Goal: Task Accomplishment & Management: Manage account settings

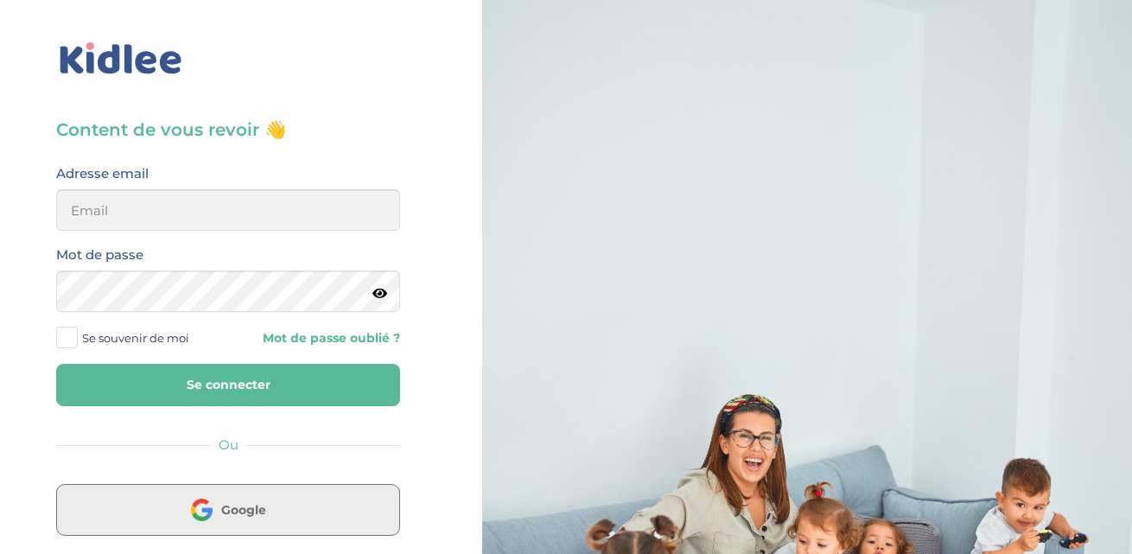
click at [278, 504] on button "Google" at bounding box center [228, 510] width 344 height 52
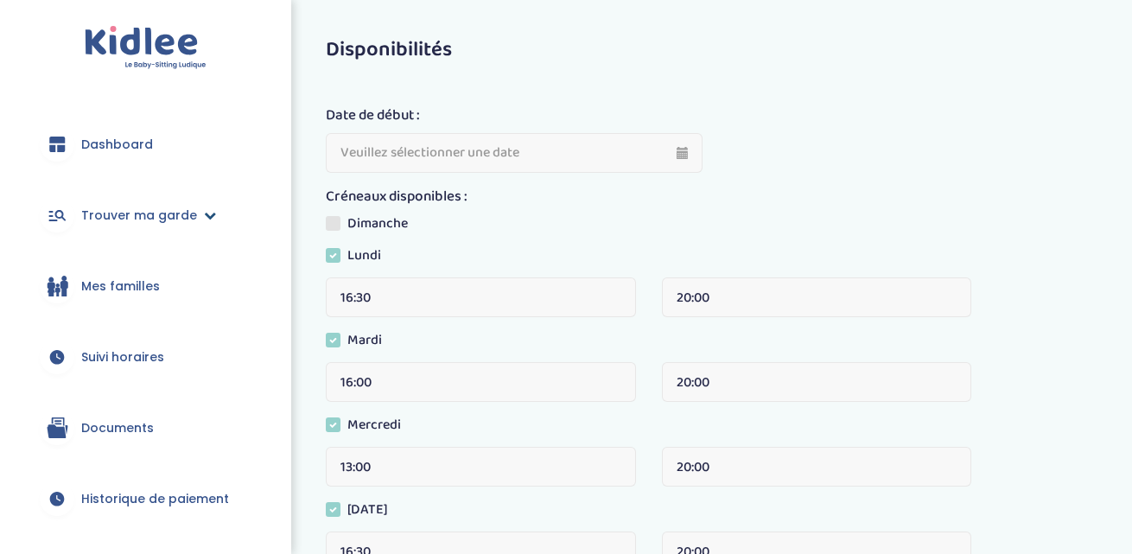
click at [101, 225] on link "Trouver ma garde" at bounding box center [145, 215] width 239 height 62
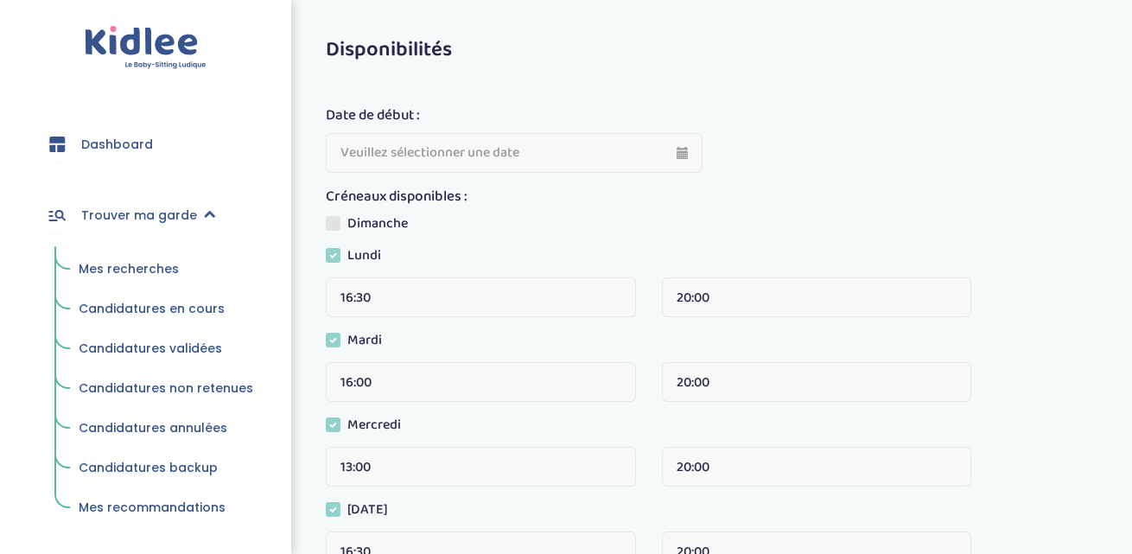
click at [141, 265] on span "Mes recherches" at bounding box center [129, 268] width 100 height 17
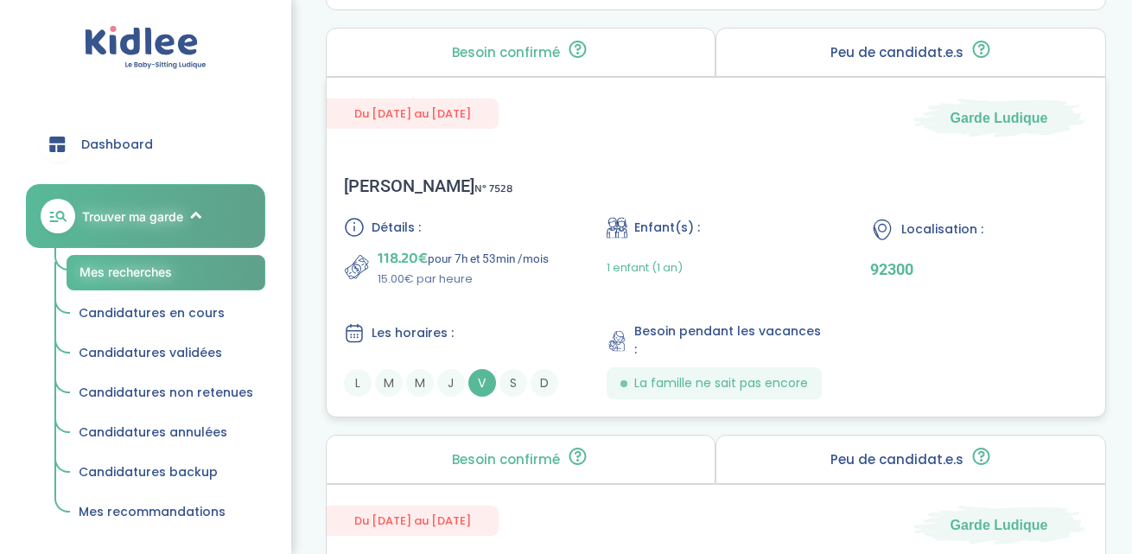
scroll to position [1553, 0]
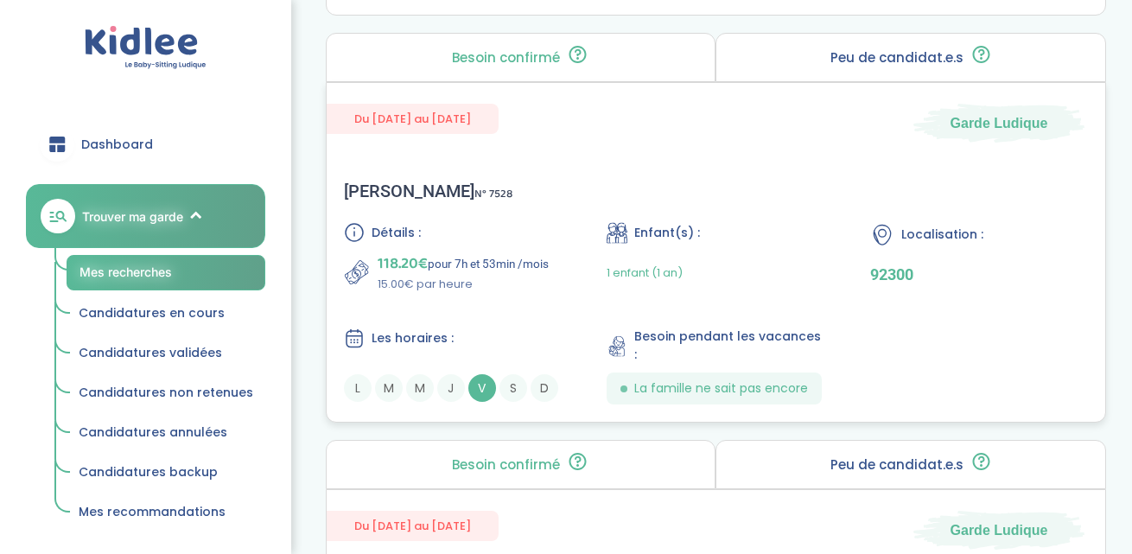
click at [725, 300] on div "Détails : 118.20€ pour 7h et 53min /mois 15.00€ par heure Enfant(s) : 1 enfant …" at bounding box center [716, 313] width 744 height 182
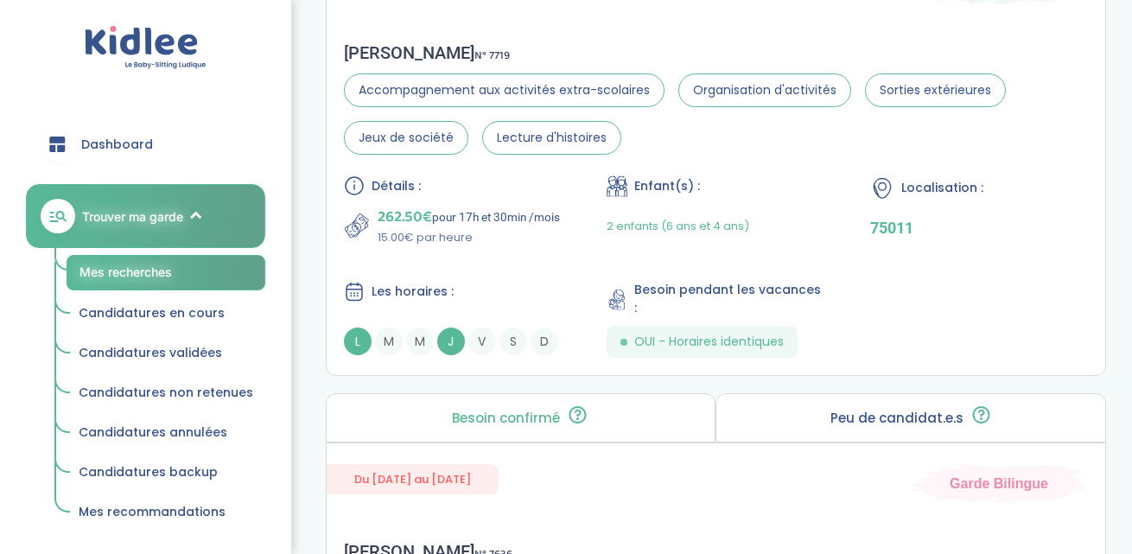
scroll to position [2101, 0]
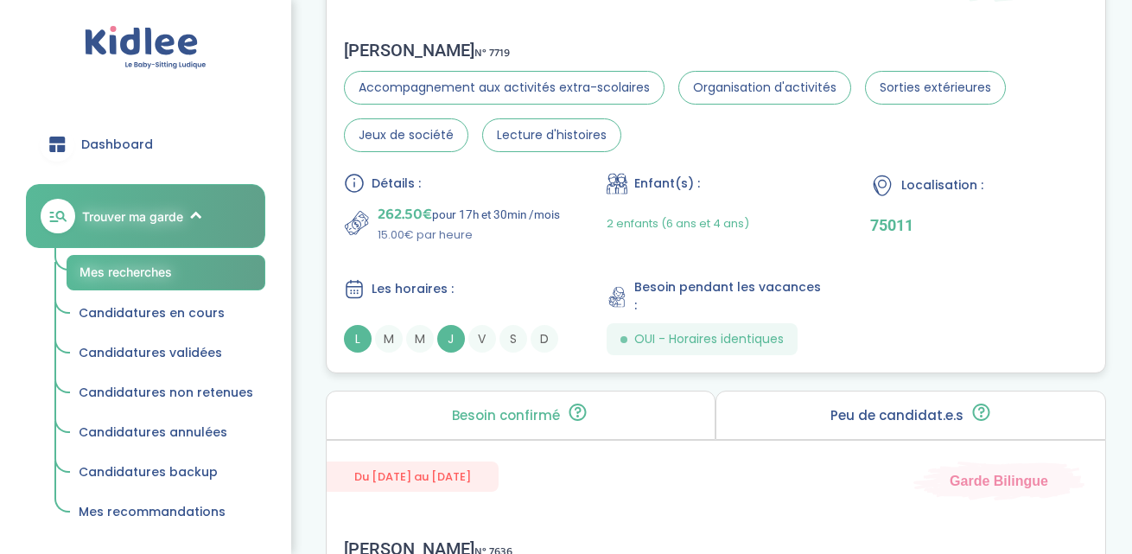
click at [556, 228] on p "15.00€ par heure" at bounding box center [469, 234] width 182 height 17
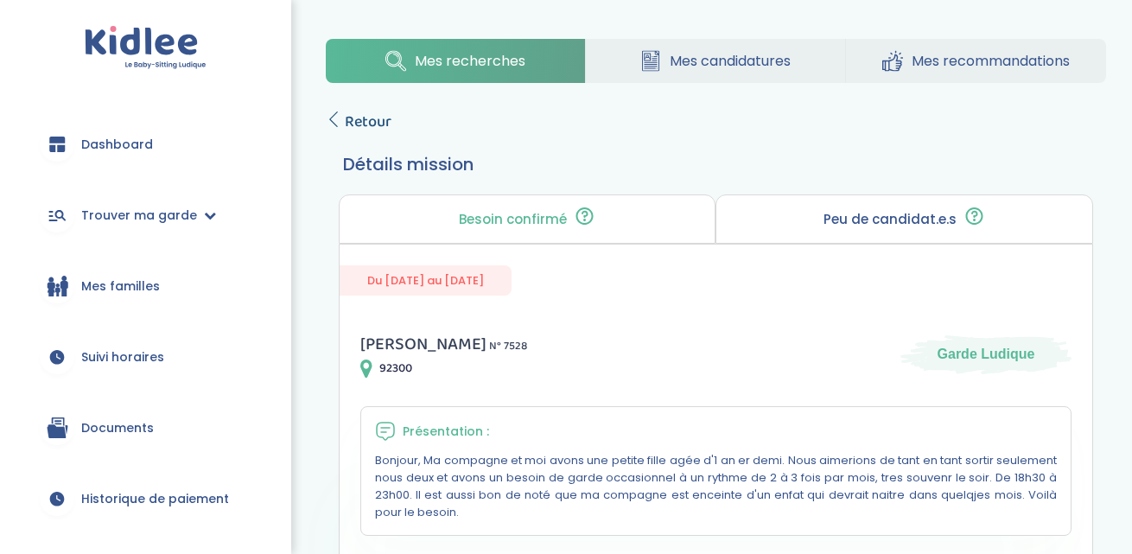
click at [330, 122] on icon at bounding box center [334, 119] width 16 height 16
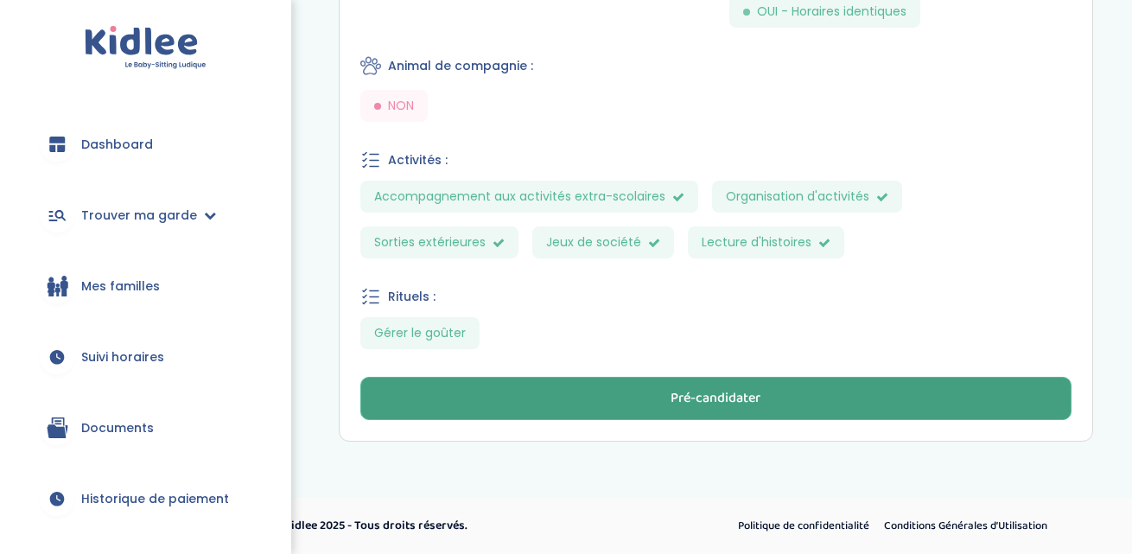
scroll to position [784, 0]
click at [778, 397] on button "Pré-candidater" at bounding box center [715, 399] width 711 height 43
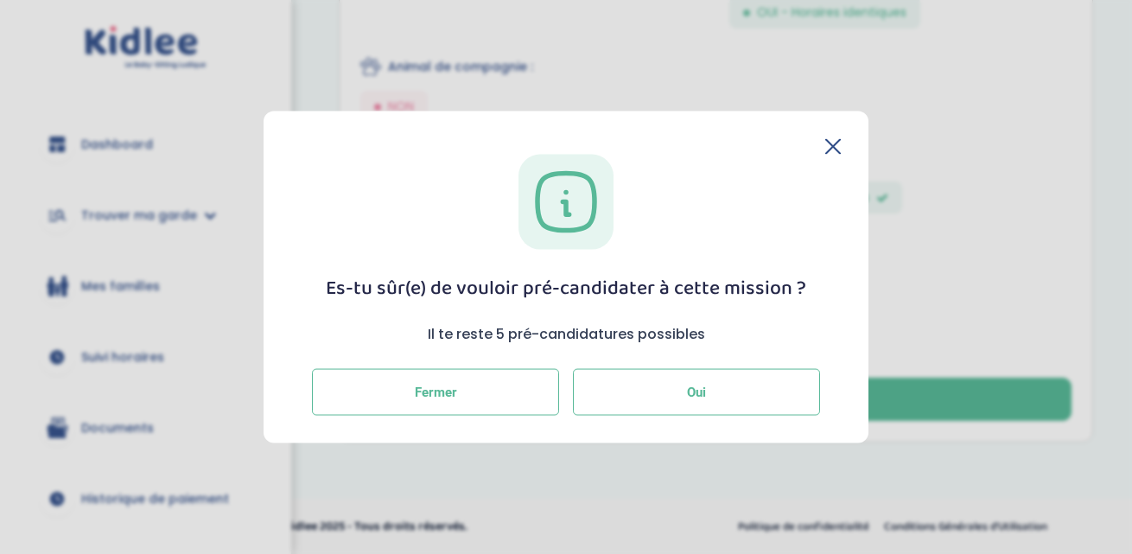
click at [714, 389] on button "Oui" at bounding box center [696, 392] width 247 height 47
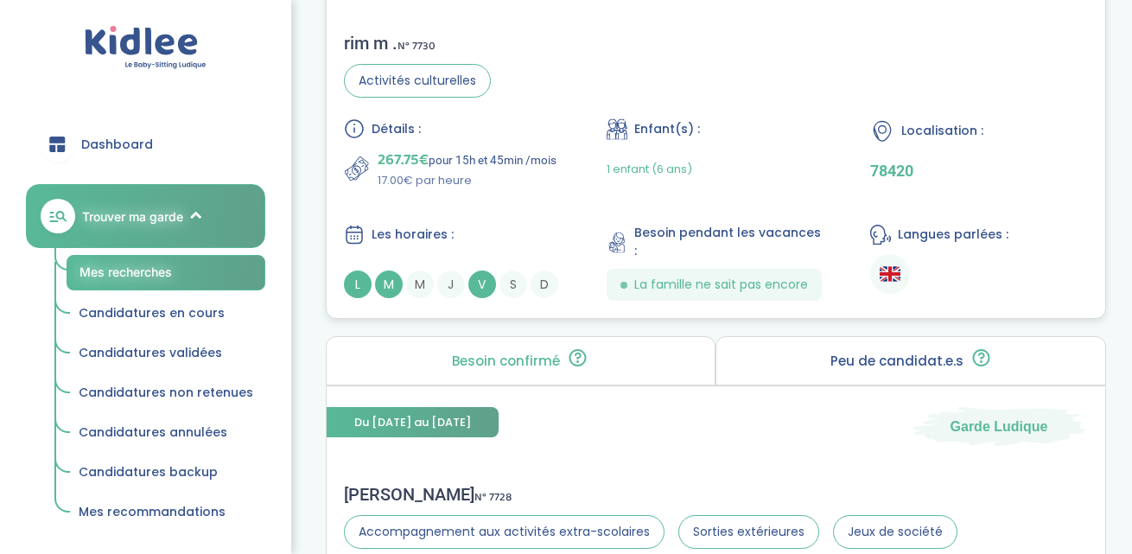
scroll to position [3068, 0]
click at [579, 210] on div "Détails : 267.75€ pour 15h et 45min /mois 17.00€ par heure Enfant(s) : 1 enfant…" at bounding box center [716, 209] width 744 height 182
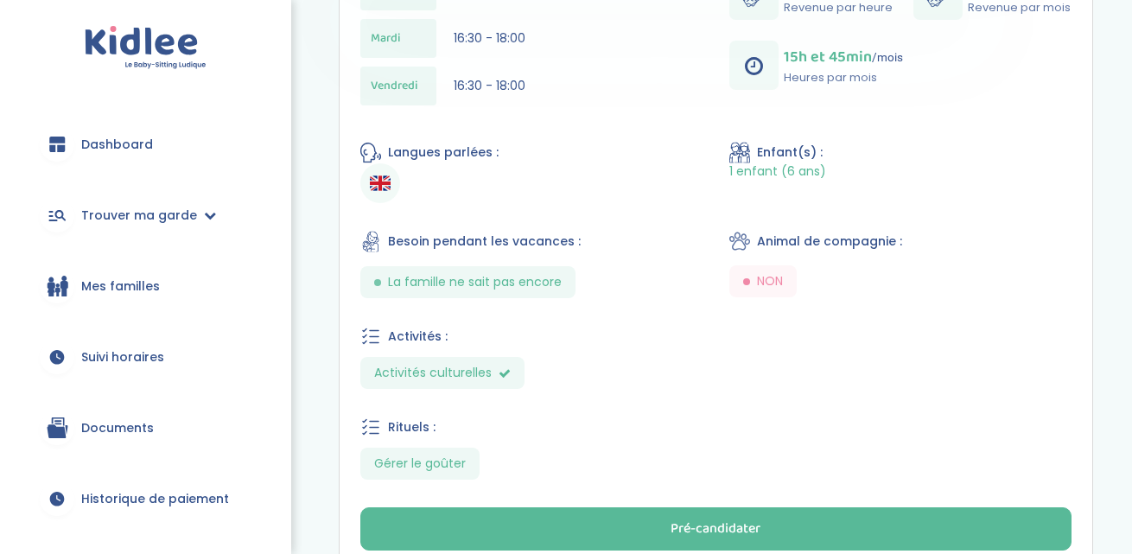
scroll to position [639, 0]
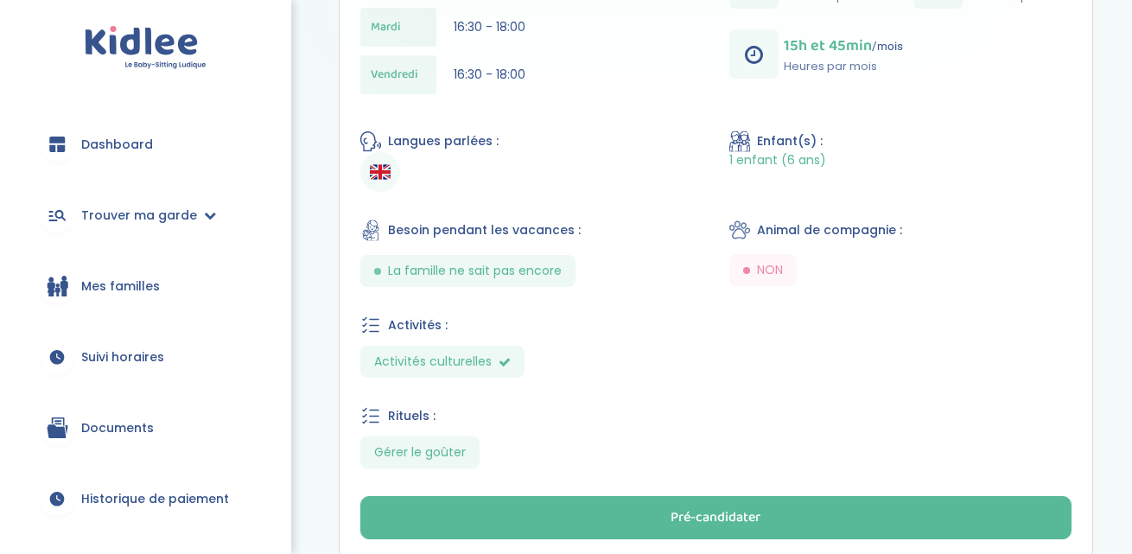
click at [684, 538] on div "rim m . N° 7730 78420 Garde Bilingue Présentation : Nous sommes une adorable fa…" at bounding box center [716, 115] width 753 height 889
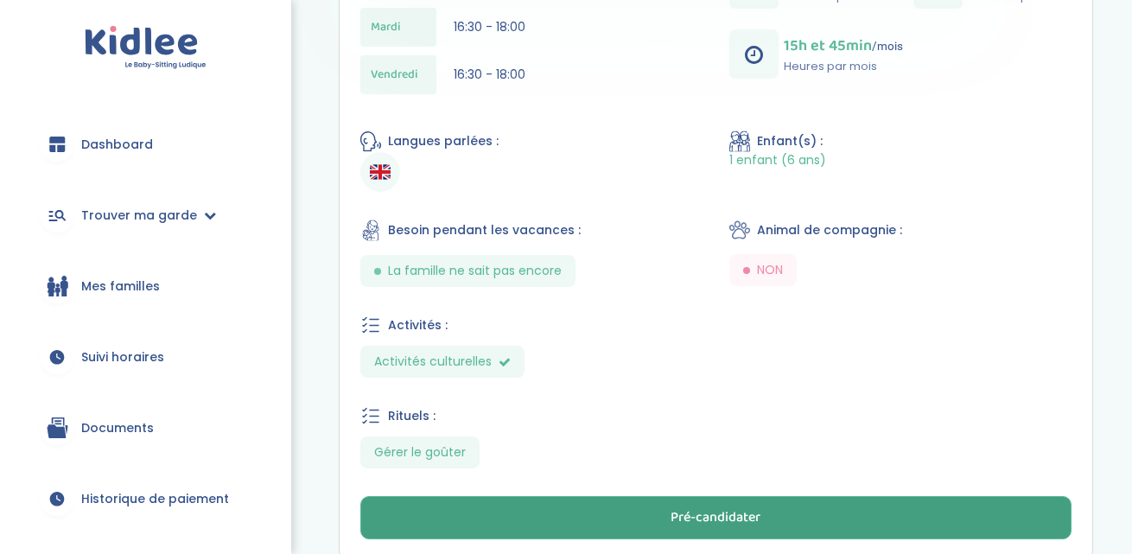
click at [684, 516] on div "Pré-candidater" at bounding box center [715, 518] width 90 height 20
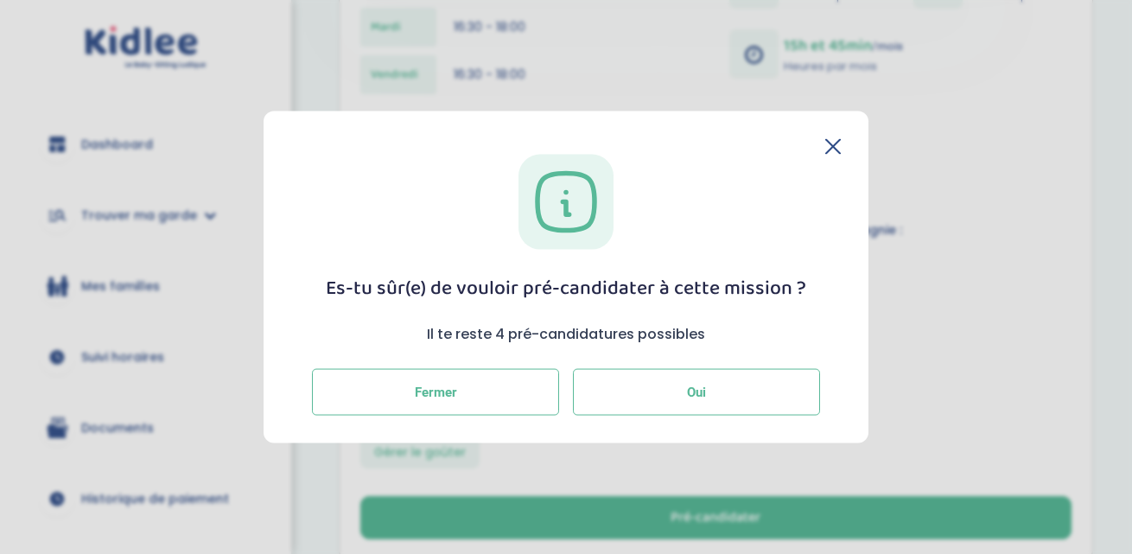
click at [675, 393] on button "Oui" at bounding box center [696, 392] width 247 height 47
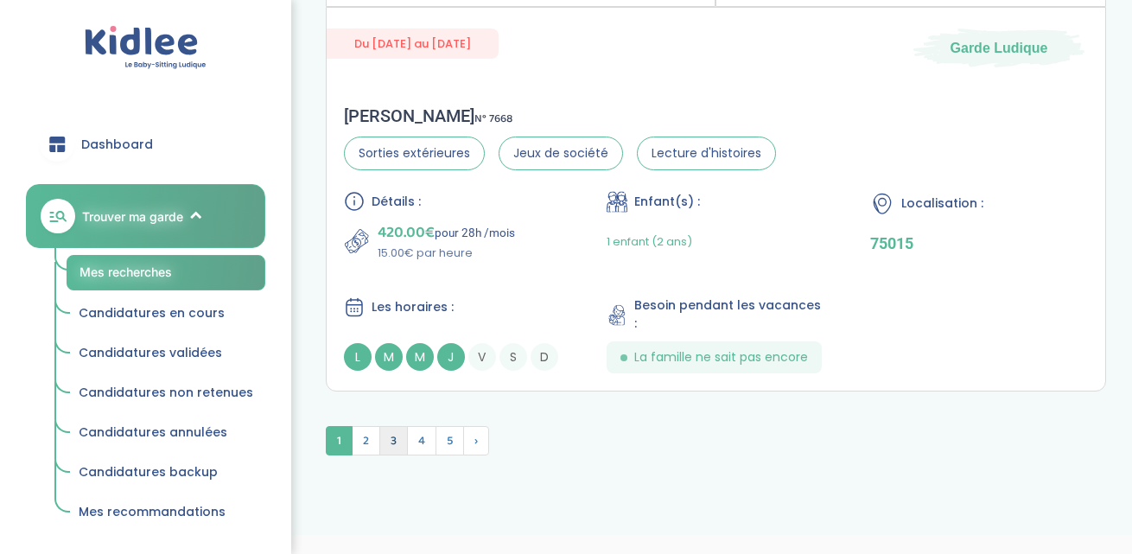
scroll to position [4893, 0]
click at [364, 427] on span "2" at bounding box center [366, 441] width 29 height 29
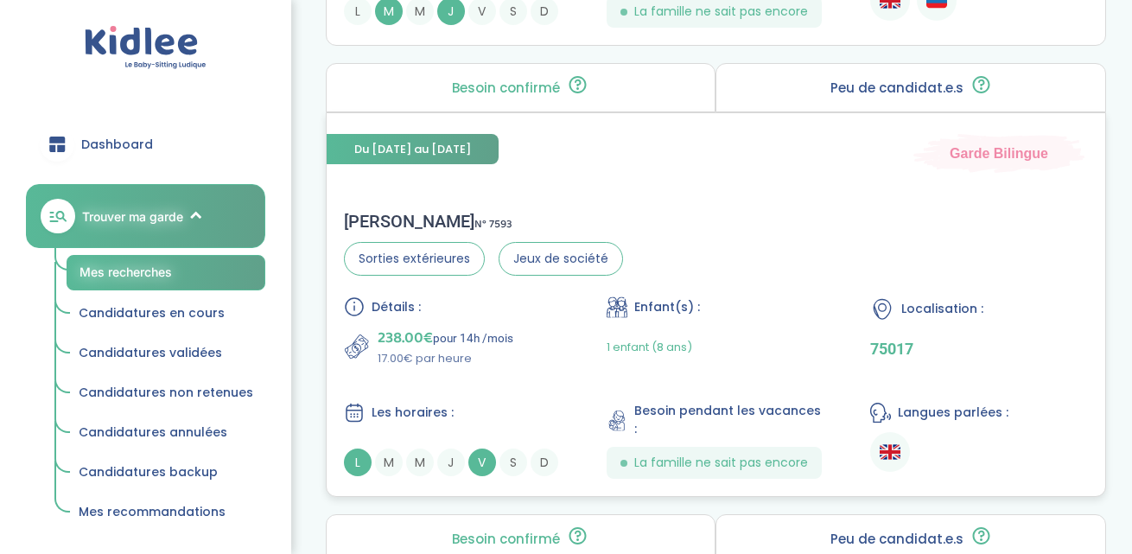
scroll to position [4017, 0]
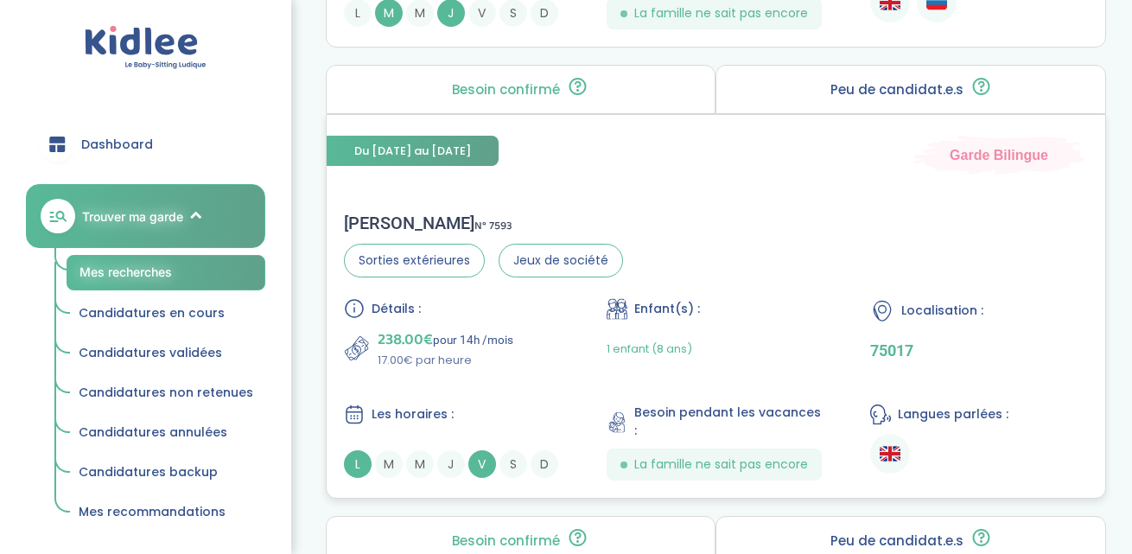
click at [649, 168] on div "Du 02-01-2026 au 02-07-2026 Garde Bilingue Leonor V . N° 7593 Sorties extérieur…" at bounding box center [716, 306] width 780 height 384
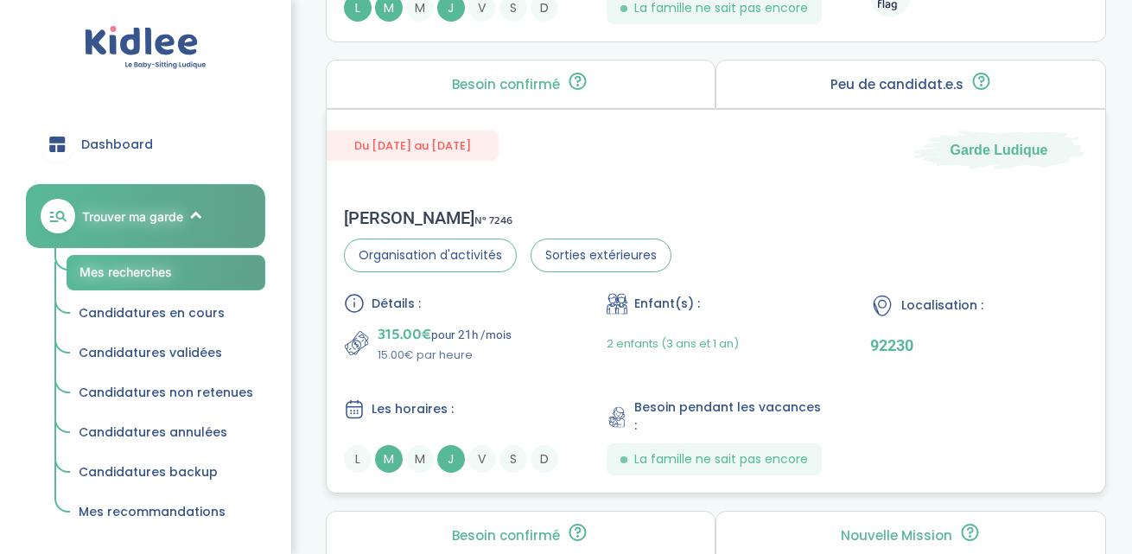
scroll to position [2615, 0]
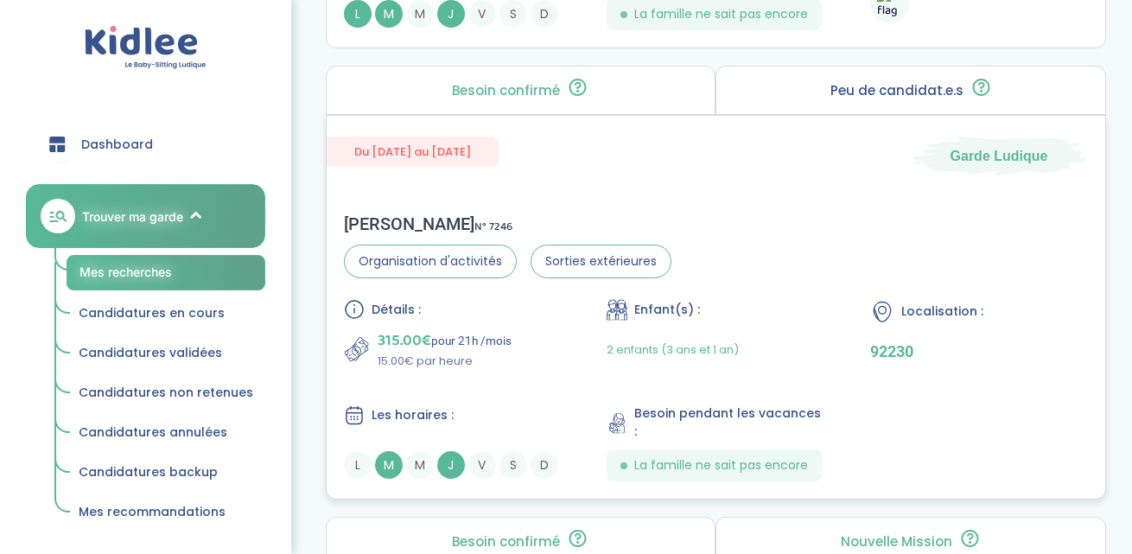
click at [699, 172] on div "Du 01-09-2025 au 03-07-2026 Garde Ludique Alice D . N° 7246 Organisation d'acti…" at bounding box center [716, 307] width 780 height 384
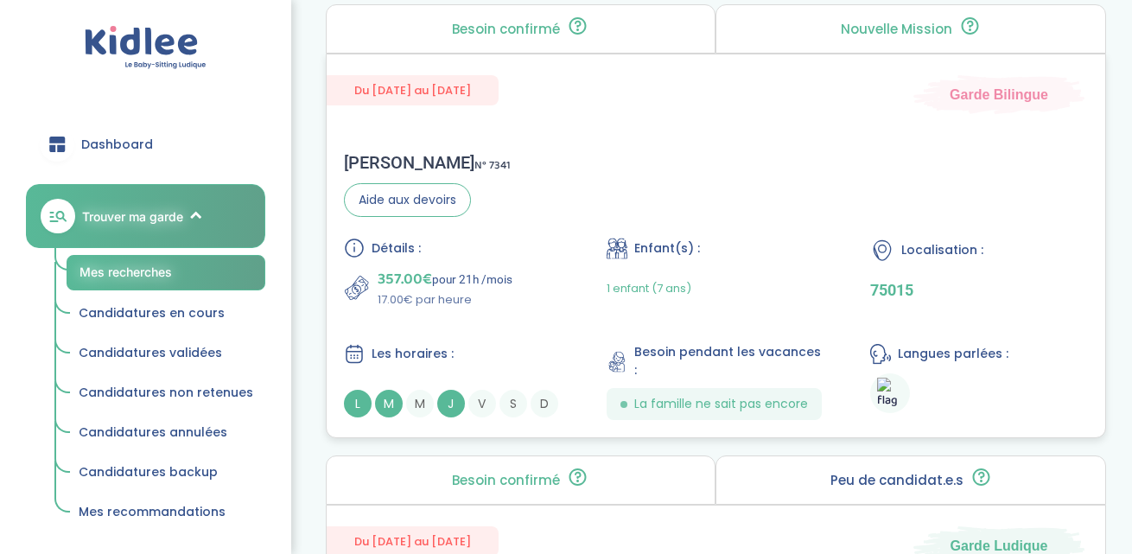
scroll to position [2225, 0]
click at [872, 179] on div "Rachel S . N° 7341 Aide aux devoirs Détails : 357.00€ pour 21h /mois 17.00€ par…" at bounding box center [716, 287] width 778 height 302
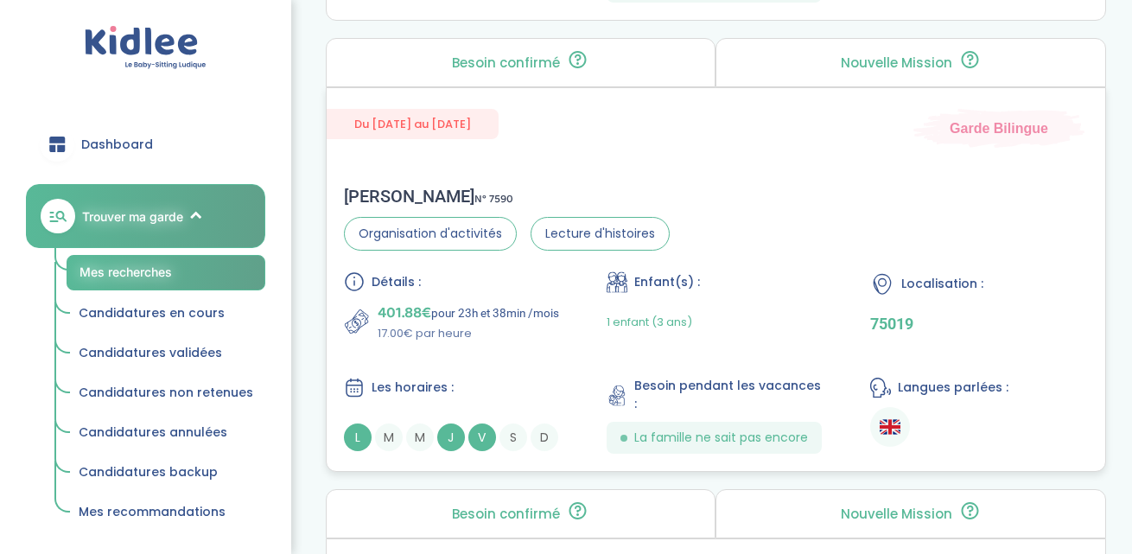
scroll to position [1735, 0]
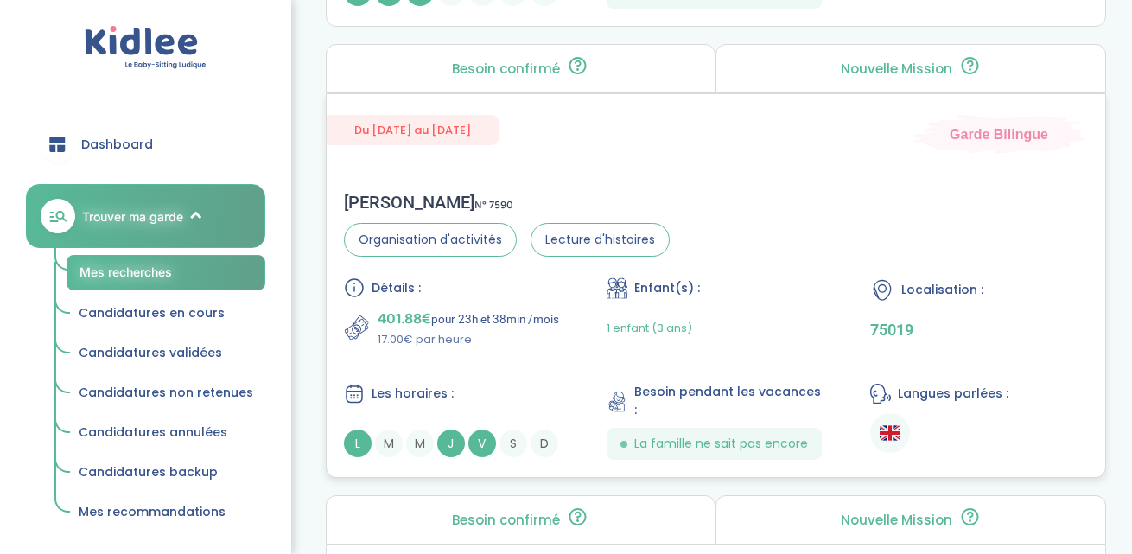
click at [946, 254] on div "Camille R . N° 7590 Organisation d'activités Lecture d'histoires Détails : 401.…" at bounding box center [716, 326] width 778 height 302
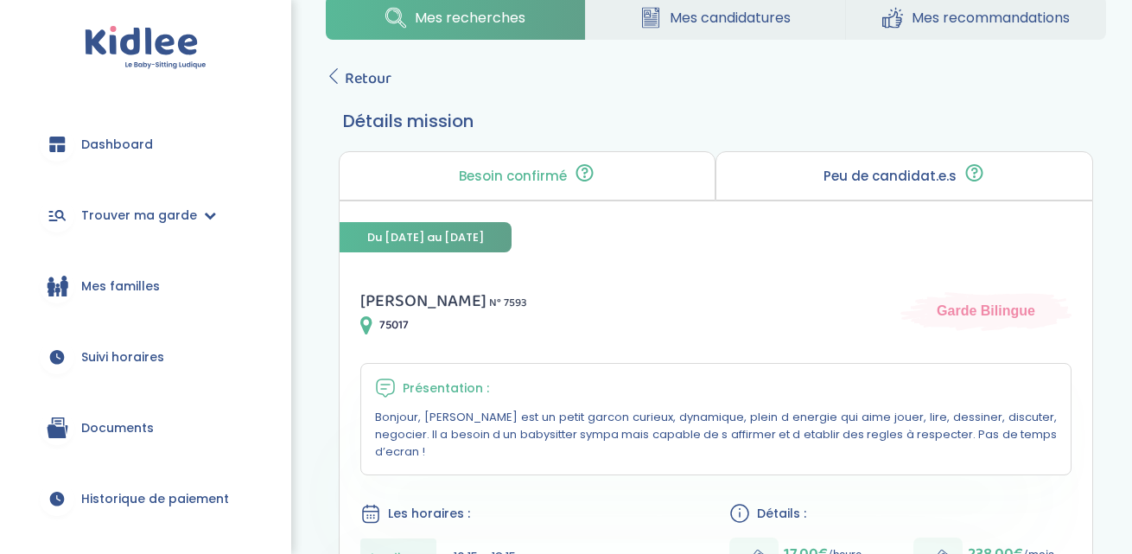
scroll to position [50, 0]
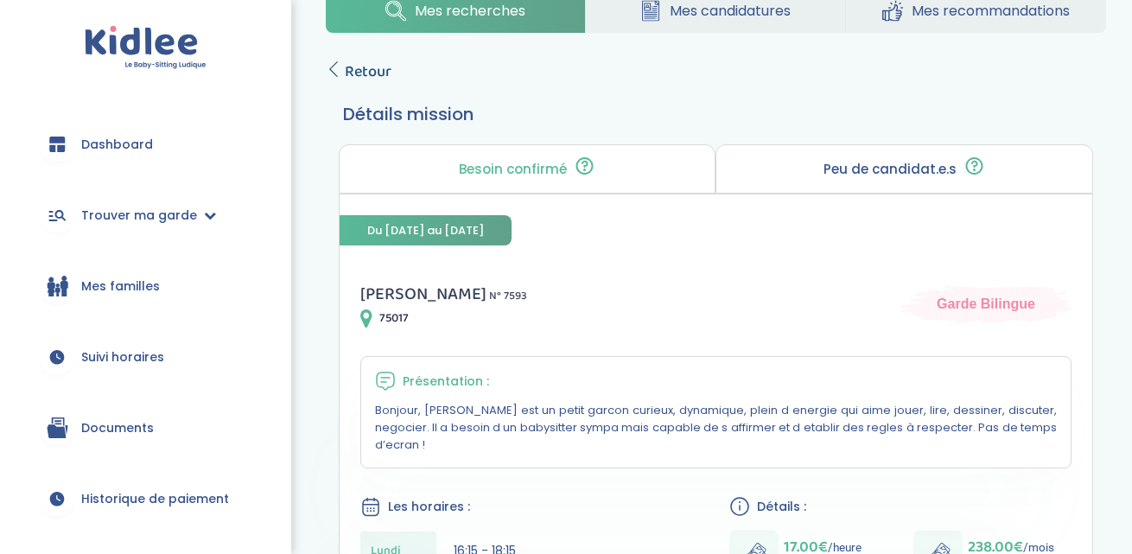
click at [334, 68] on icon at bounding box center [334, 69] width 16 height 16
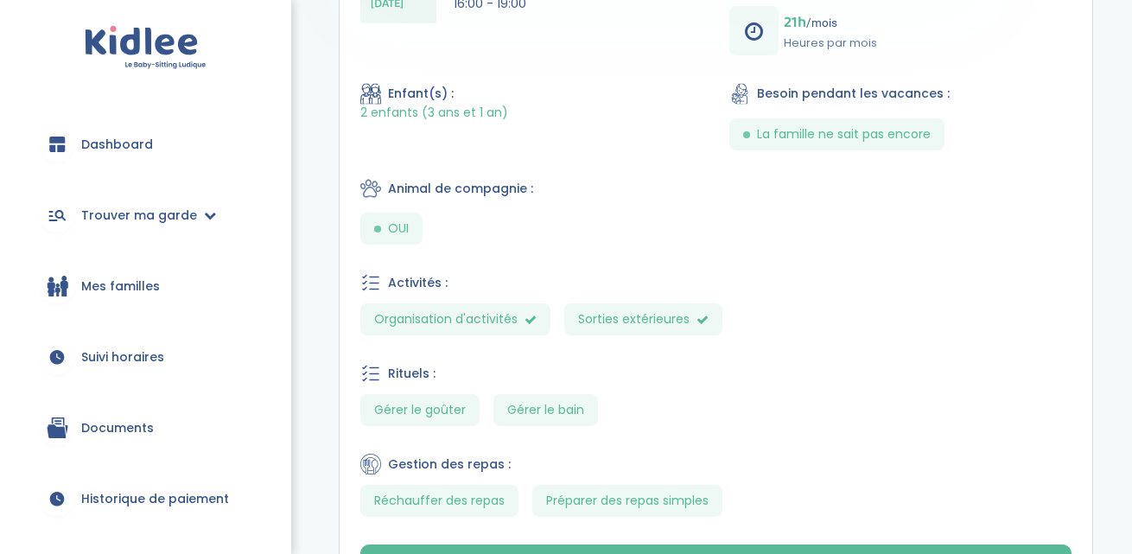
scroll to position [733, 0]
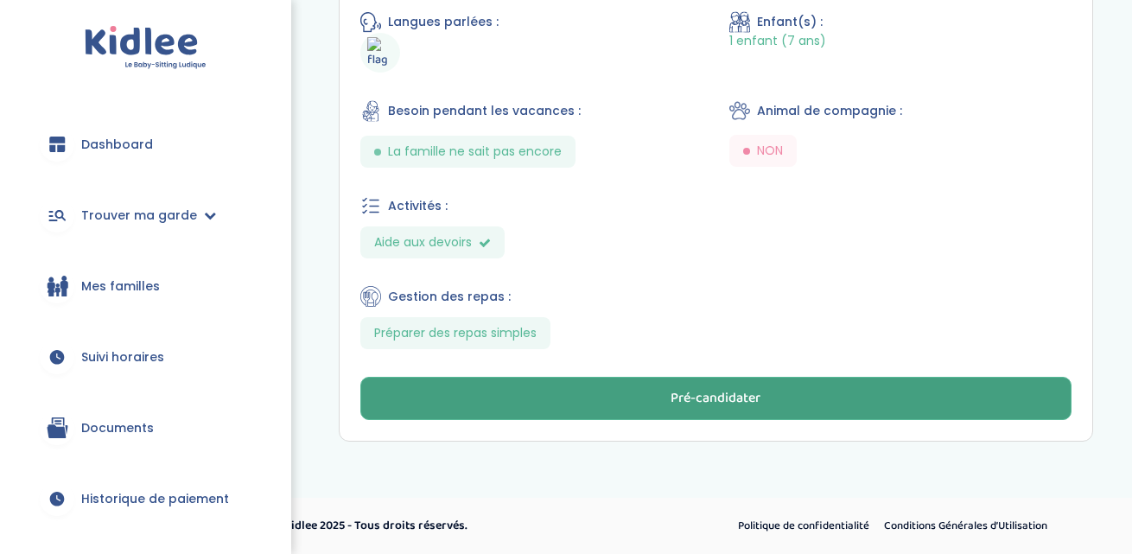
scroll to position [774, 0]
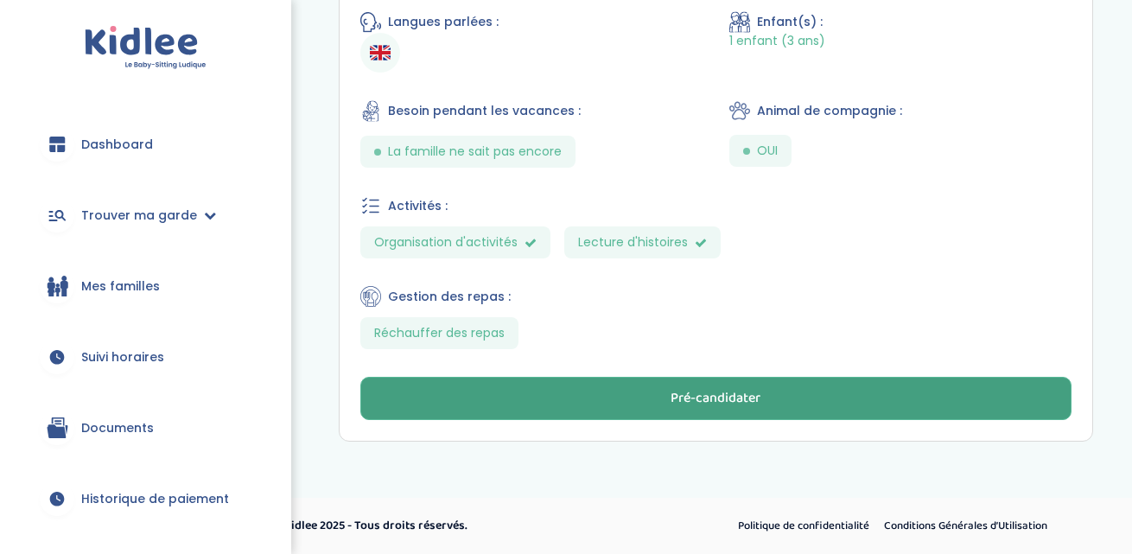
scroll to position [774, 0]
click at [858, 409] on button "Pré-candidater" at bounding box center [715, 399] width 711 height 43
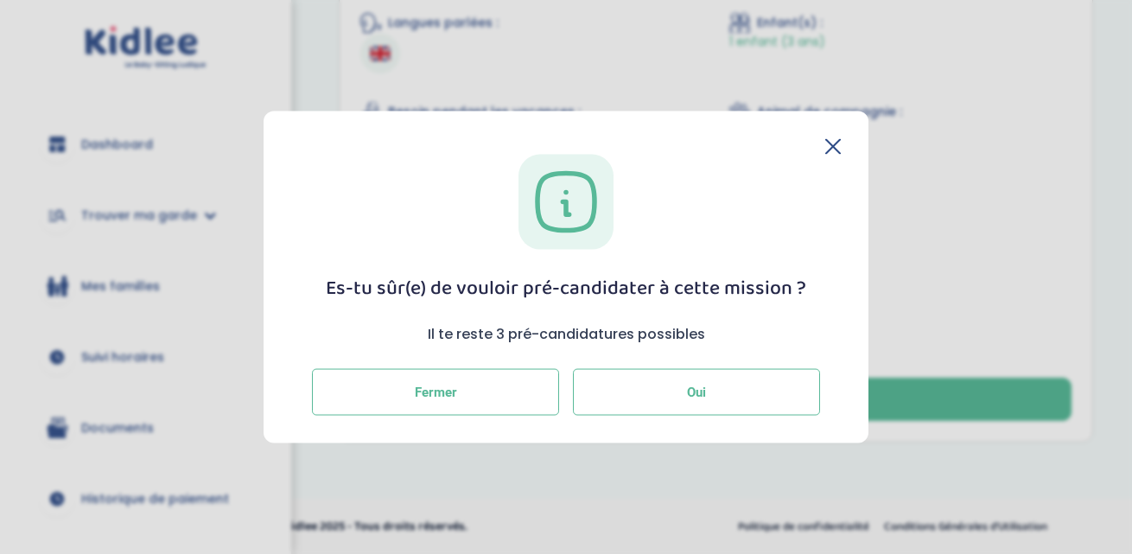
click at [759, 408] on button "Oui" at bounding box center [696, 392] width 247 height 47
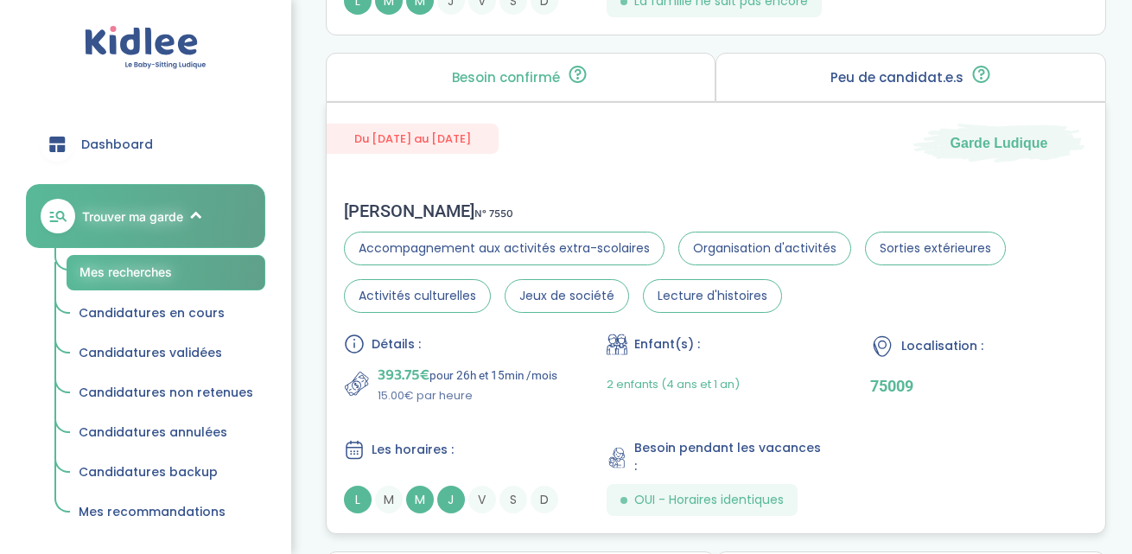
scroll to position [1238, 0]
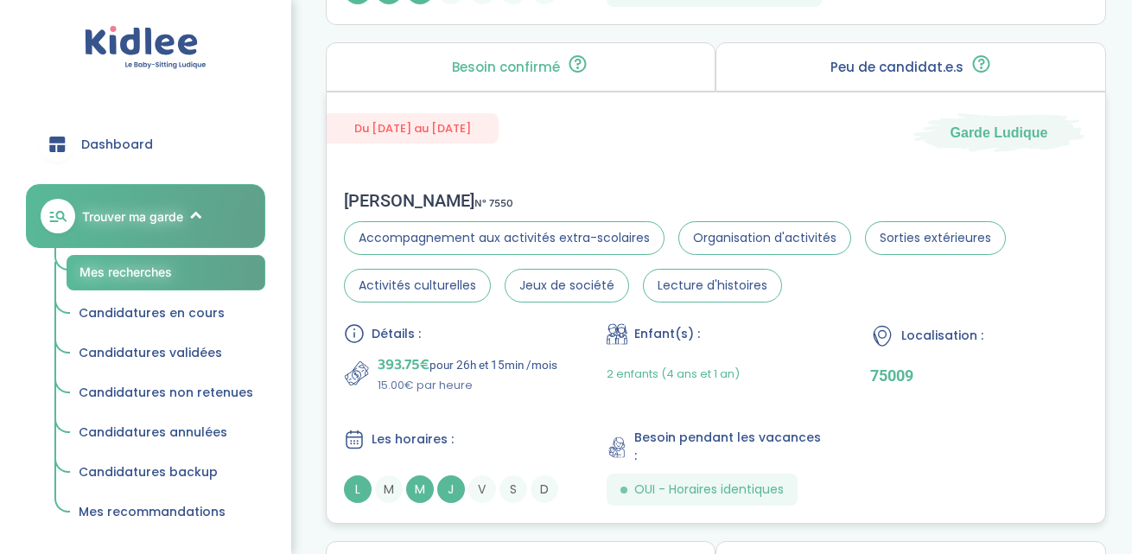
click at [524, 398] on div "Détails : 393.75€ pour 26h et 15min /mois 15.00€ par heure Enfant(s) : 2 enfant…" at bounding box center [716, 414] width 744 height 182
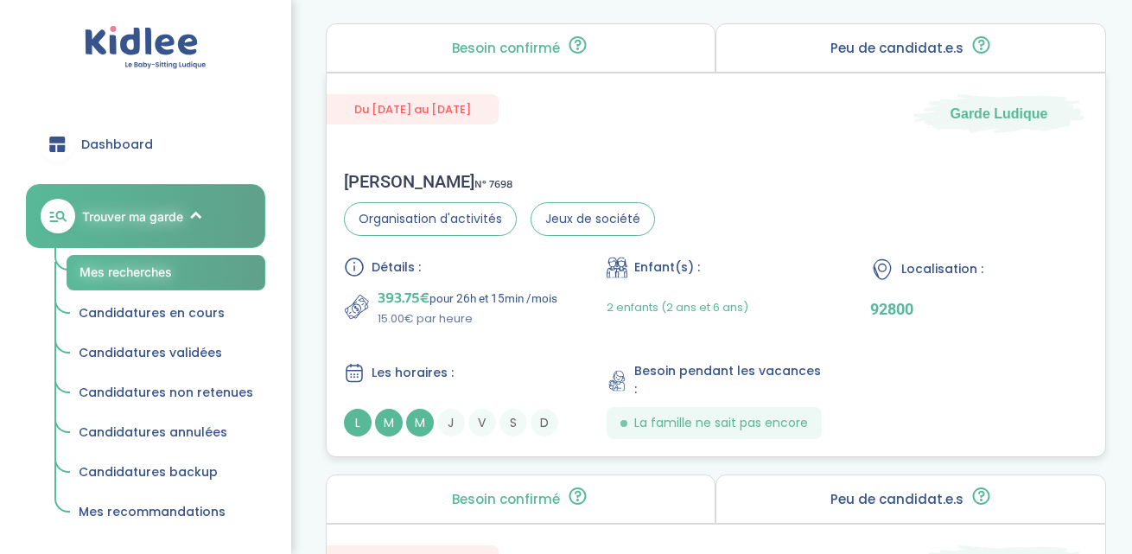
scroll to position [801, 0]
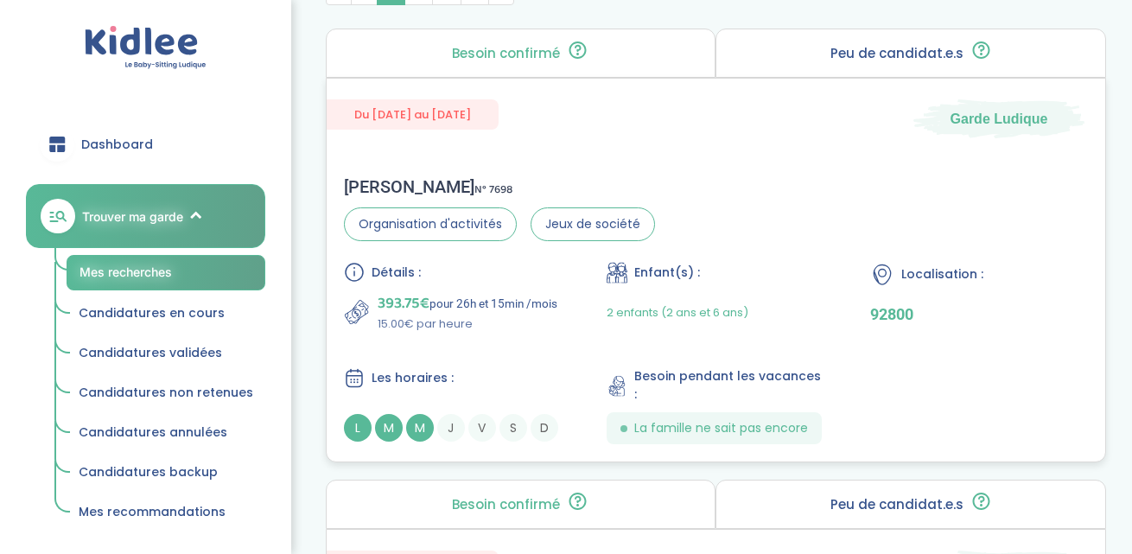
click at [593, 165] on div "Andrea M . N° 7698 Organisation d'activités Jeux de société Détails : 393.75€ p…" at bounding box center [716, 310] width 778 height 302
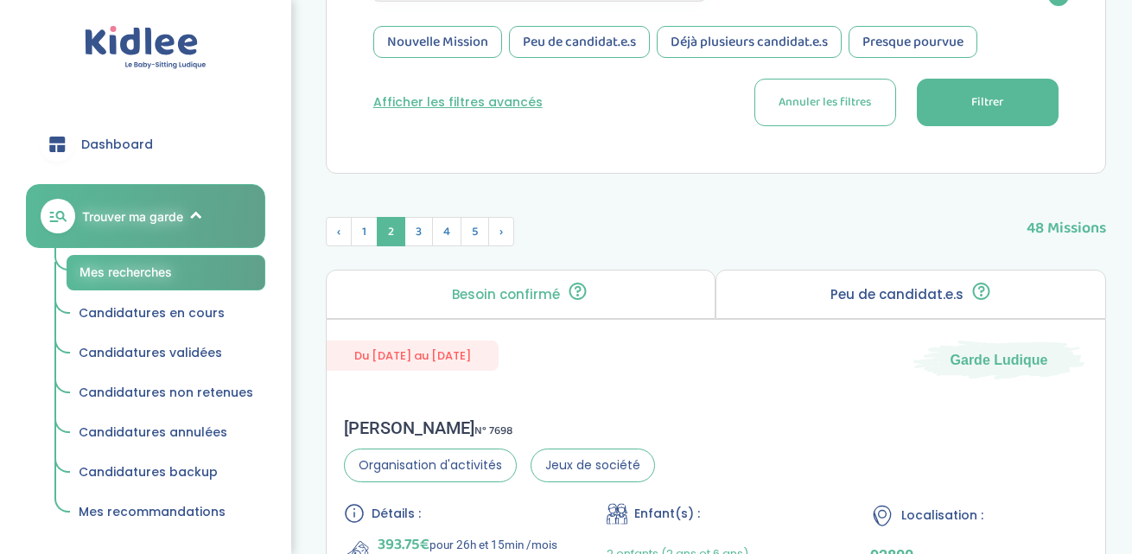
scroll to position [289, 0]
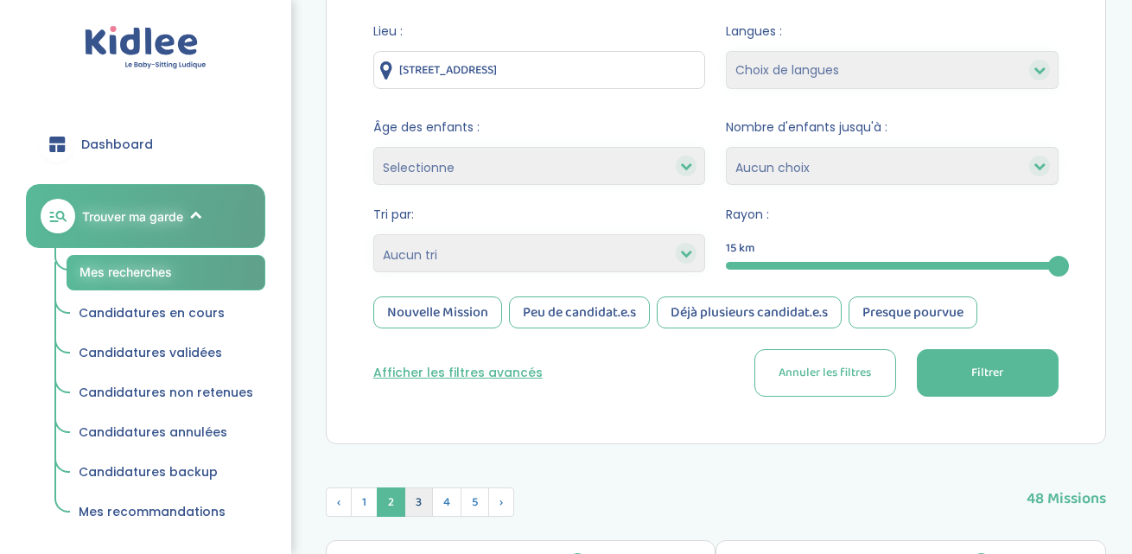
click at [416, 498] on span "3" at bounding box center [418, 501] width 29 height 29
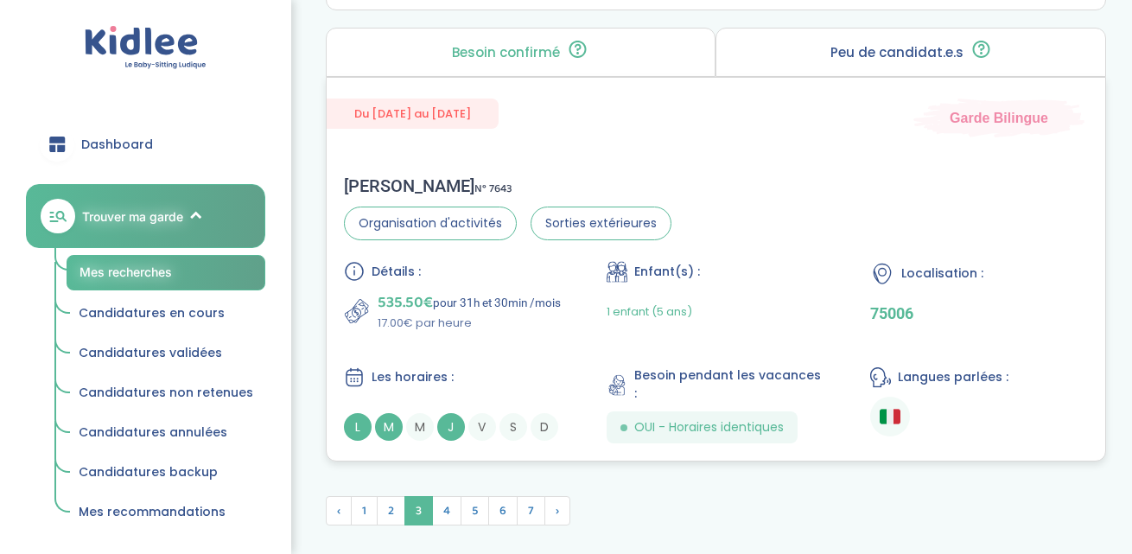
scroll to position [5008, 0]
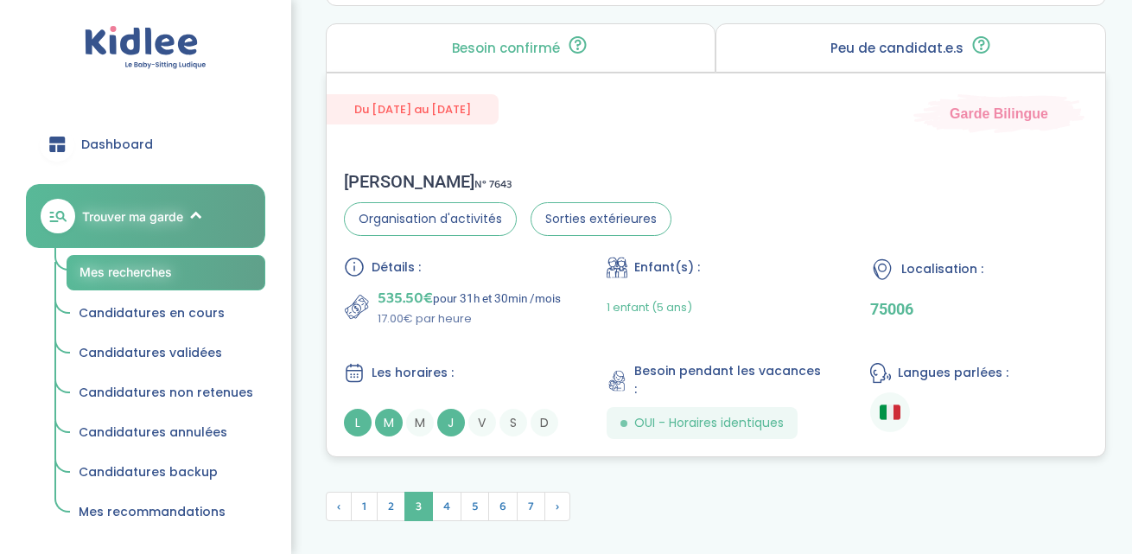
click at [733, 211] on div "Caterina F . N° 7643 Organisation d'activités Sorties extérieures Détails : 535…" at bounding box center [716, 305] width 778 height 302
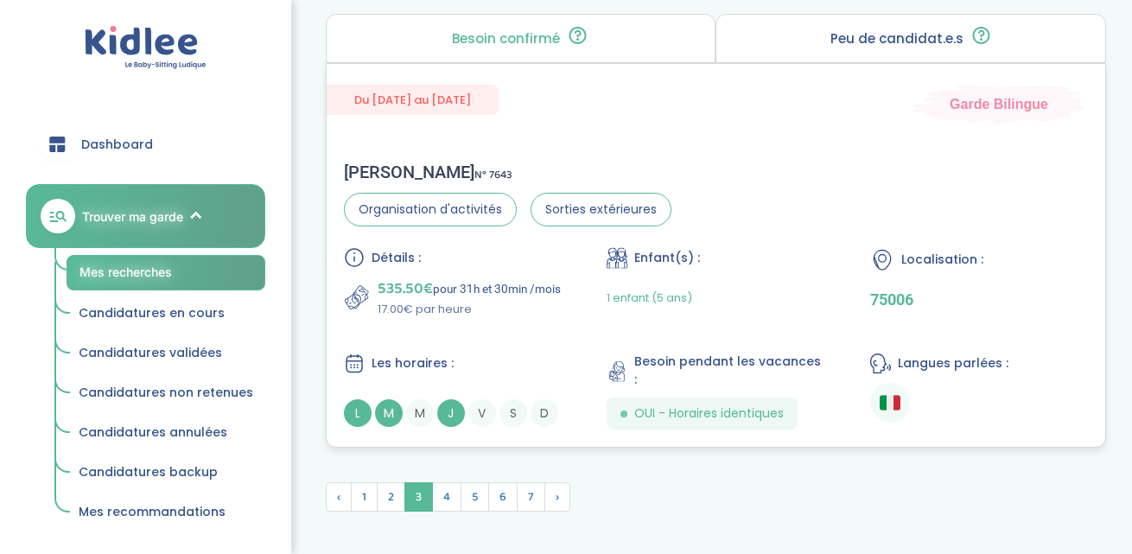
scroll to position [5019, 0]
click at [447, 480] on span "4" at bounding box center [446, 494] width 29 height 29
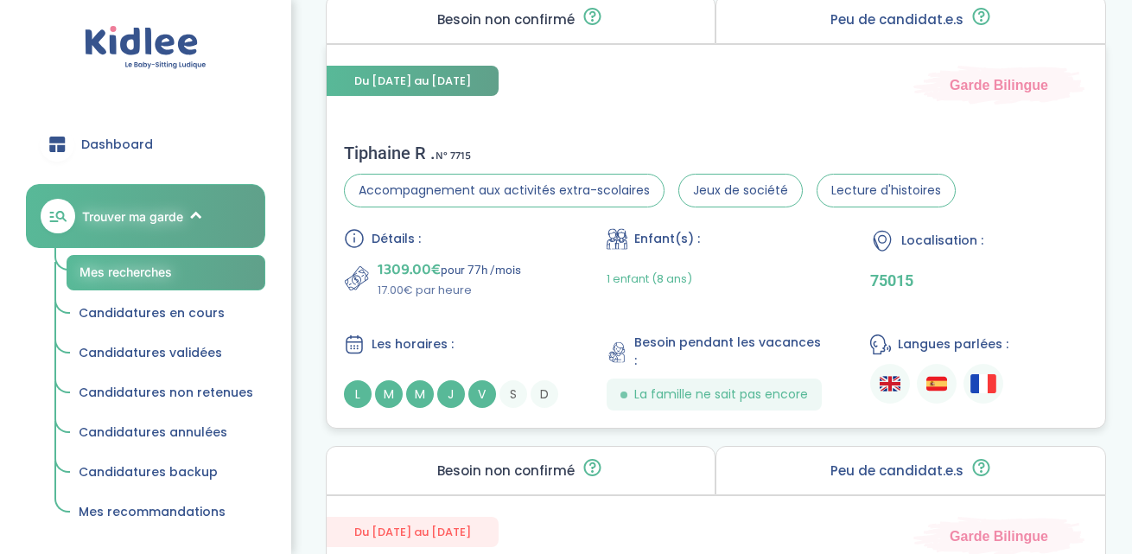
scroll to position [3492, 0]
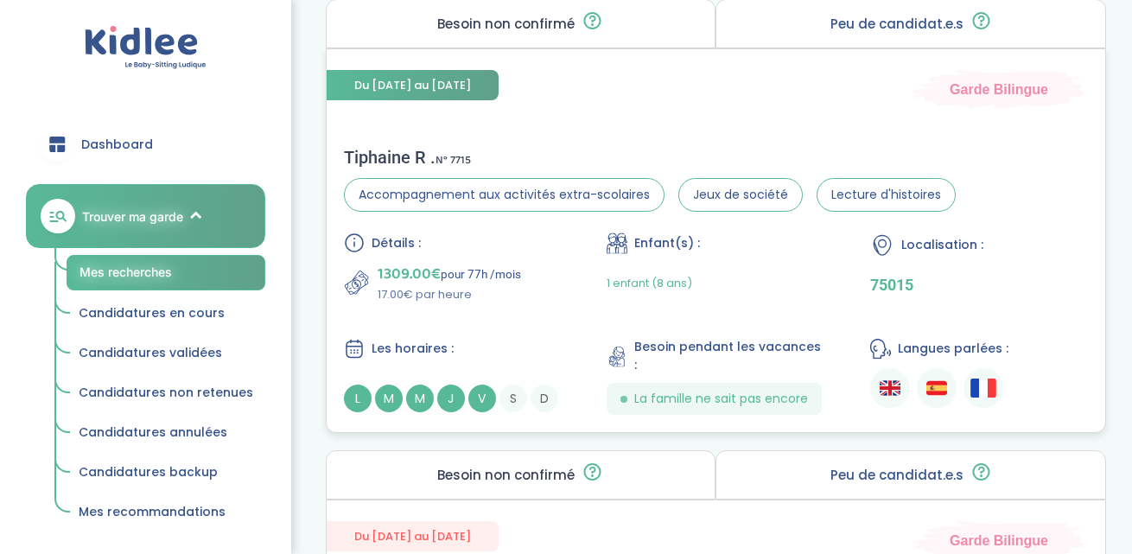
click at [507, 274] on div "Détails : 1309.00€ pour 77h /mois 17.00€ par heure Enfant(s) : 1 enfant (8 ans)…" at bounding box center [716, 323] width 744 height 182
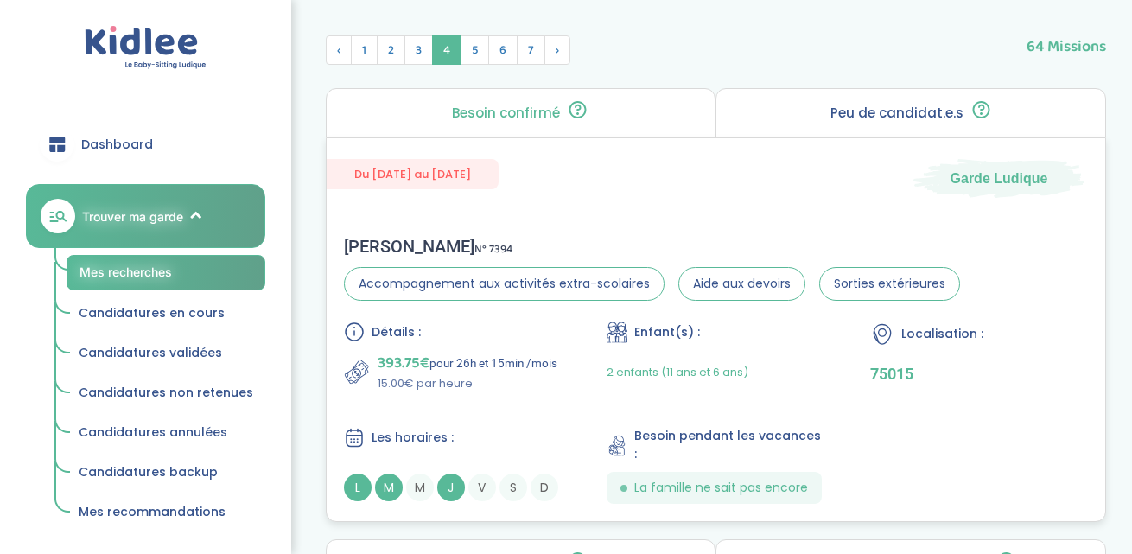
scroll to position [740, 0]
click at [473, 52] on span "5" at bounding box center [475, 51] width 29 height 29
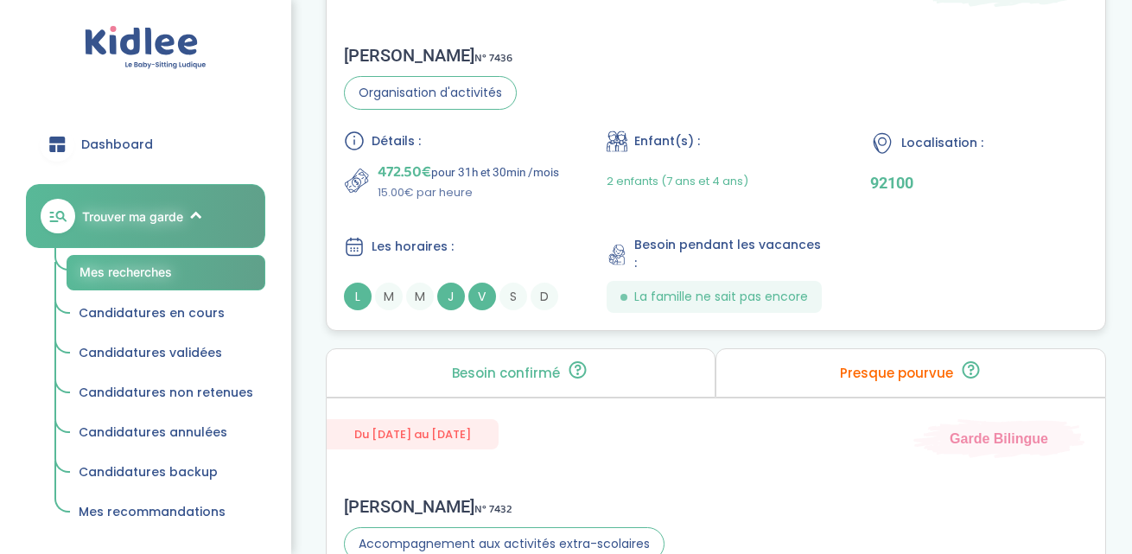
scroll to position [2303, 0]
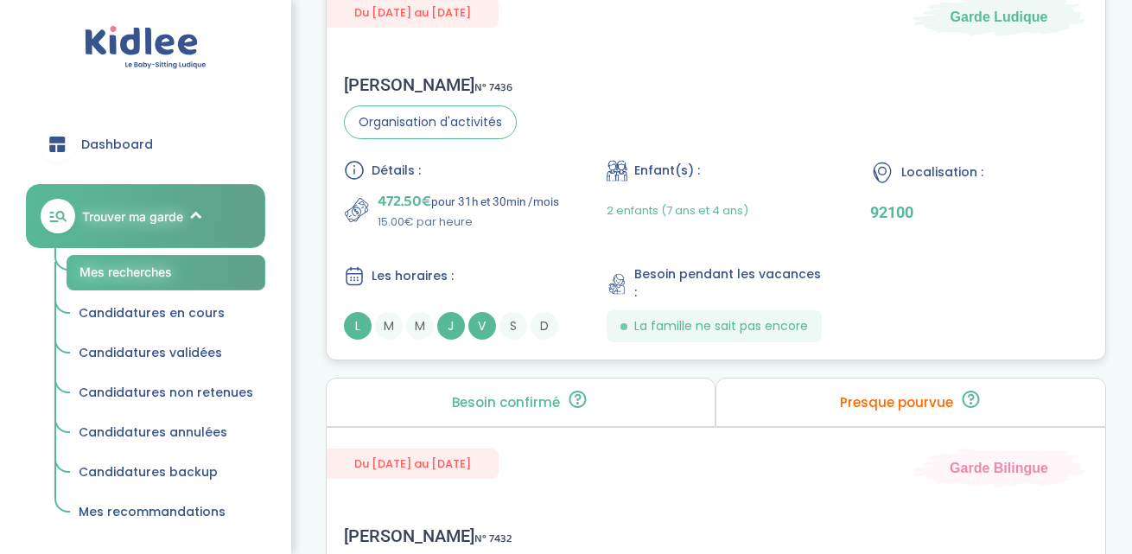
click at [706, 80] on div "Sophie B . N° 7436 Organisation d'activités Détails : 472.50€ pour 31h et 30min…" at bounding box center [716, 208] width 778 height 302
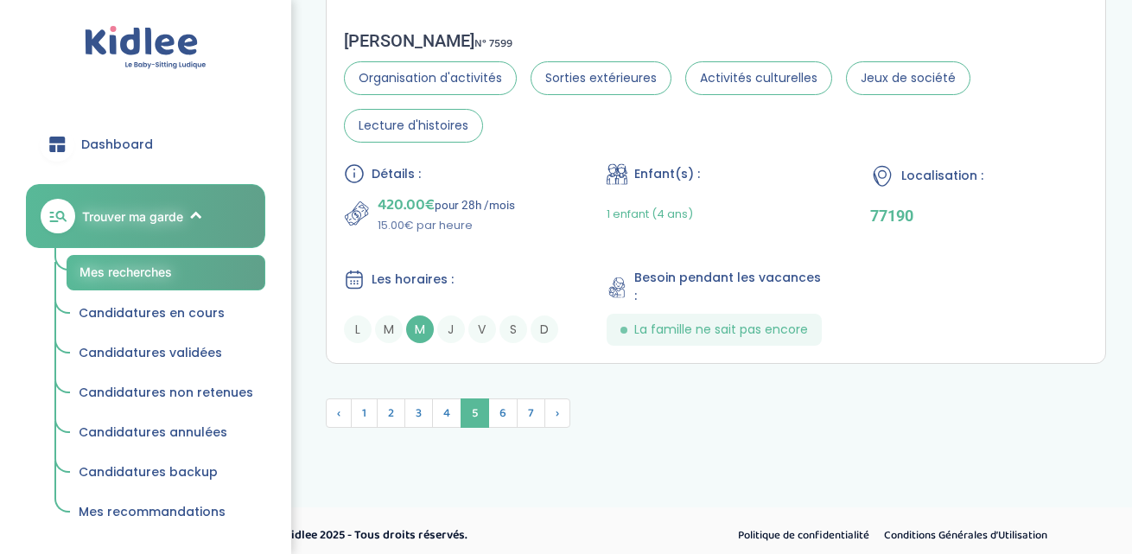
scroll to position [5100, 0]
click at [511, 399] on span "6" at bounding box center [502, 413] width 29 height 29
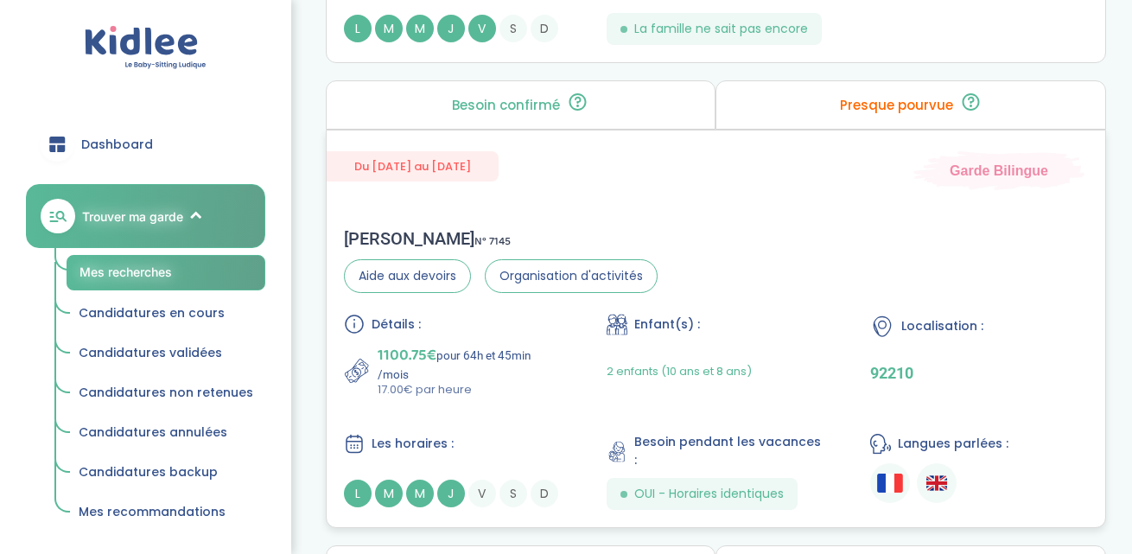
scroll to position [1663, 0]
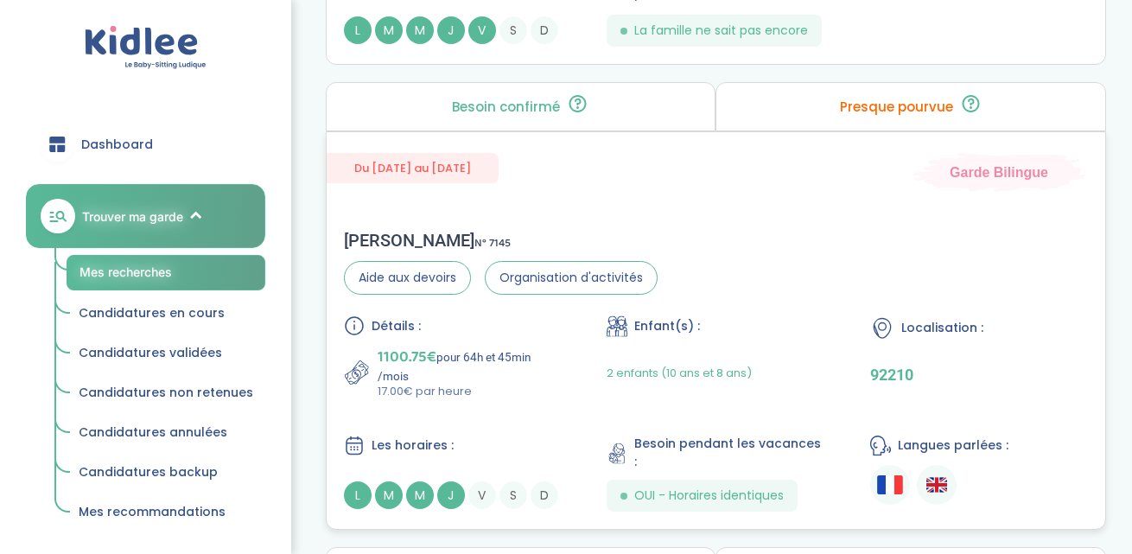
click at [742, 222] on div "Clémentine M . N° 7145 Aide aux devoirs Organisation d'activités Détails : 1100…" at bounding box center [716, 371] width 778 height 316
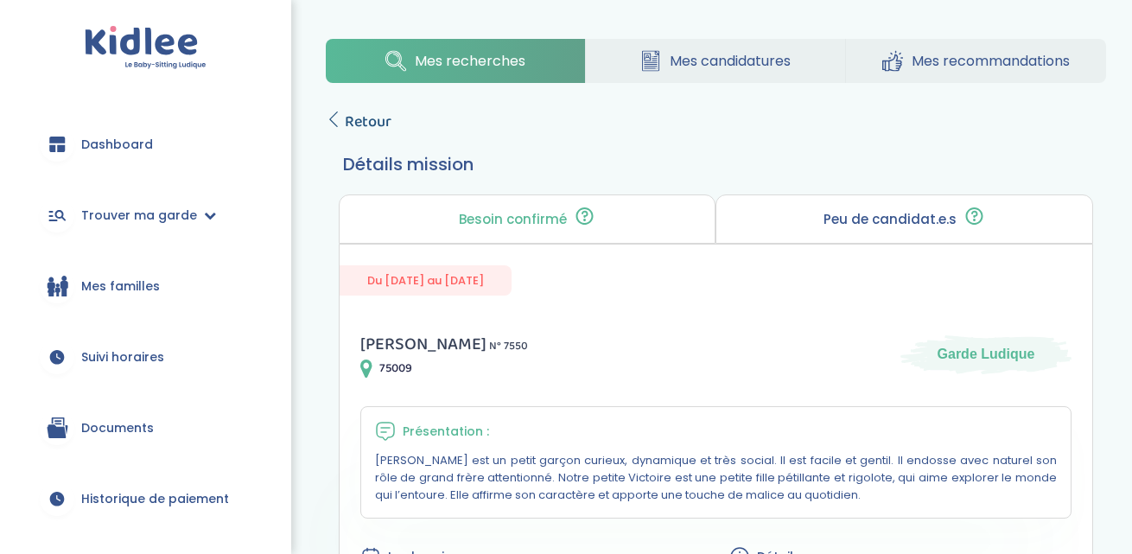
click at [335, 120] on icon at bounding box center [334, 119] width 16 height 16
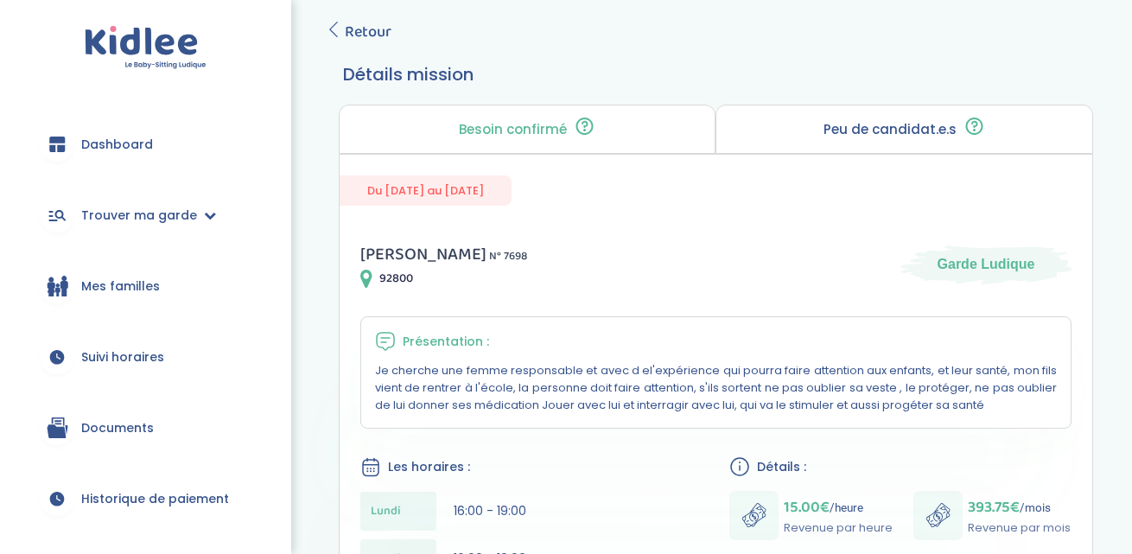
scroll to position [95, 0]
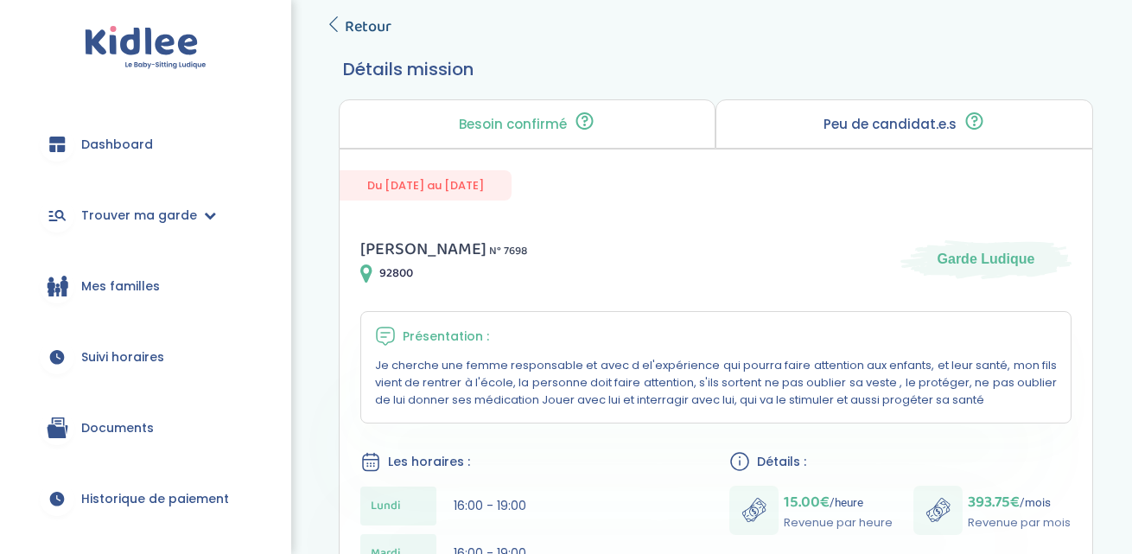
click at [341, 29] on link "Retour" at bounding box center [359, 27] width 66 height 24
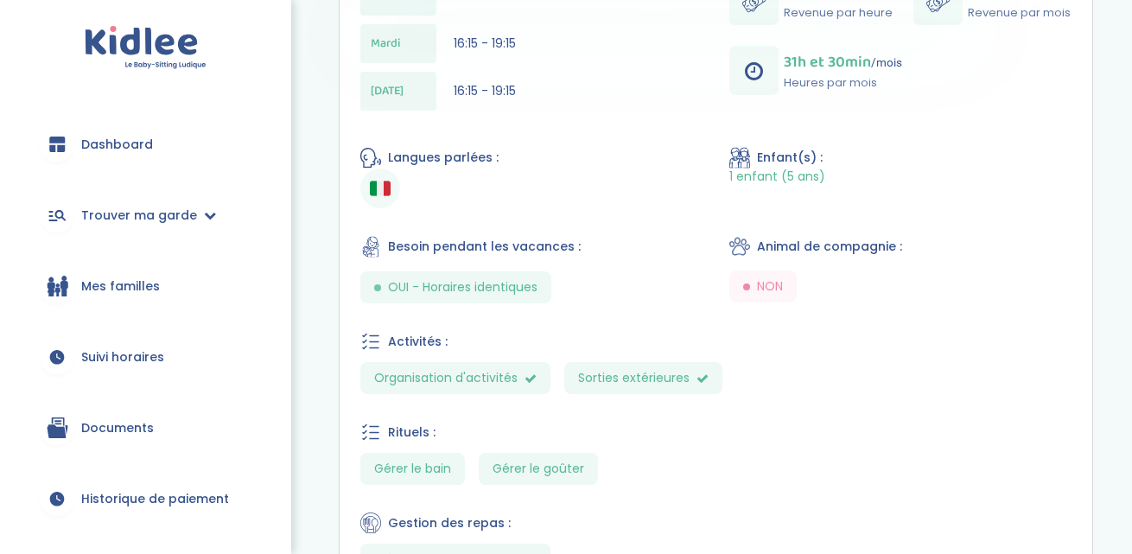
scroll to position [611, 0]
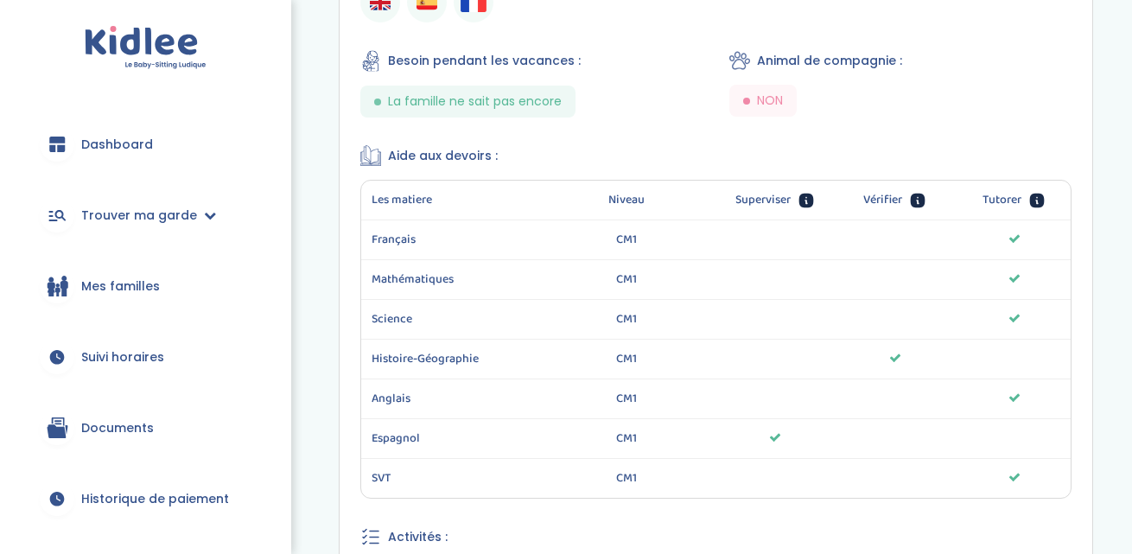
scroll to position [905, 0]
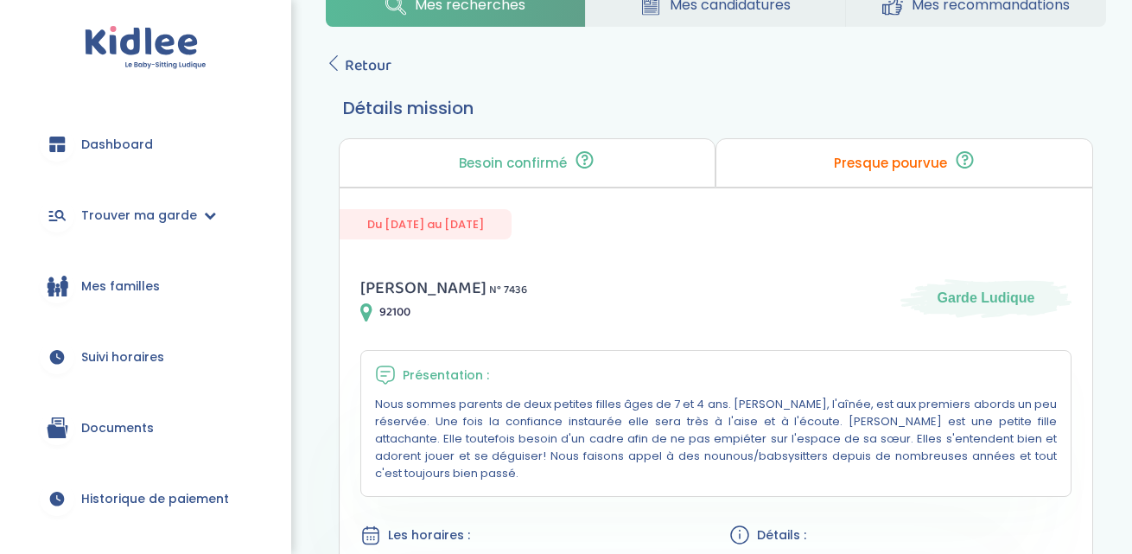
scroll to position [68, 0]
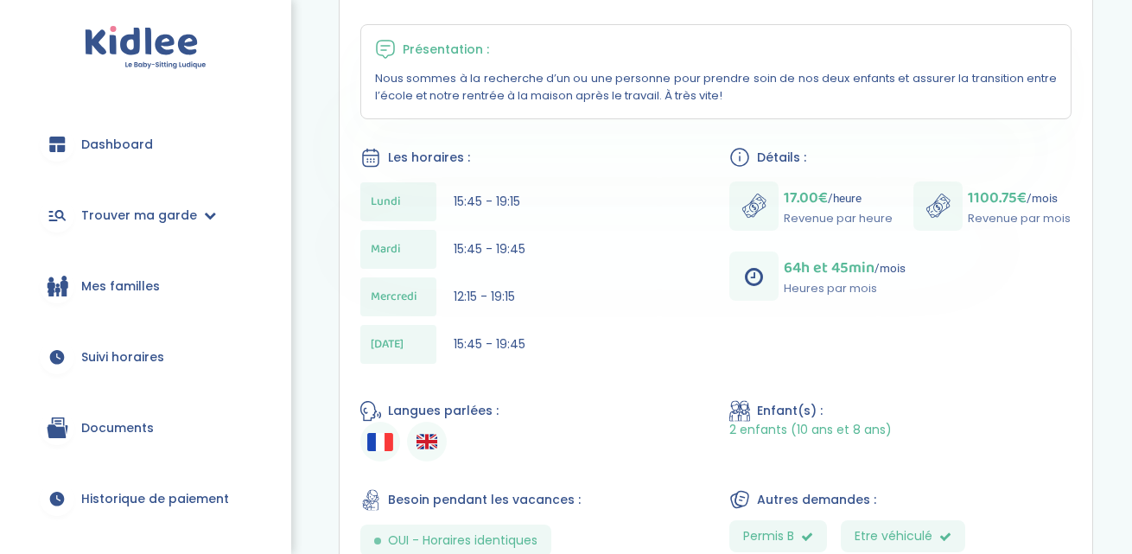
scroll to position [416, 0]
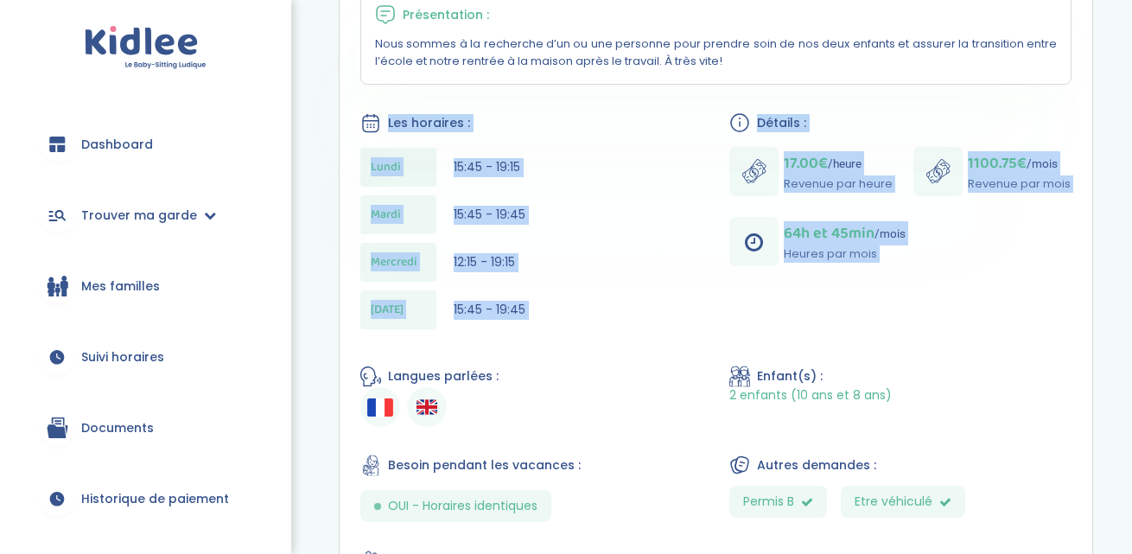
drag, startPoint x: 359, startPoint y: 111, endPoint x: 622, endPoint y: 351, distance: 355.9
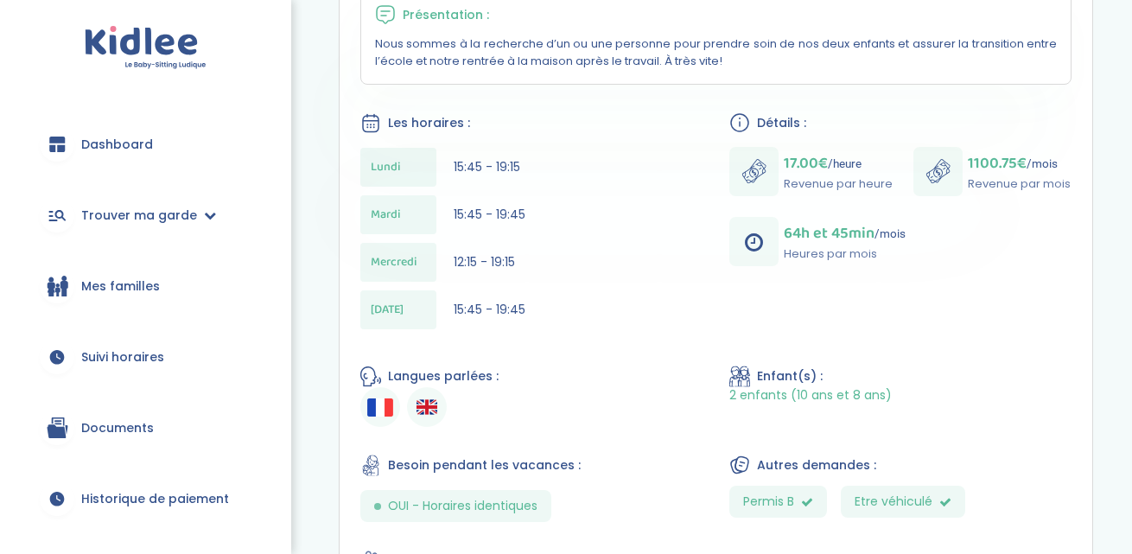
click at [581, 327] on div "Jeudi 15:45 - 19:45" at bounding box center [531, 309] width 342 height 39
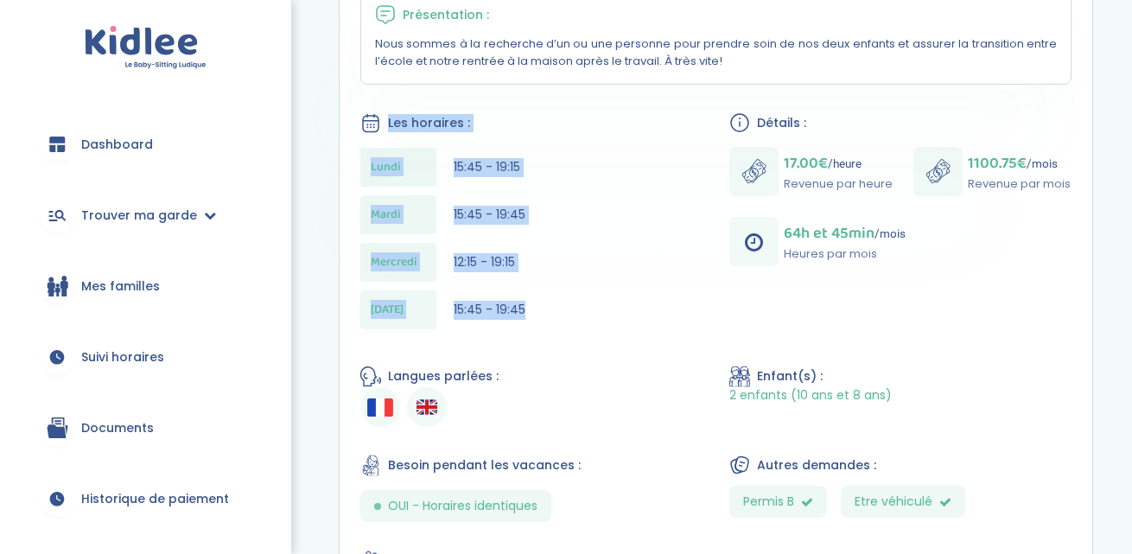
drag, startPoint x: 594, startPoint y: 331, endPoint x: 395, endPoint y: 111, distance: 296.6
click at [395, 112] on div "Les horaires : Lundi 15:45 - 19:15 Mardi 15:45 - 19:45 Mercredi 12:15 - 19:15 J…" at bounding box center [531, 225] width 342 height 226
copy div "Les horaires : Lundi 15:45 - 19:15 Mardi 15:45 - 19:45 Mercredi 12:15 - 19:15 J…"
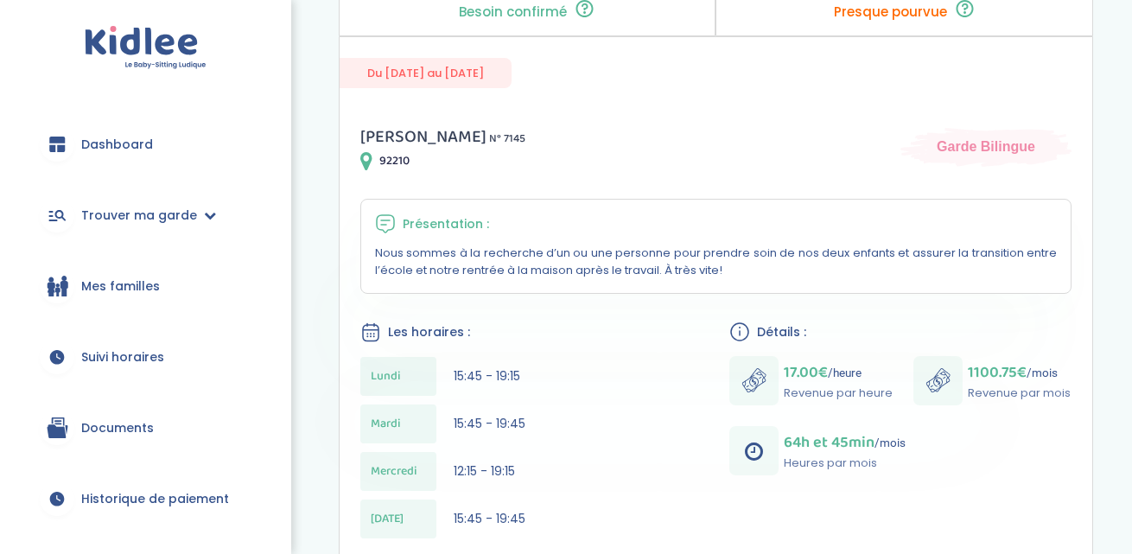
scroll to position [199, 0]
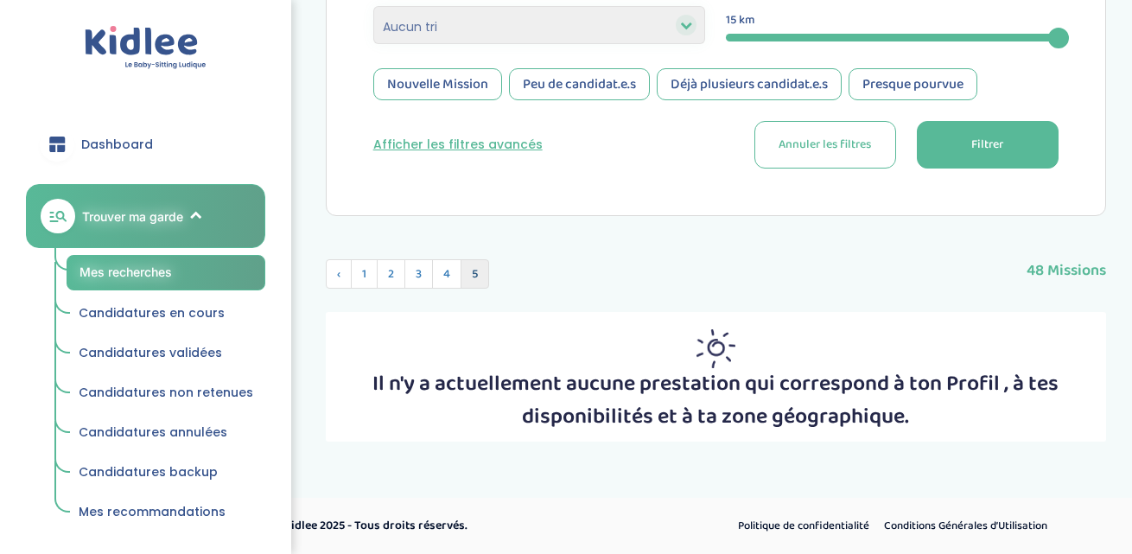
scroll to position [517, 0]
click at [475, 277] on span "5" at bounding box center [475, 274] width 29 height 29
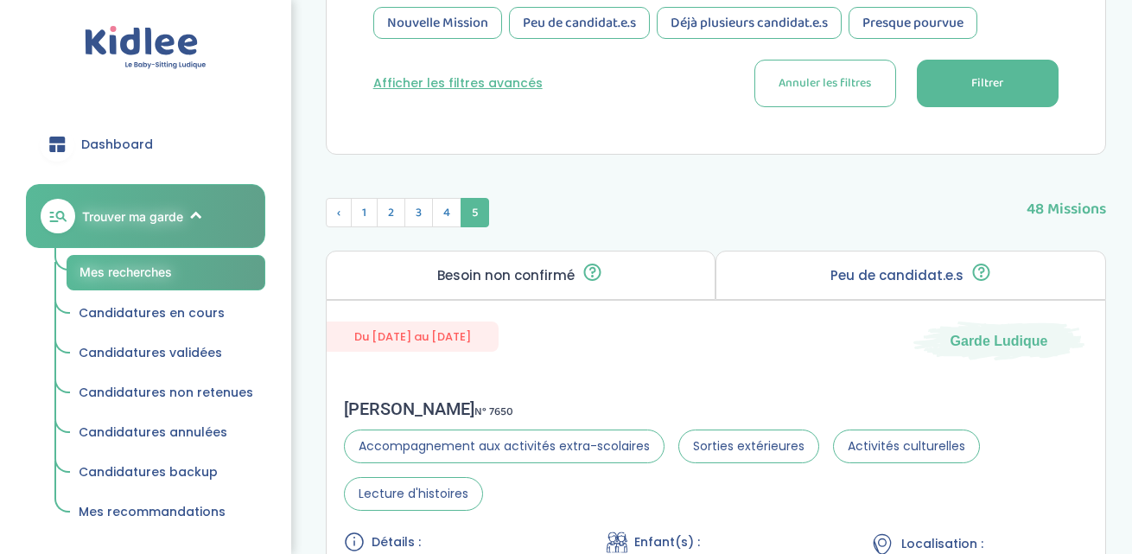
scroll to position [499, 0]
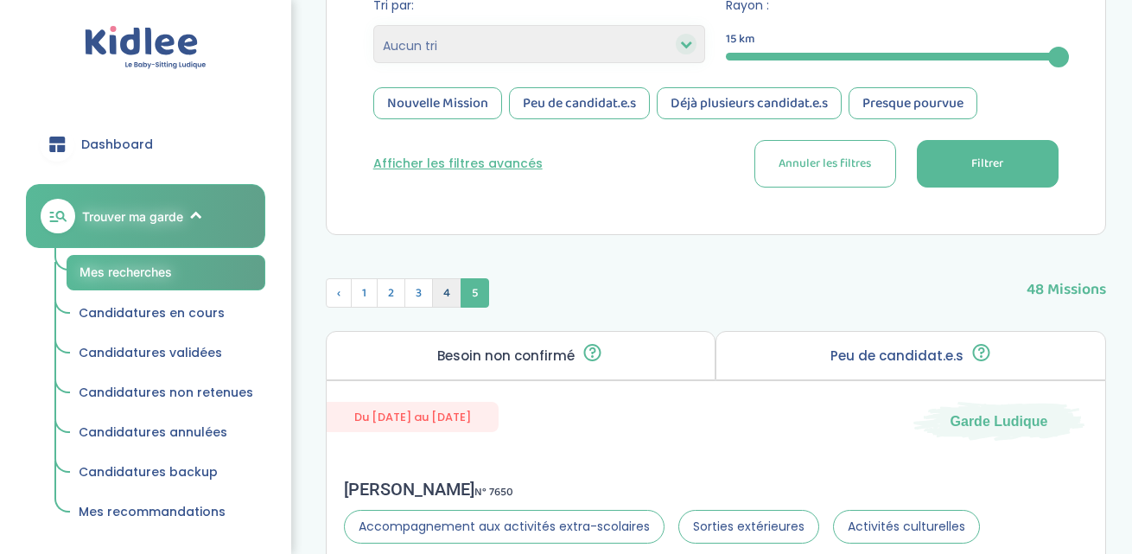
click at [446, 302] on span "4" at bounding box center [446, 292] width 29 height 29
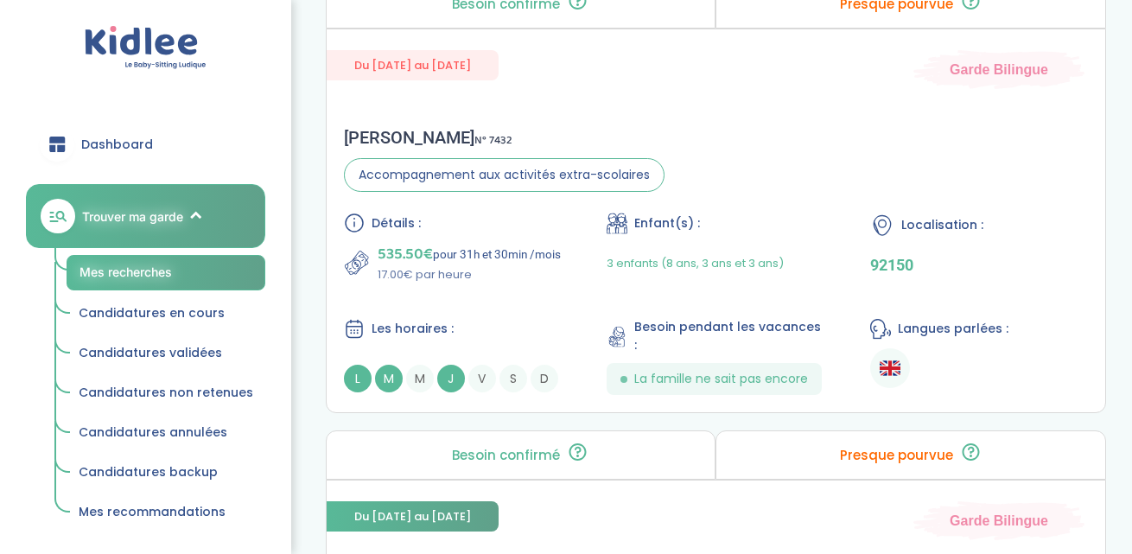
scroll to position [2263, 0]
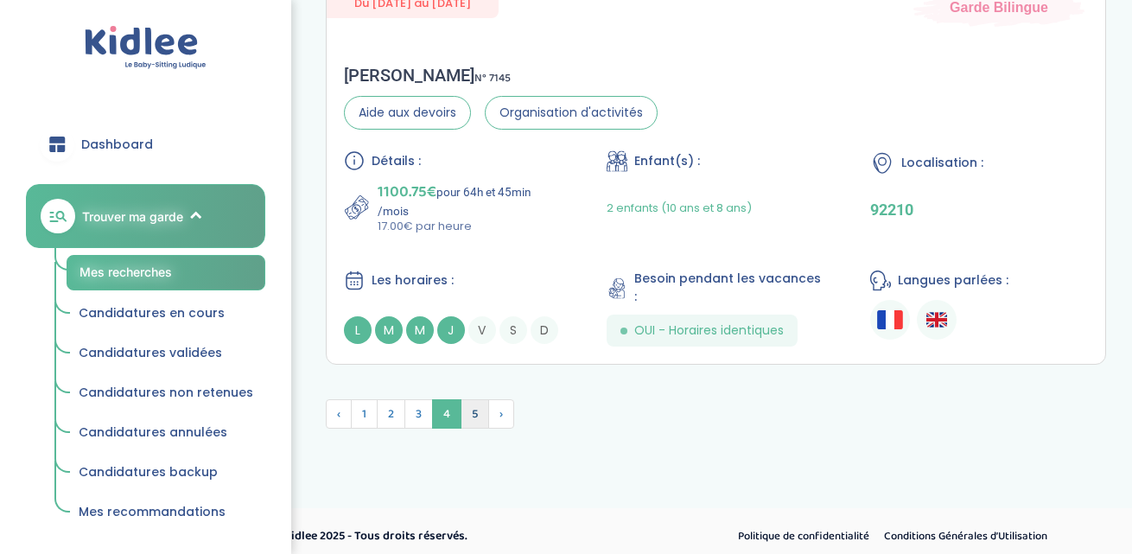
click at [469, 403] on span "5" at bounding box center [475, 413] width 29 height 29
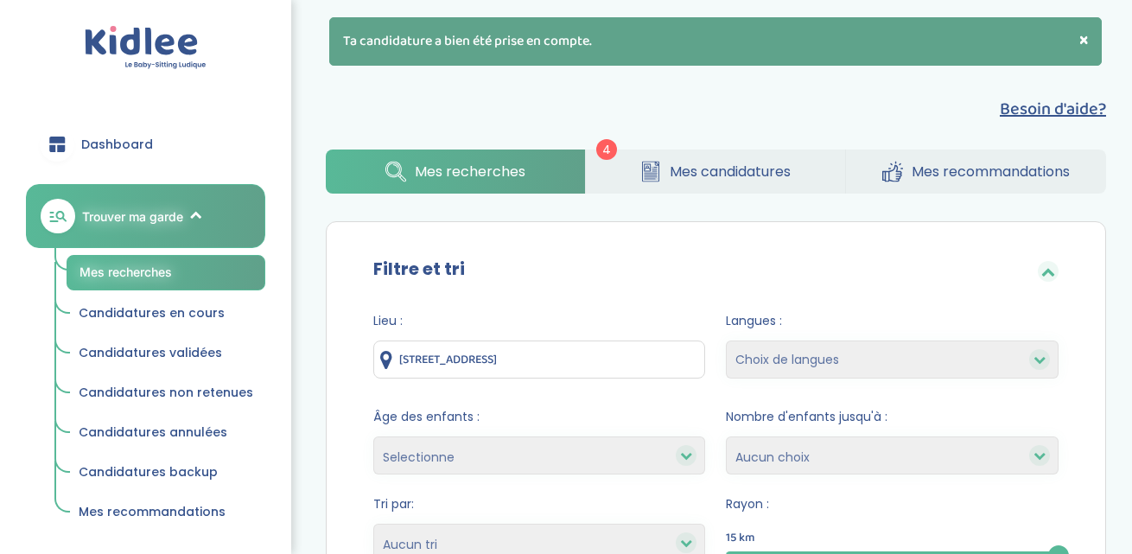
scroll to position [0, 0]
click at [671, 183] on link "Mes candidatures" at bounding box center [715, 171] width 259 height 44
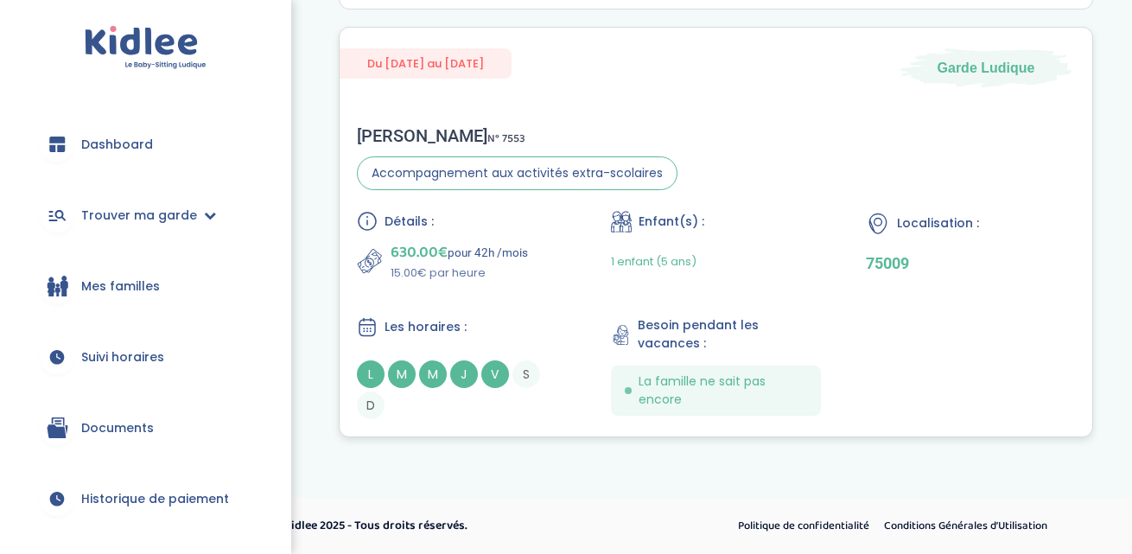
scroll to position [1740, 0]
click at [812, 164] on div "[PERSON_NAME] N° 7553 Accompagnement aux activités extra-scolaires Détails : 63…" at bounding box center [716, 272] width 753 height 328
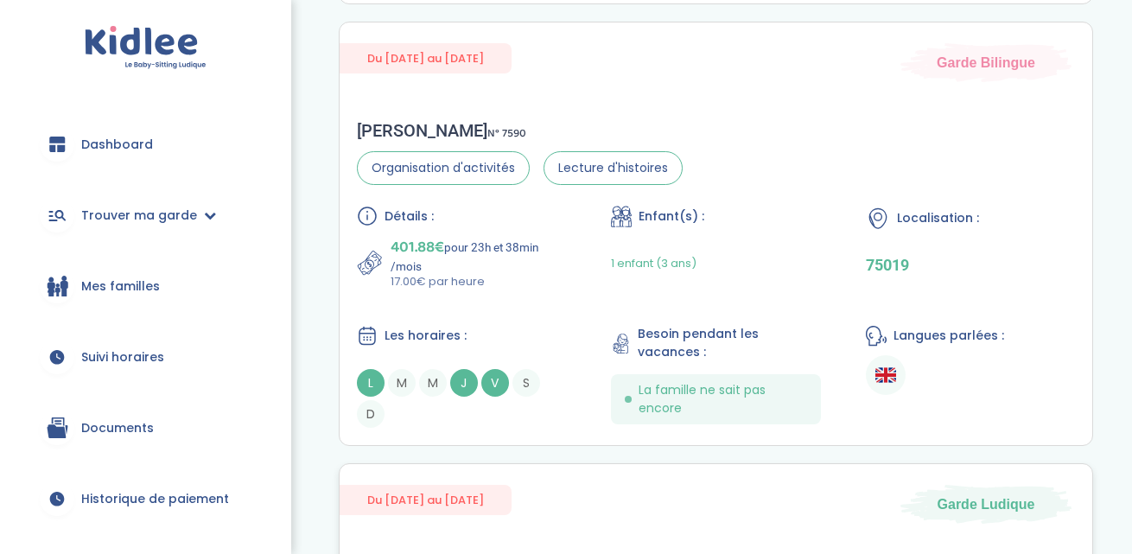
scroll to position [1299, 0]
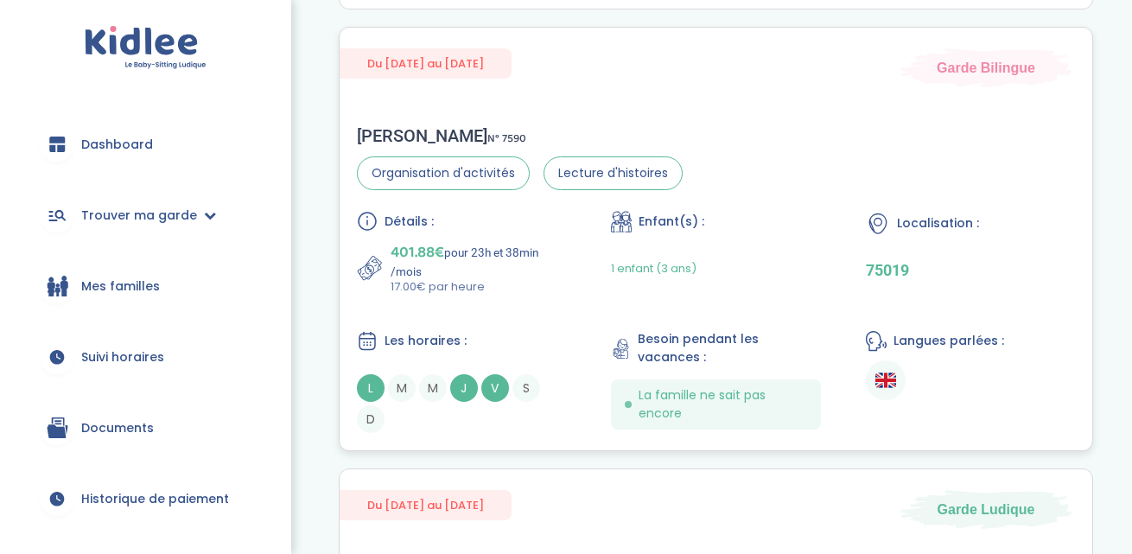
click at [791, 168] on div "[PERSON_NAME] N° 7590 Organisation d'activités Lecture d'histoires Détails : 40…" at bounding box center [716, 279] width 753 height 342
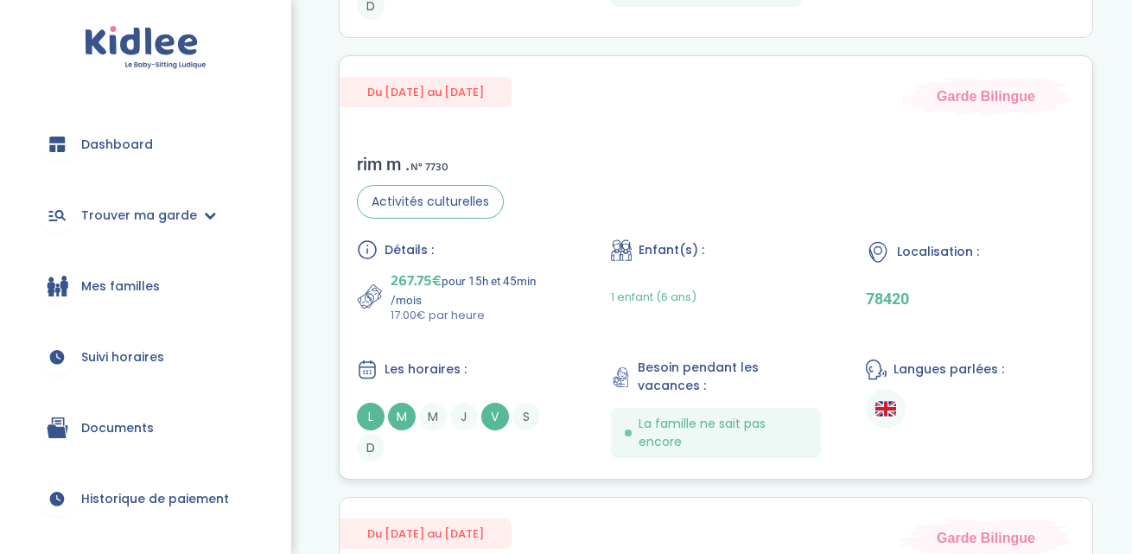
scroll to position [823, 0]
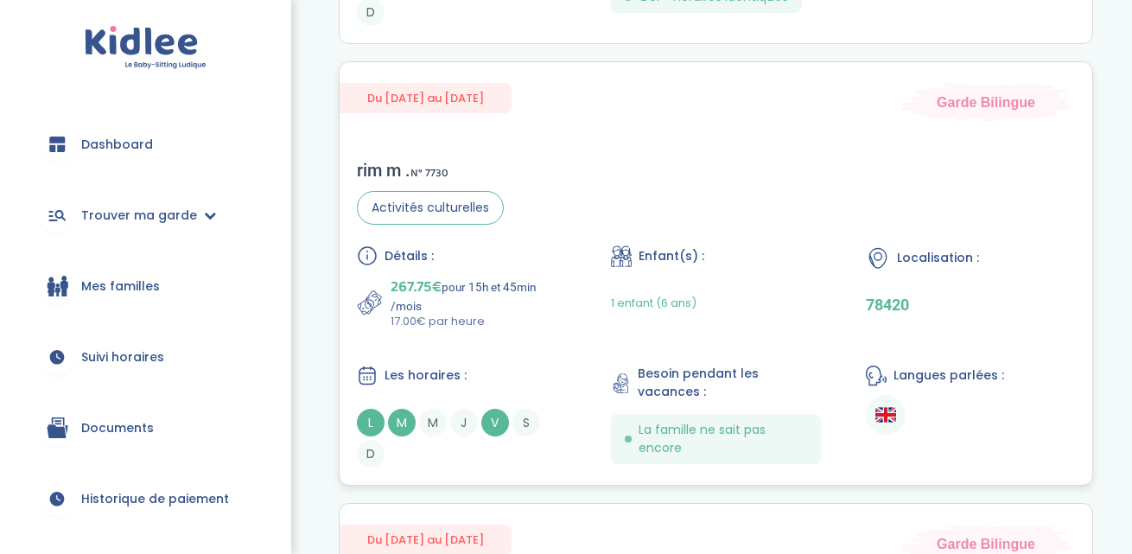
click at [721, 207] on div "rim m . N° 7730 Activités culturelles Détails : 267.75€ pour 15h et 45min /mois…" at bounding box center [716, 314] width 753 height 342
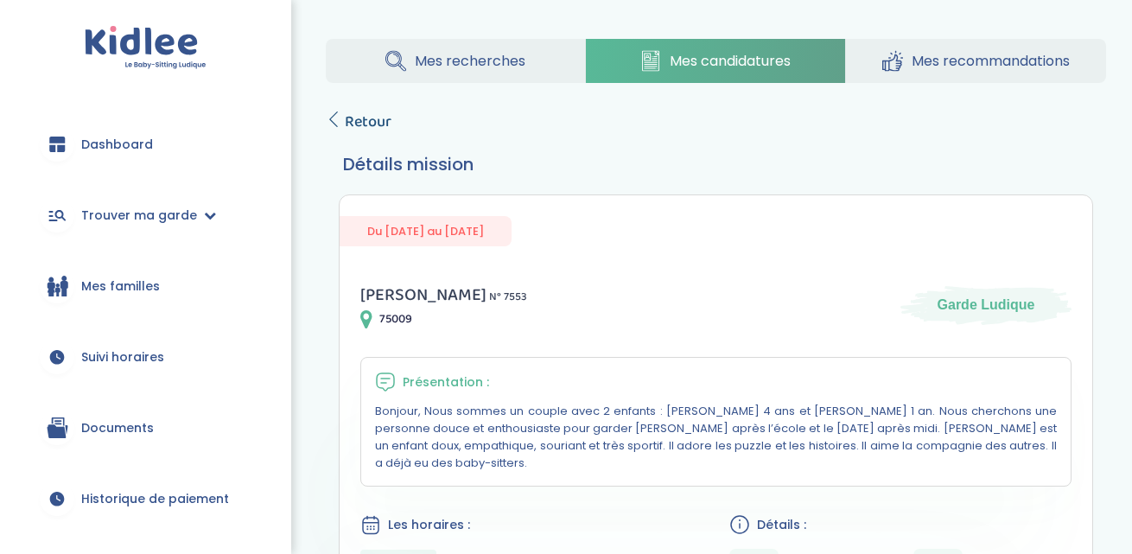
click at [334, 118] on icon at bounding box center [334, 119] width 16 height 16
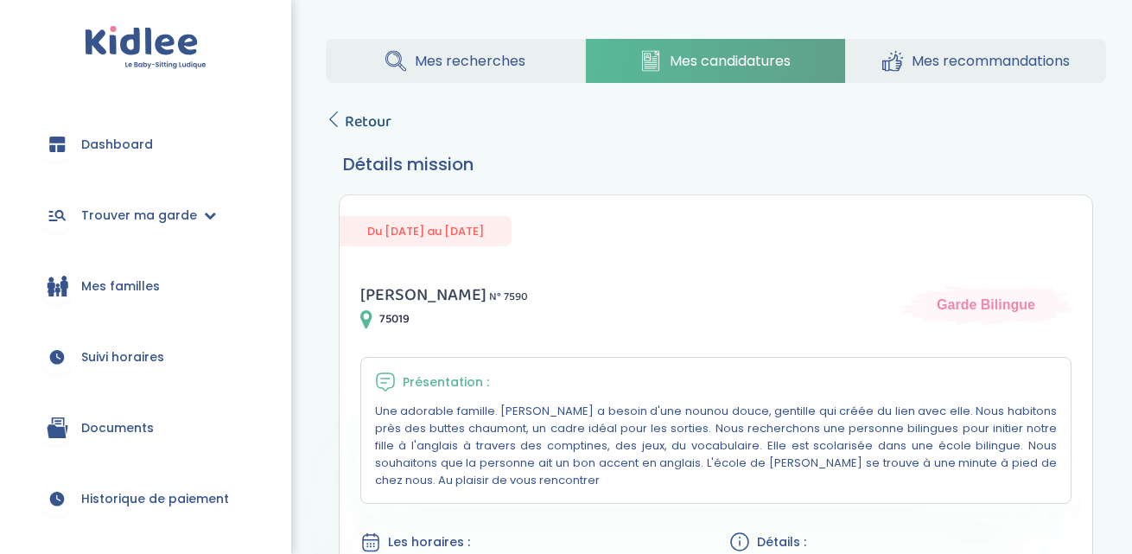
click at [335, 124] on icon at bounding box center [334, 119] width 16 height 16
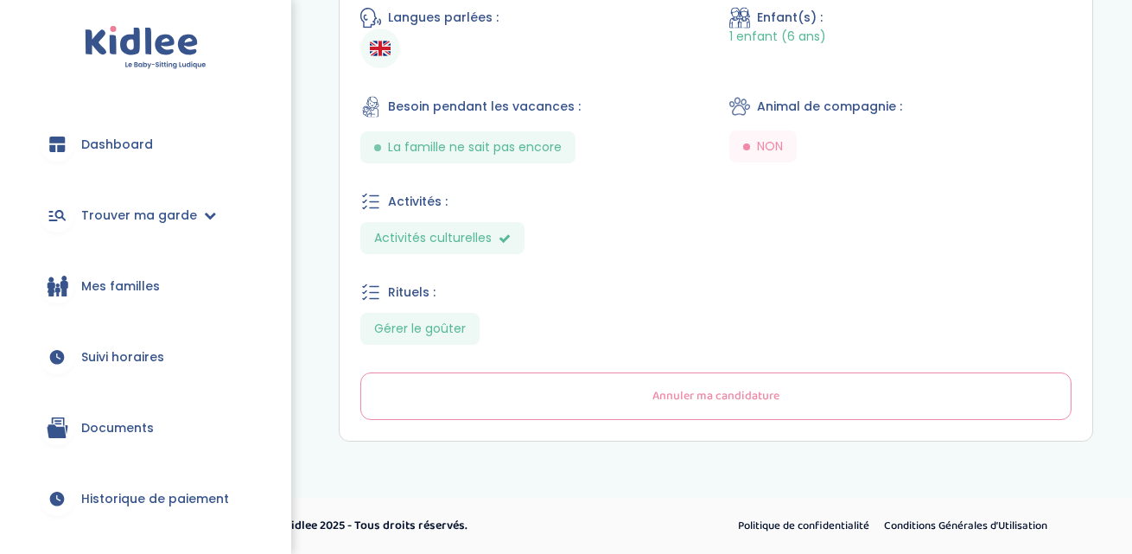
scroll to position [712, 0]
click at [628, 396] on button "Annuler ma candidature" at bounding box center [715, 397] width 711 height 48
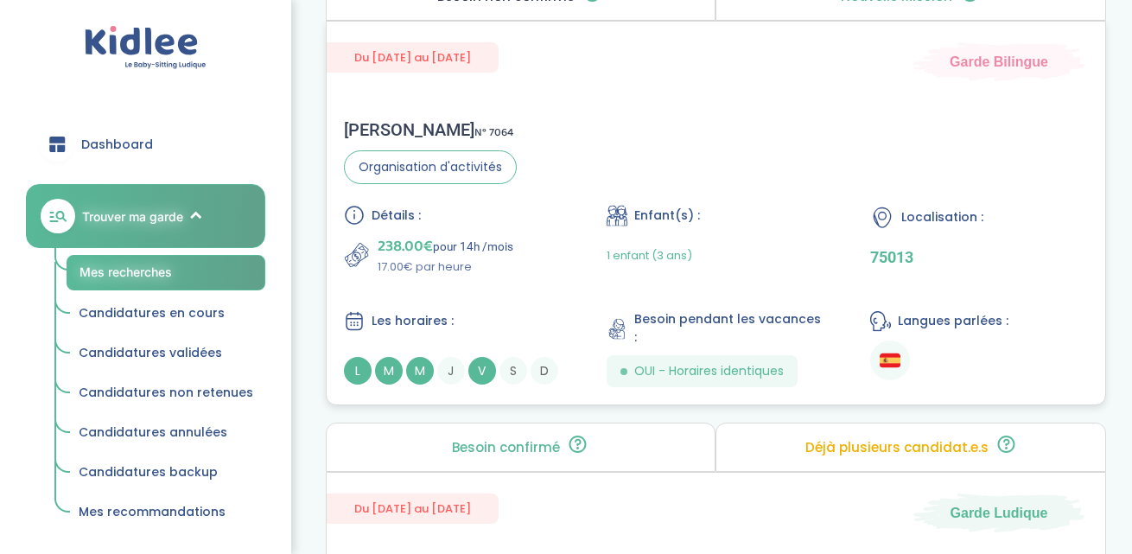
scroll to position [1371, 0]
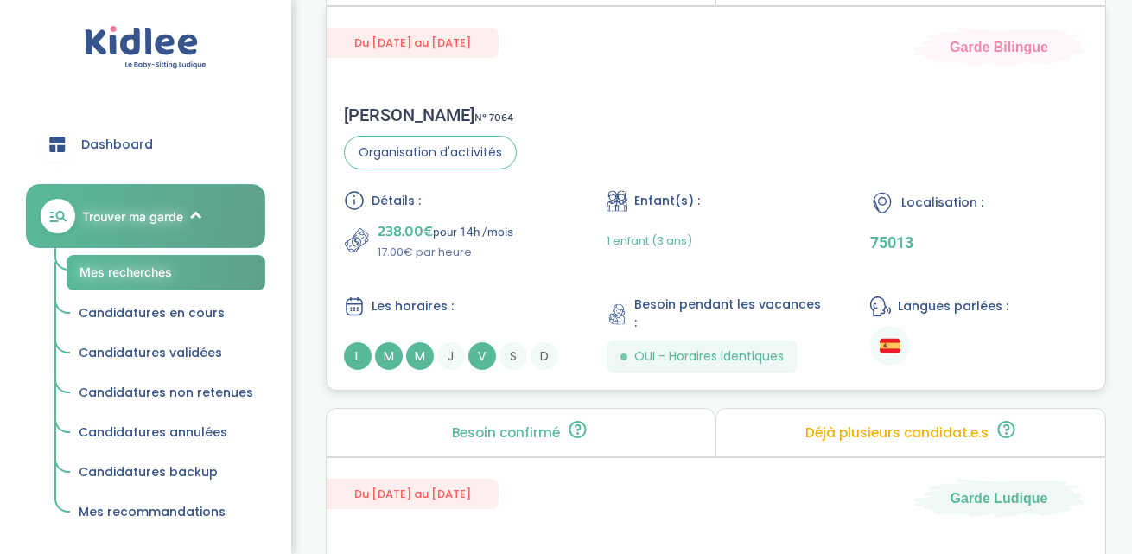
click at [647, 174] on div "Jessica L . N° 7064 Organisation d'activités Détails : 238.00€ pour 14h /mois 1…" at bounding box center [716, 238] width 778 height 302
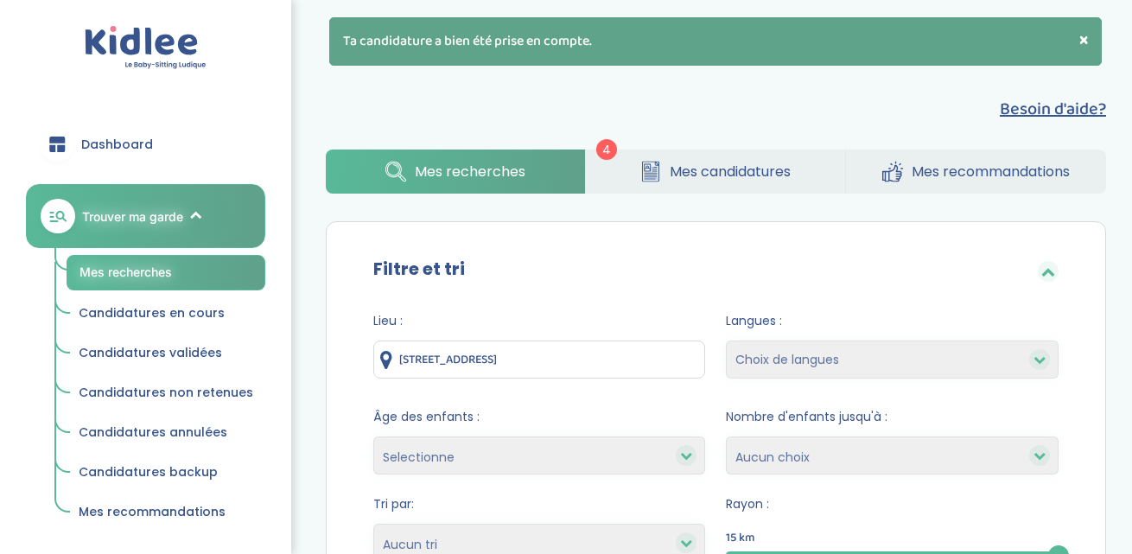
click at [690, 153] on link "Mes candidatures" at bounding box center [715, 171] width 259 height 44
click at [690, 166] on span "Mes candidatures" at bounding box center [730, 172] width 121 height 22
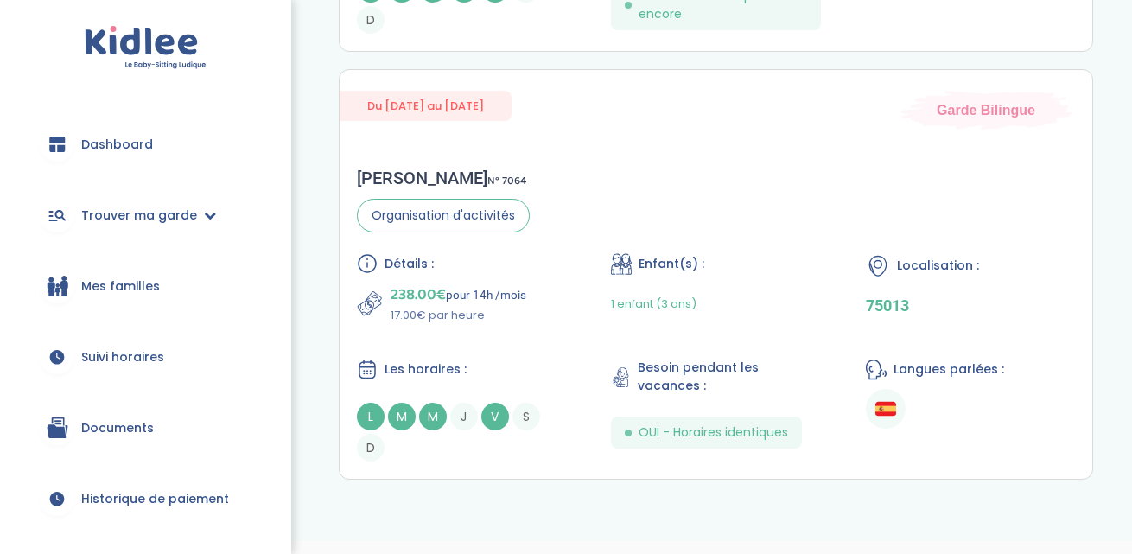
scroll to position [1682, 0]
click at [791, 266] on div "Enfant(s) :" at bounding box center [715, 266] width 209 height 22
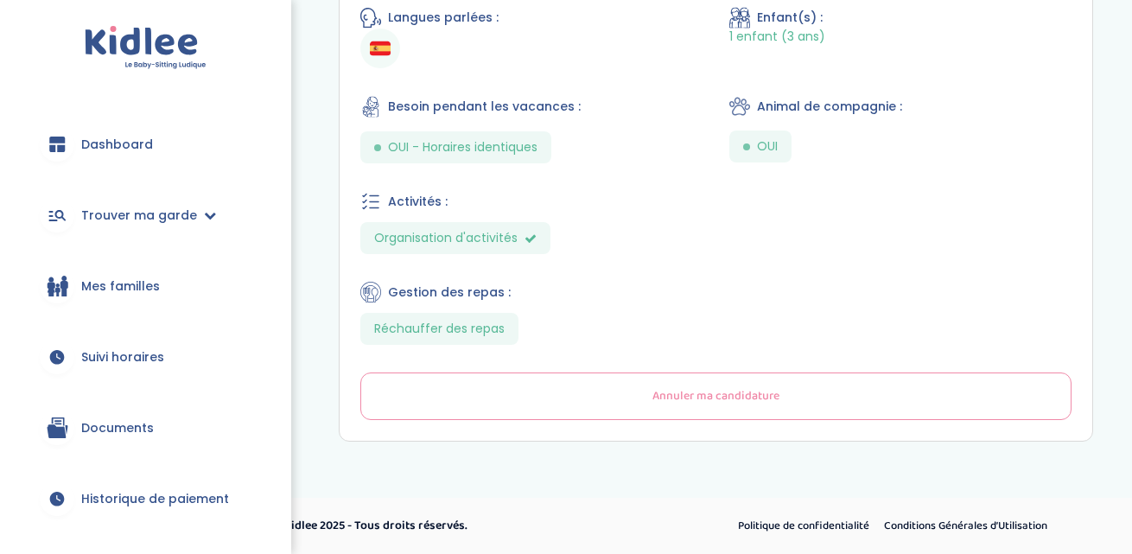
scroll to position [742, 0]
click at [691, 403] on span "Annuler ma candidature" at bounding box center [715, 397] width 127 height 18
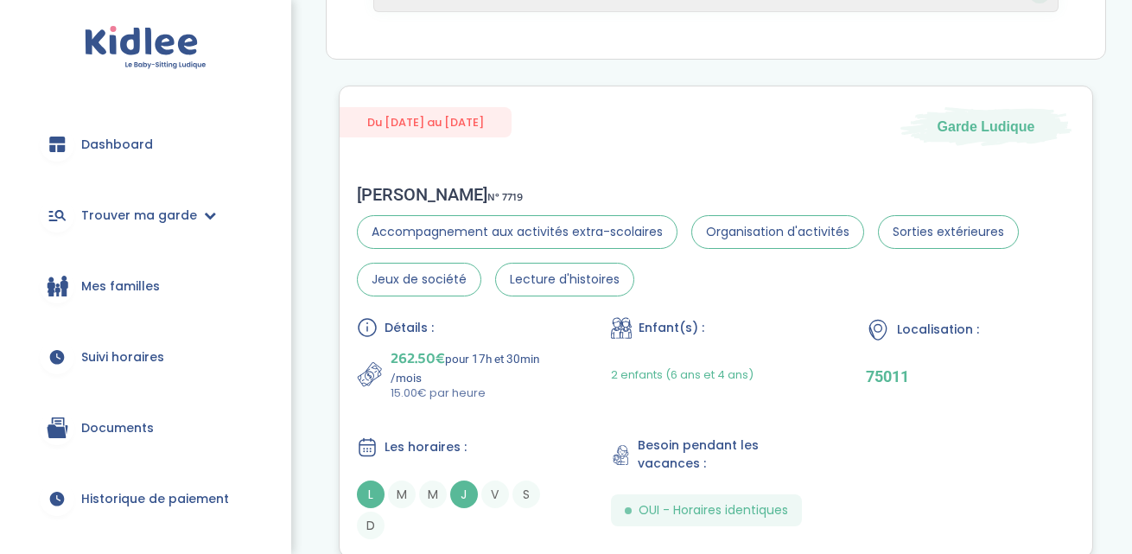
scroll to position [290, 0]
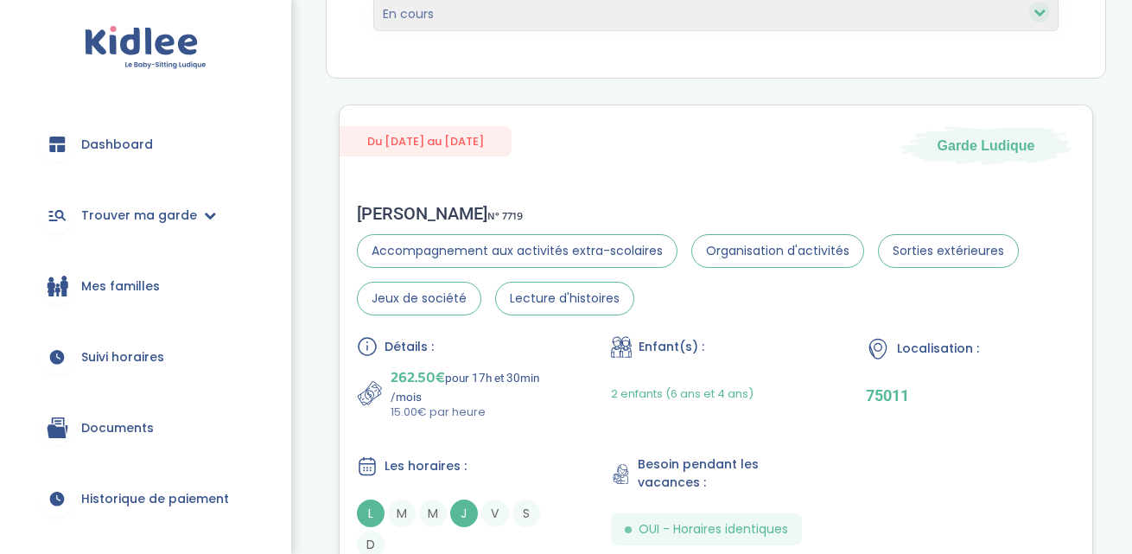
click at [739, 192] on div "[PERSON_NAME] N° 7719 Accompagnement aux activités extra-scolaires Organisation…" at bounding box center [716, 381] width 753 height 390
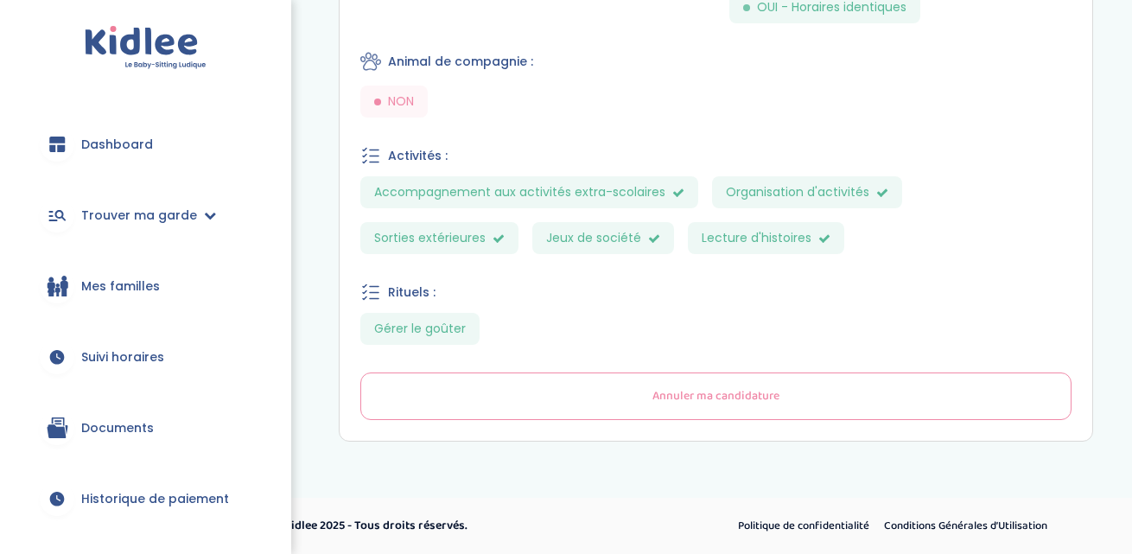
click at [470, 416] on button "Annuler ma candidature" at bounding box center [715, 396] width 711 height 48
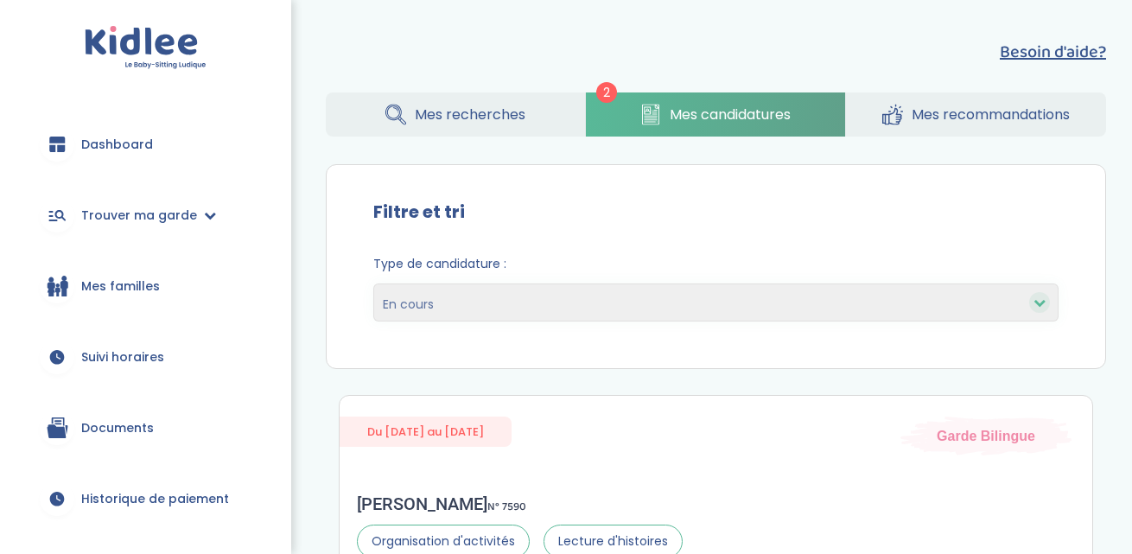
click at [465, 104] on span "Mes recherches" at bounding box center [470, 115] width 111 height 22
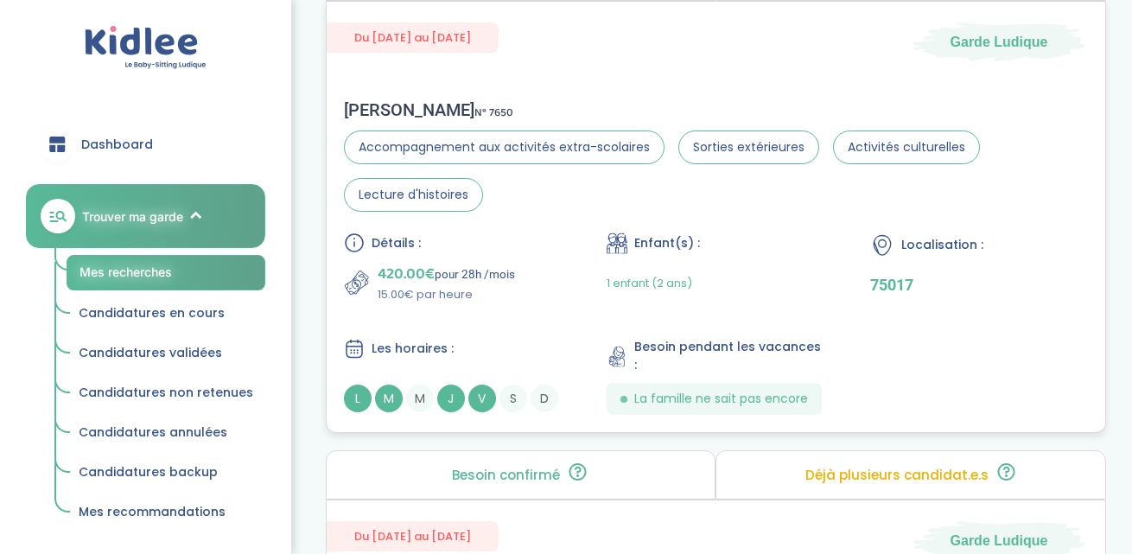
scroll to position [820, 0]
click at [518, 264] on div "420.00€ pour 28h /mois 15.00€ par heure" at bounding box center [453, 283] width 218 height 41
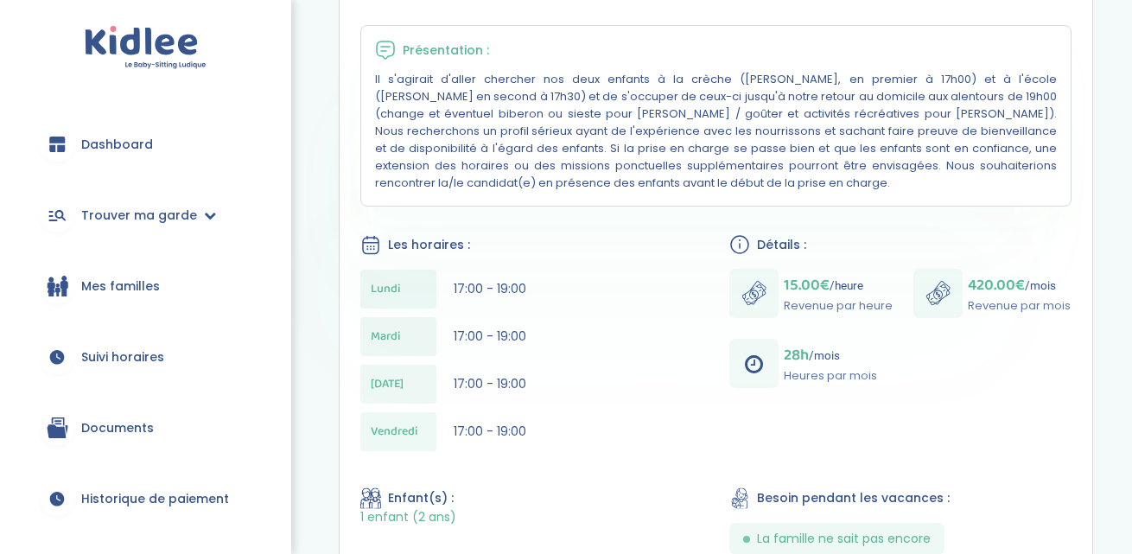
scroll to position [386, 0]
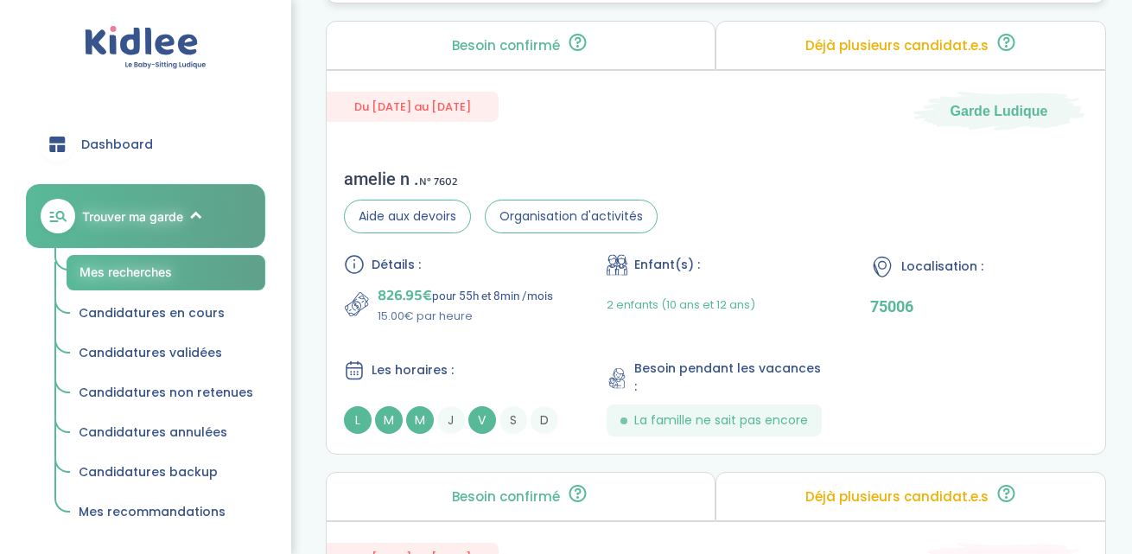
scroll to position [1248, 0]
click at [740, 190] on div "amelie n . N° 7602 Aide aux devoirs Organisation d'activités Détails : 826.95€ …" at bounding box center [716, 304] width 778 height 302
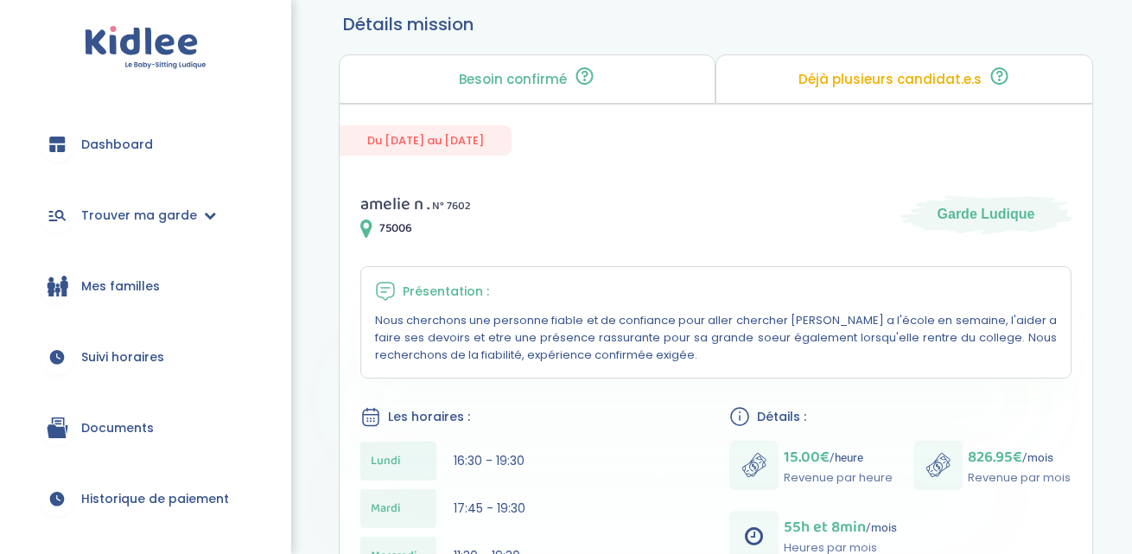
scroll to position [117, 0]
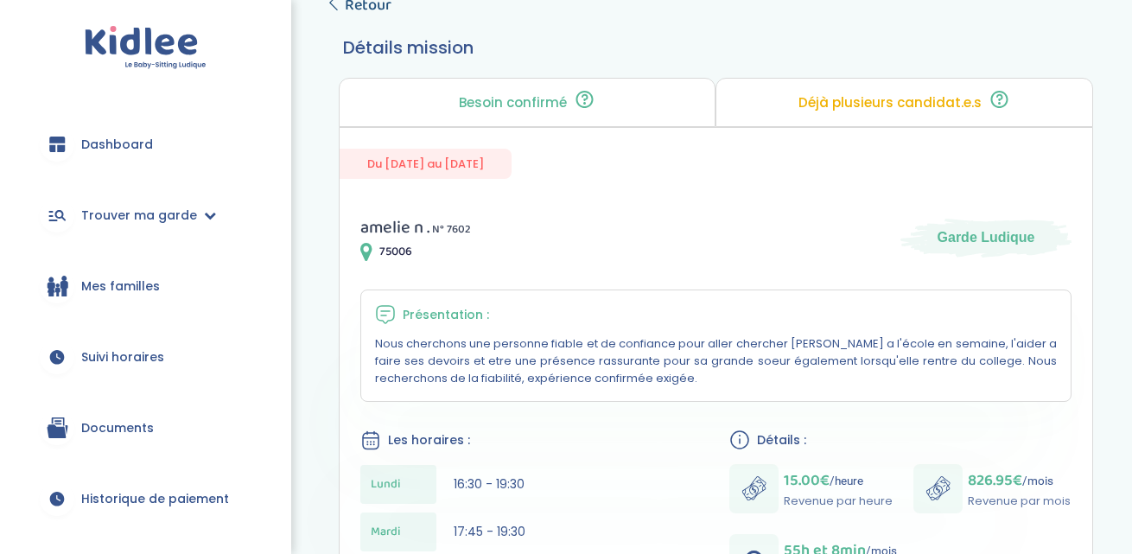
click at [341, 9] on link "Retour" at bounding box center [359, 5] width 66 height 24
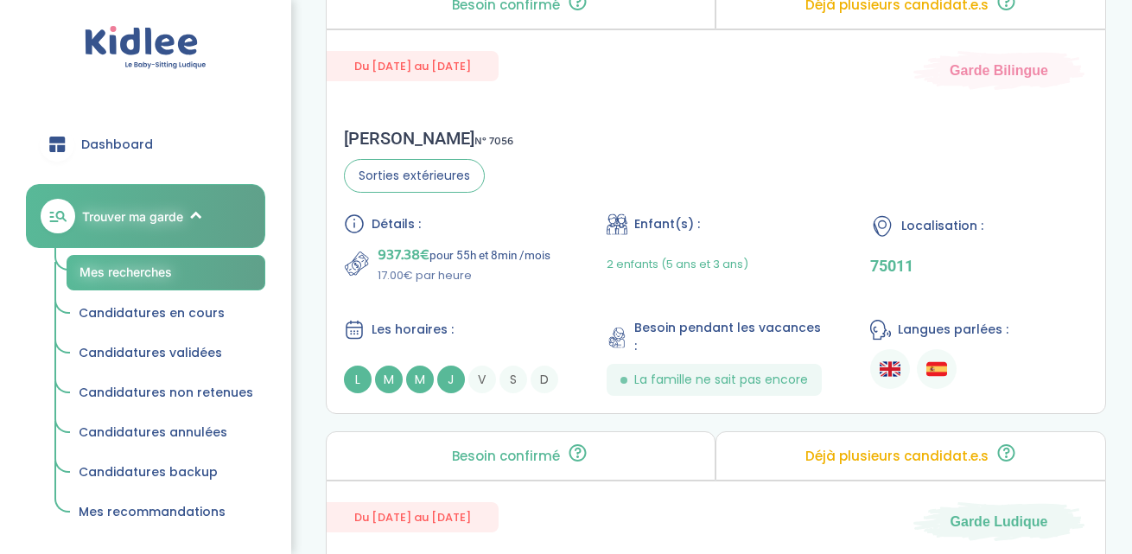
scroll to position [1757, 0]
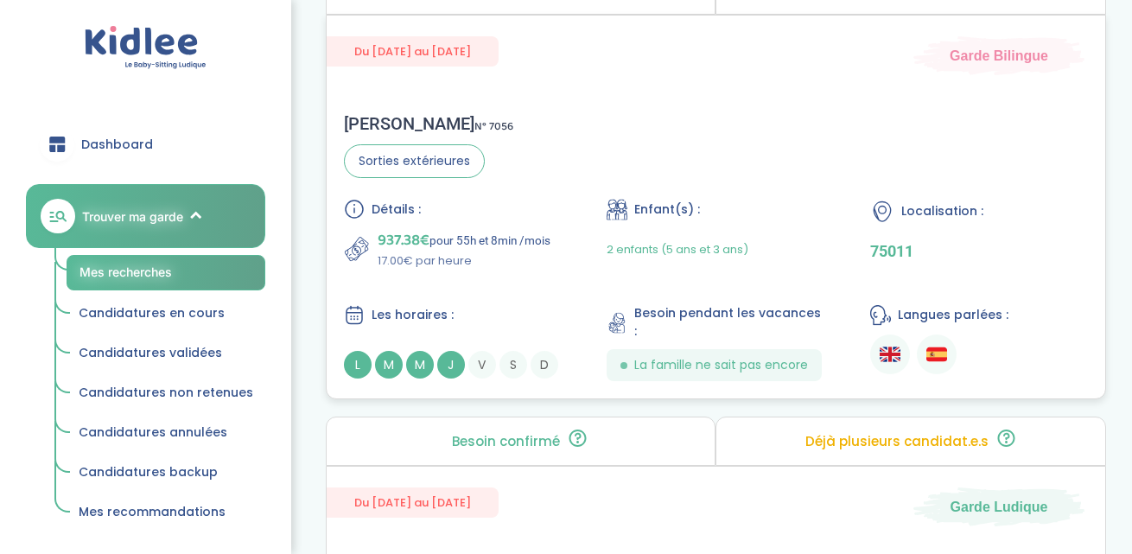
click at [620, 130] on div "Fanny A . N° 7056 Sorties extérieures Détails : 937.38€ pour 55h et 8min /mois …" at bounding box center [716, 247] width 778 height 302
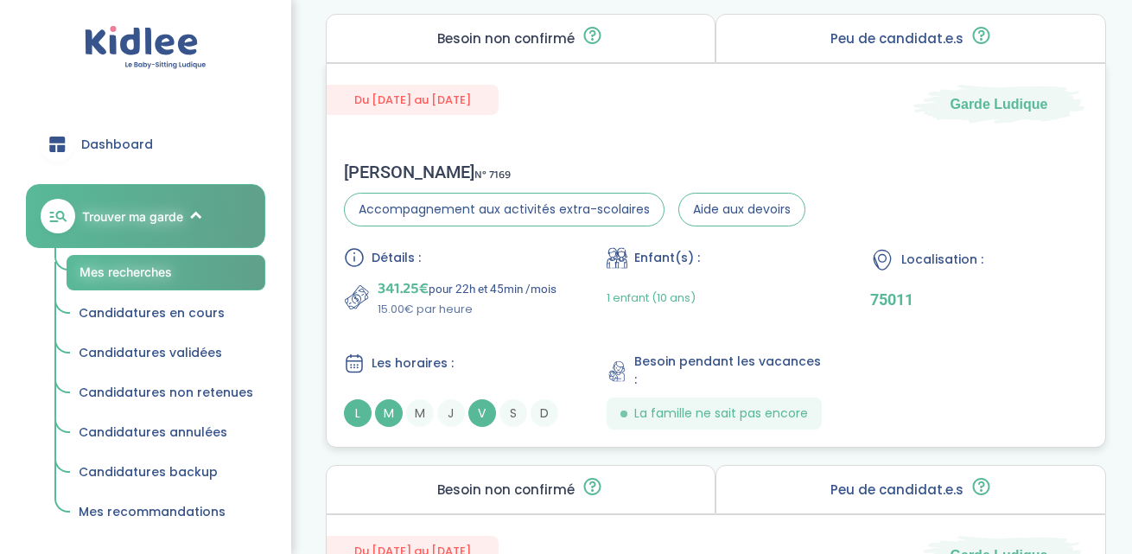
scroll to position [3062, 0]
click at [607, 143] on div "Laura M . N° 7169 Accompagnement aux activités extra-scolaires Aide aux devoirs…" at bounding box center [716, 294] width 778 height 302
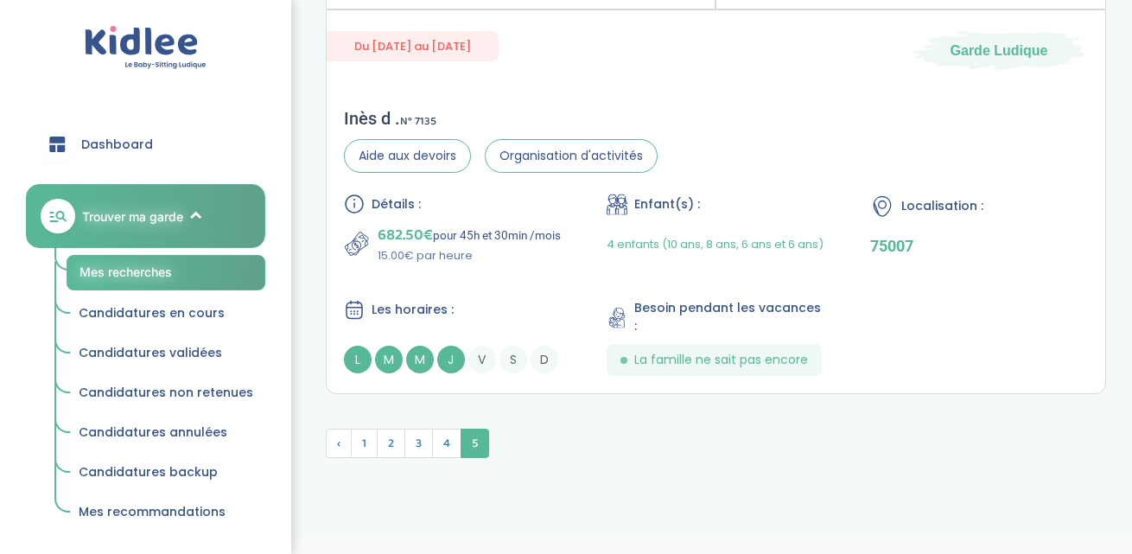
scroll to position [3572, 0]
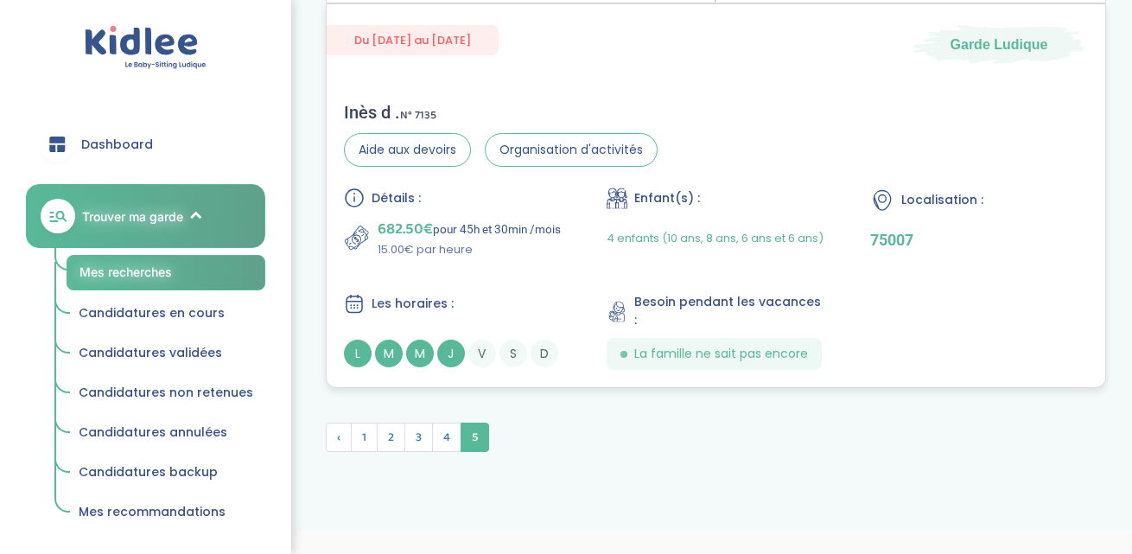
click at [541, 295] on div "Les horaires :" at bounding box center [453, 304] width 218 height 22
click at [442, 427] on span "4" at bounding box center [446, 437] width 29 height 29
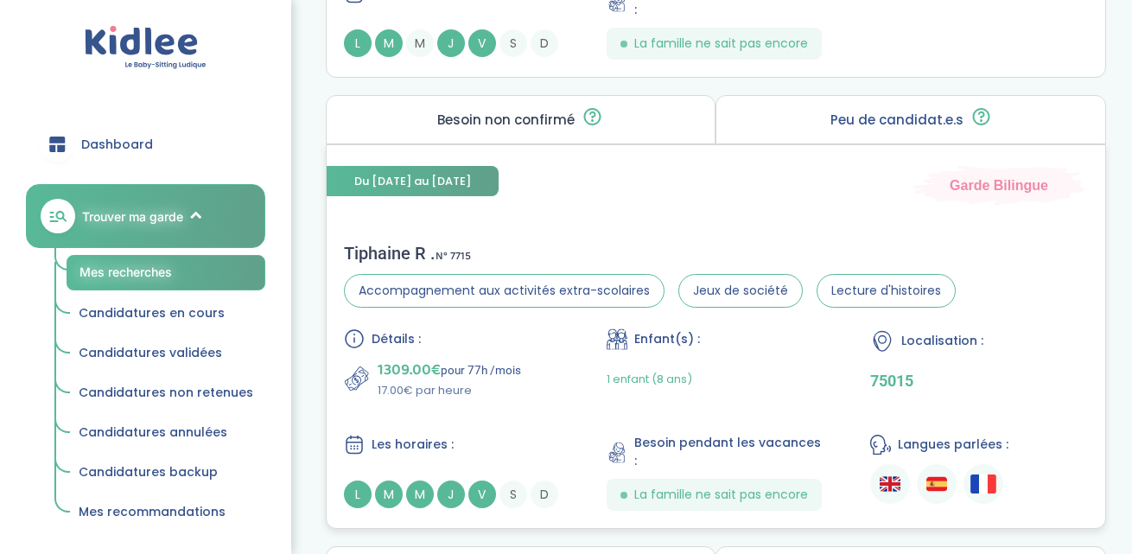
scroll to position [3327, 0]
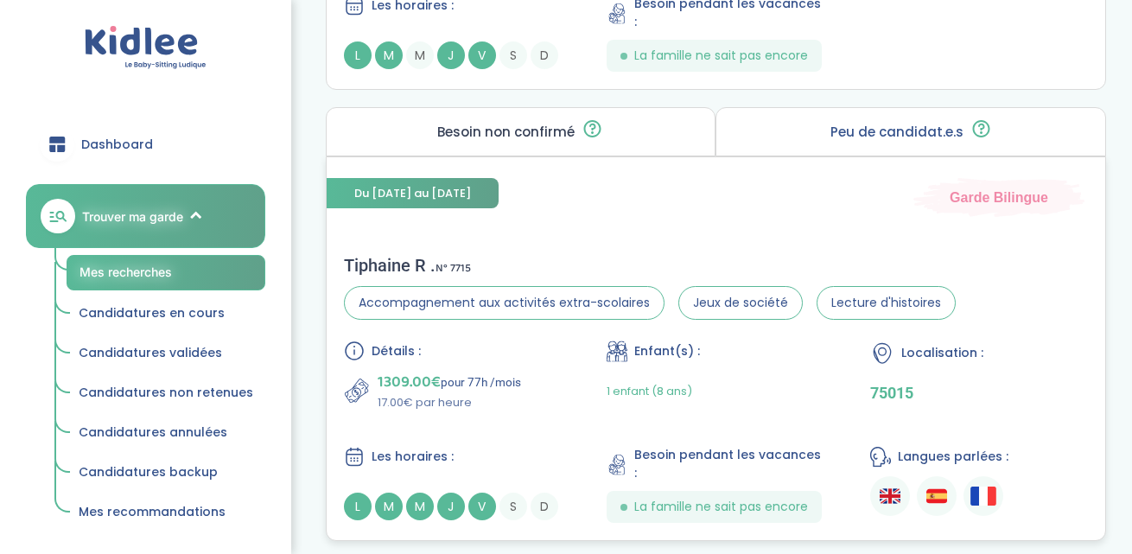
click at [655, 194] on div "Du 03-11-2025 au 03-07-2026 Garde Bilingue Tiphaine R . N° 7715 Accompagnement …" at bounding box center [716, 348] width 780 height 384
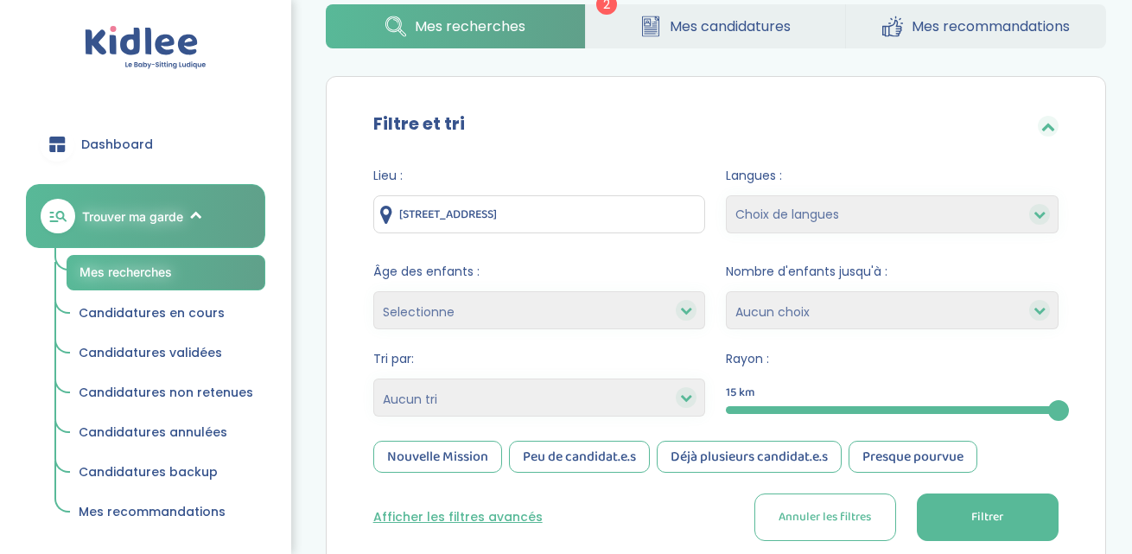
scroll to position [350, 0]
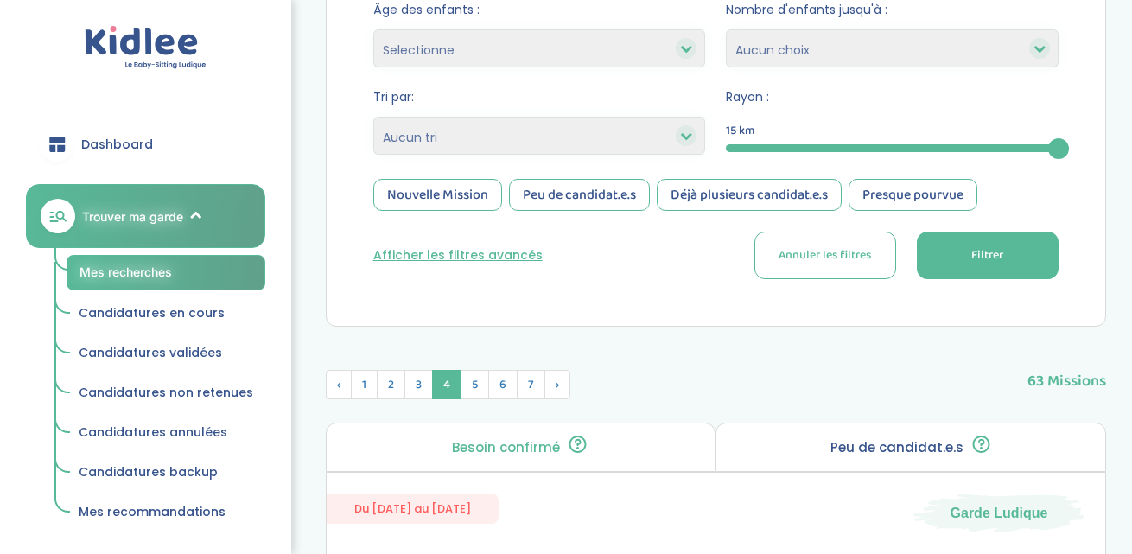
click at [469, 202] on div "Nouvelle Mission" at bounding box center [437, 195] width 129 height 32
click at [562, 187] on div "Peu de candidat.e.s" at bounding box center [579, 195] width 141 height 32
click at [975, 257] on span "Filtrer" at bounding box center [987, 255] width 32 height 18
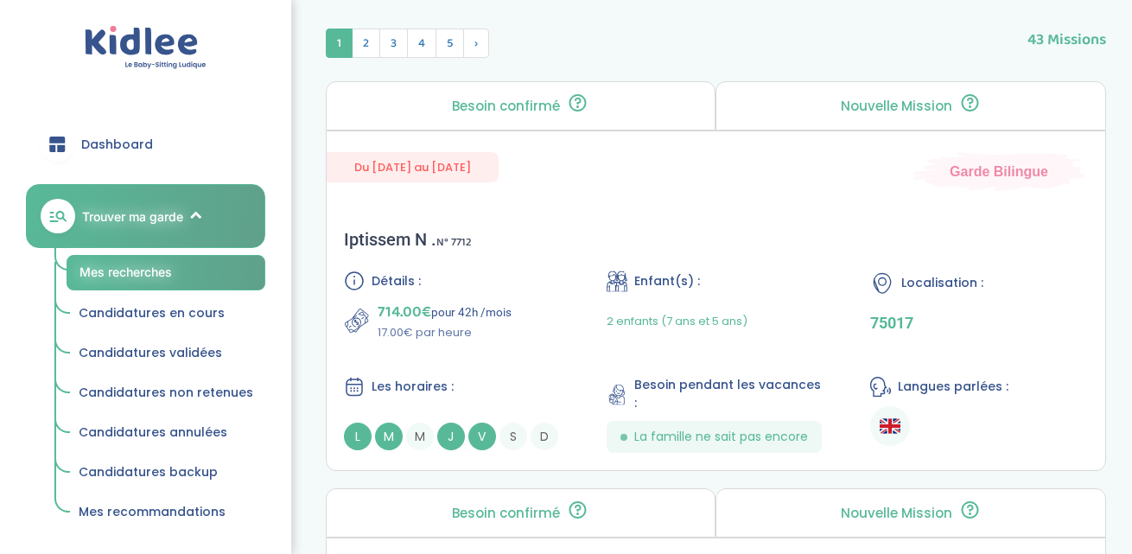
scroll to position [689, 0]
click at [768, 235] on div "Iptissem N . N° 7712 Détails : 714.00€ pour 42h /mois 17.00€ par heure Enfant(s…" at bounding box center [716, 342] width 778 height 258
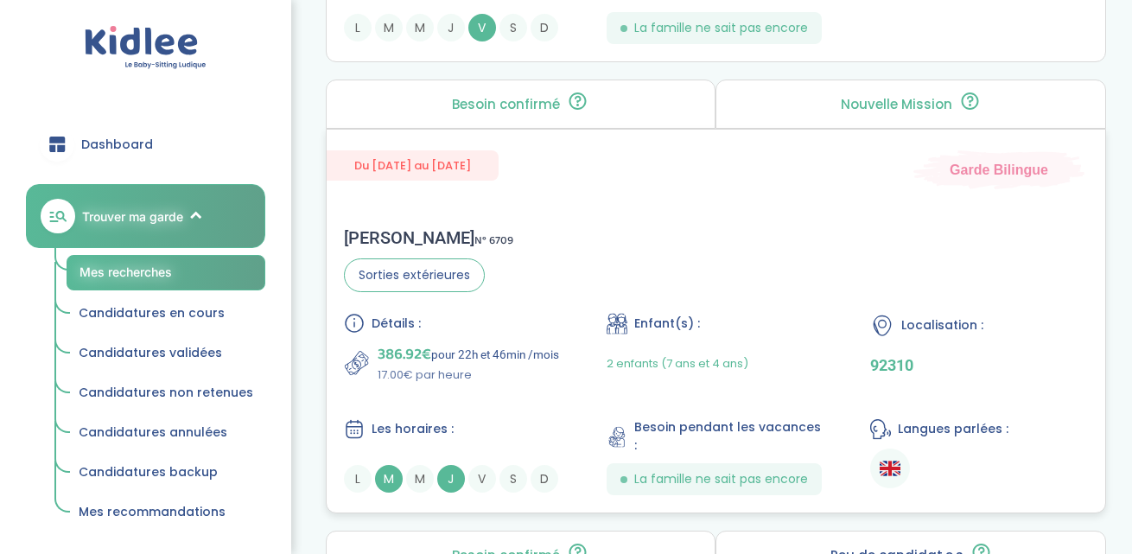
scroll to position [1915, 0]
click at [564, 273] on div "Chloé B . N° 6709 Sorties extérieures Détails : 386.92€ pour 22h et 46min /mois…" at bounding box center [716, 360] width 778 height 302
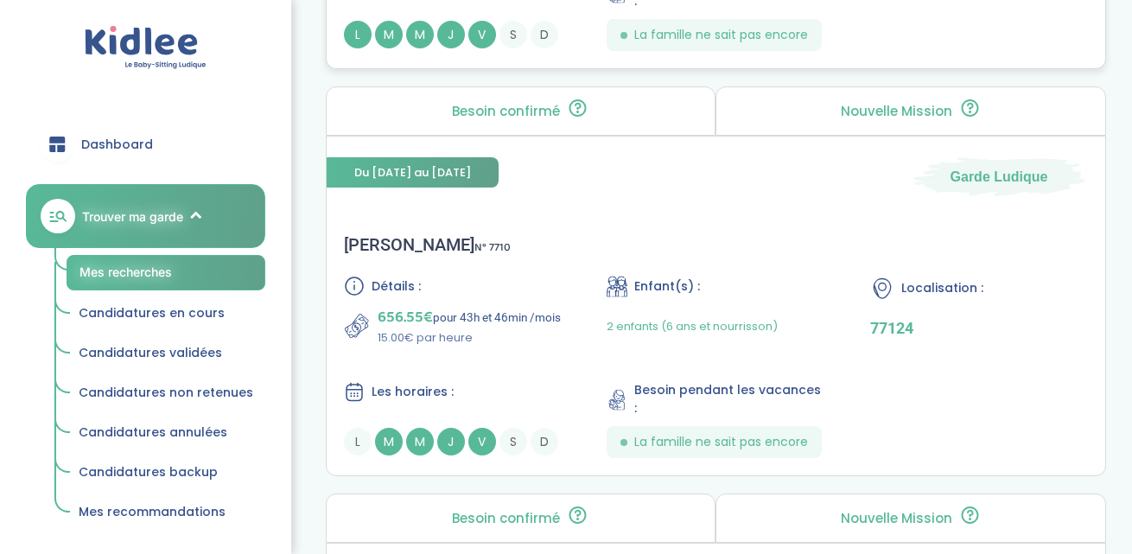
scroll to position [3772, 0]
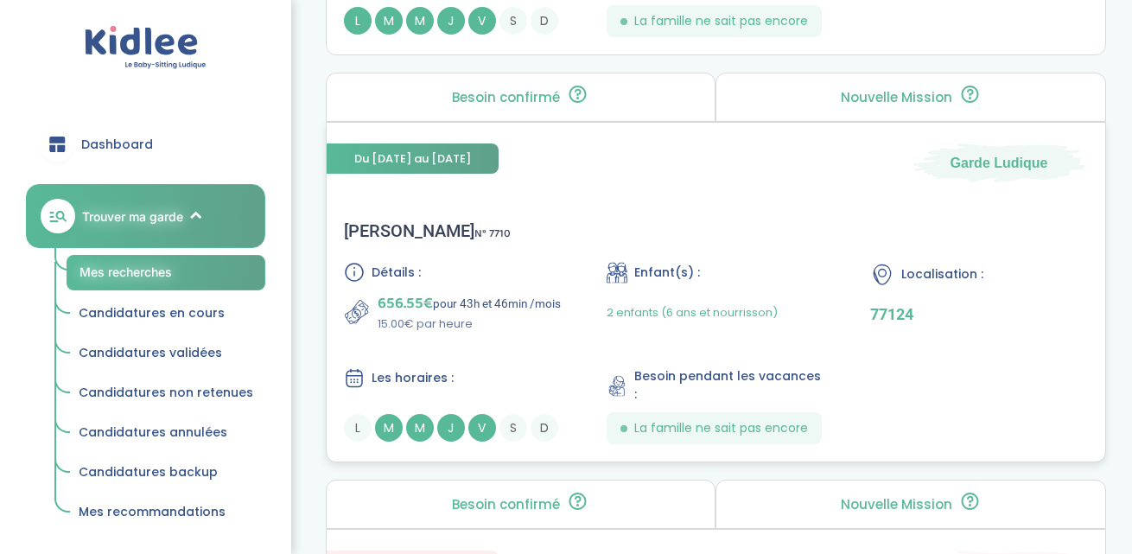
click at [610, 203] on div "Louise-marie Z . N° 7710 Détails : 656.55€ pour 43h et 46min /mois 15.00€ par h…" at bounding box center [716, 332] width 778 height 258
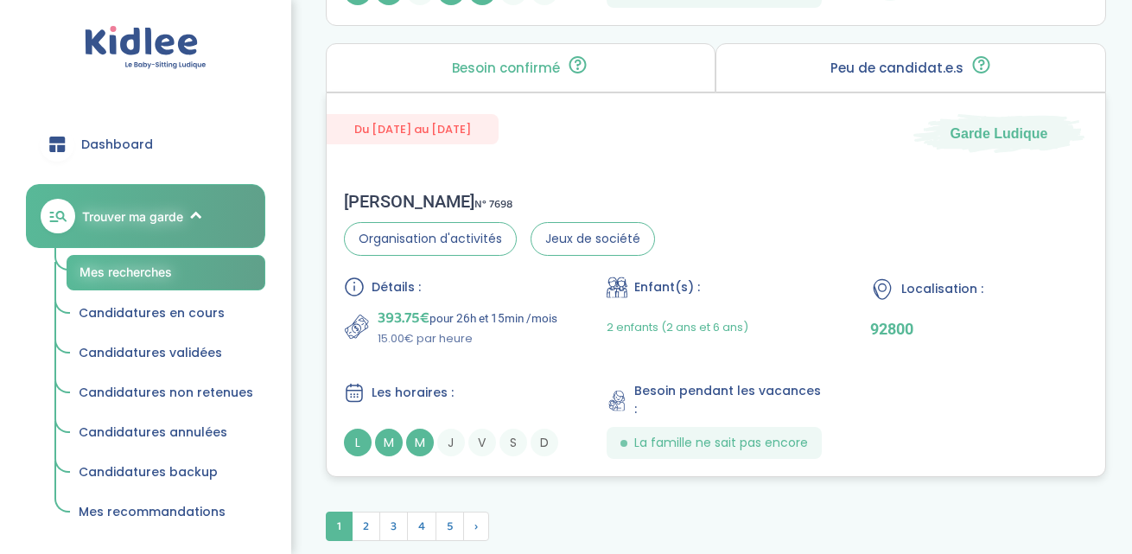
scroll to position [4658, 0]
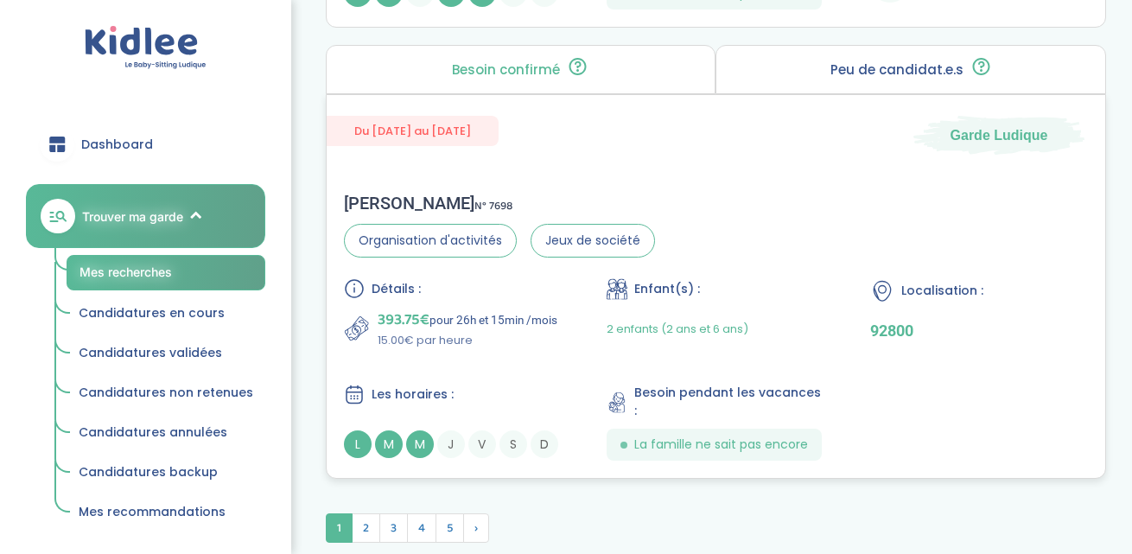
click at [702, 168] on div "Du 03-10-2025 au 31-07-2026 Garde Ludique Andrea M . N° 7698 Organisation d'act…" at bounding box center [716, 286] width 780 height 384
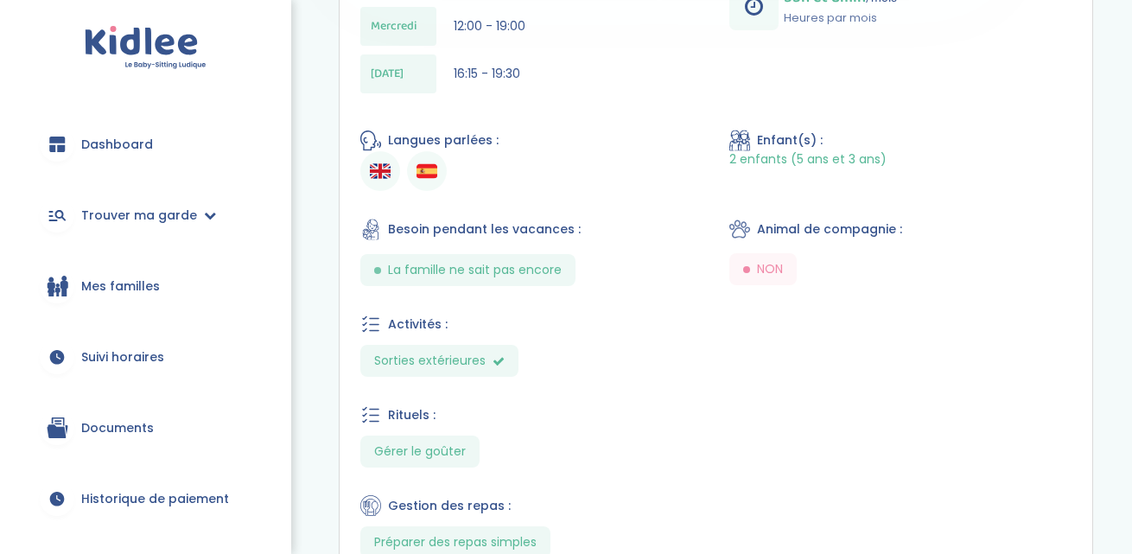
scroll to position [767, 0]
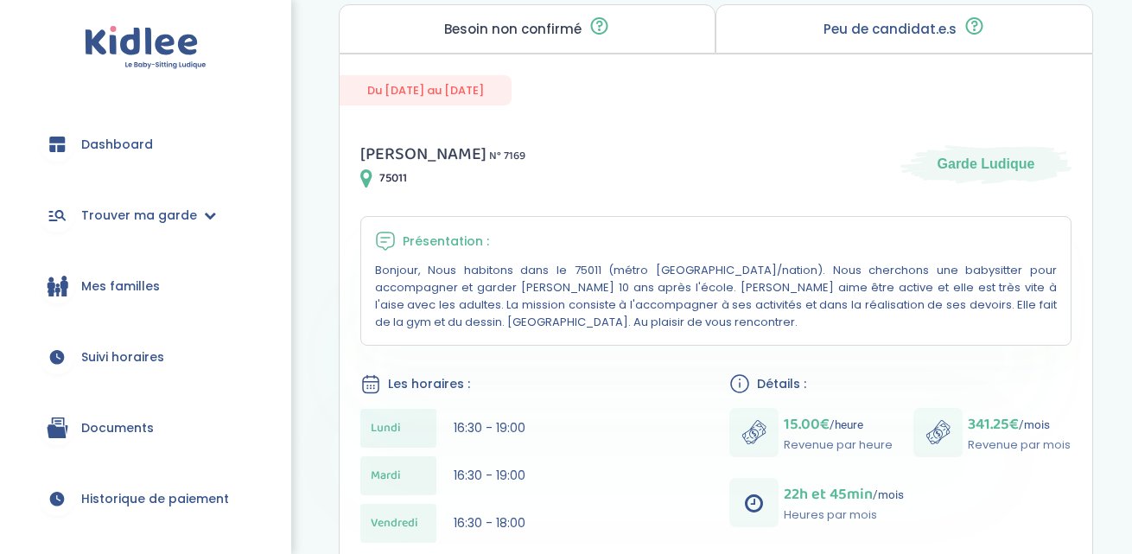
scroll to position [186, 0]
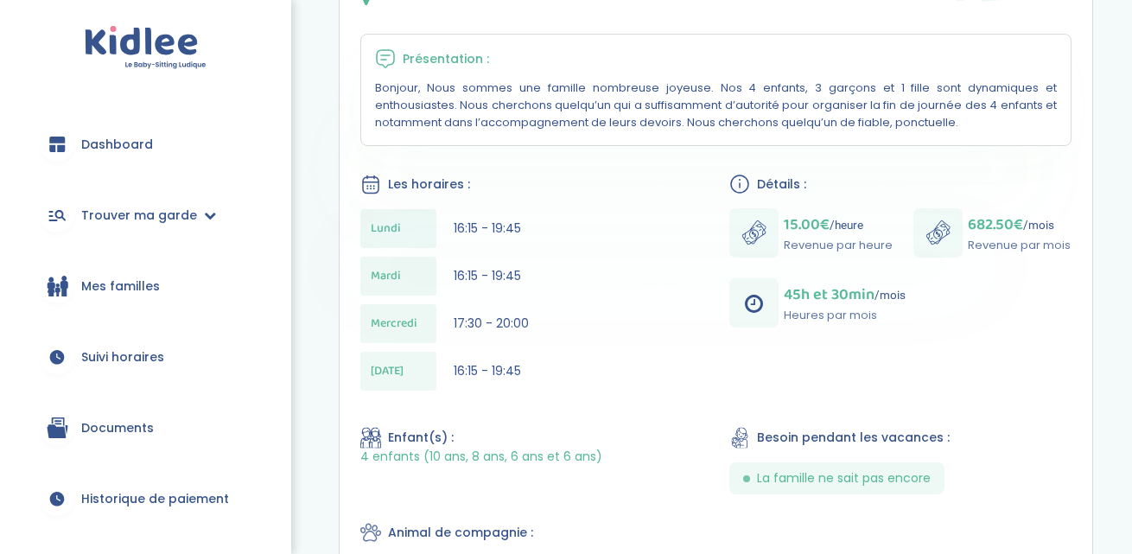
scroll to position [375, 0]
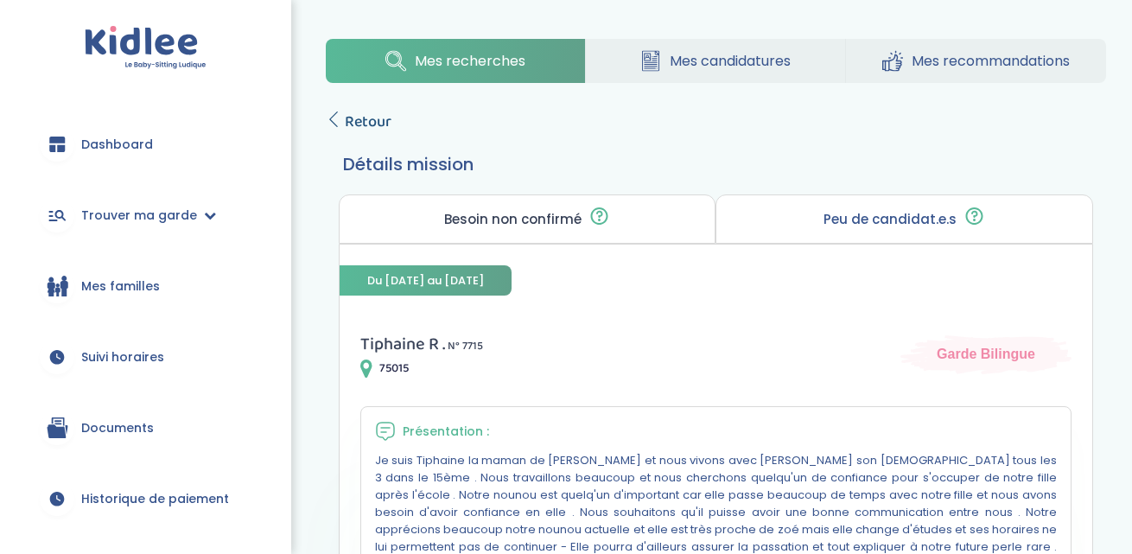
click at [334, 123] on icon at bounding box center [334, 119] width 16 height 16
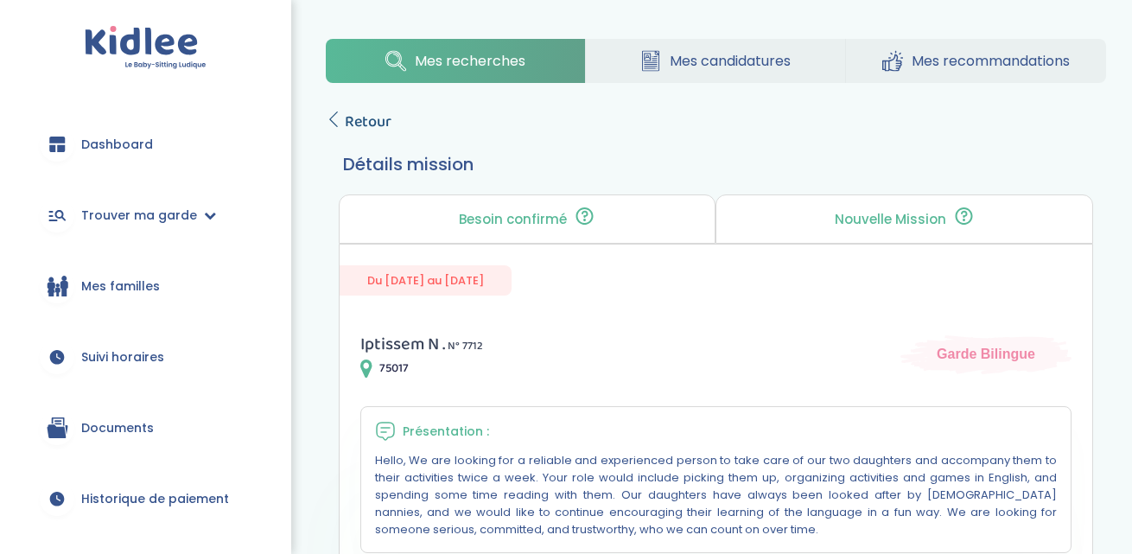
click at [333, 120] on icon at bounding box center [334, 119] width 16 height 16
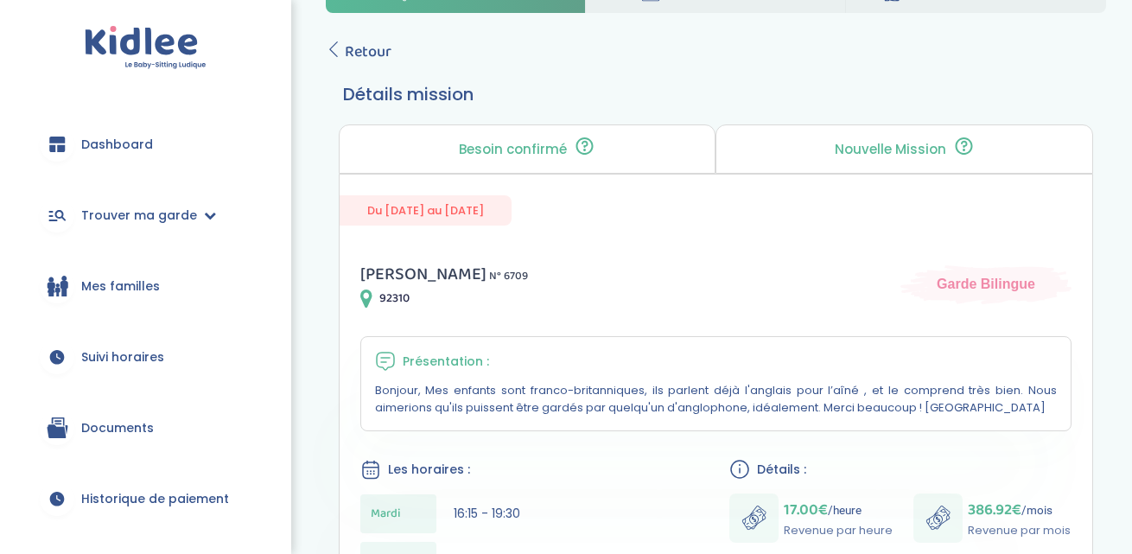
scroll to position [67, 0]
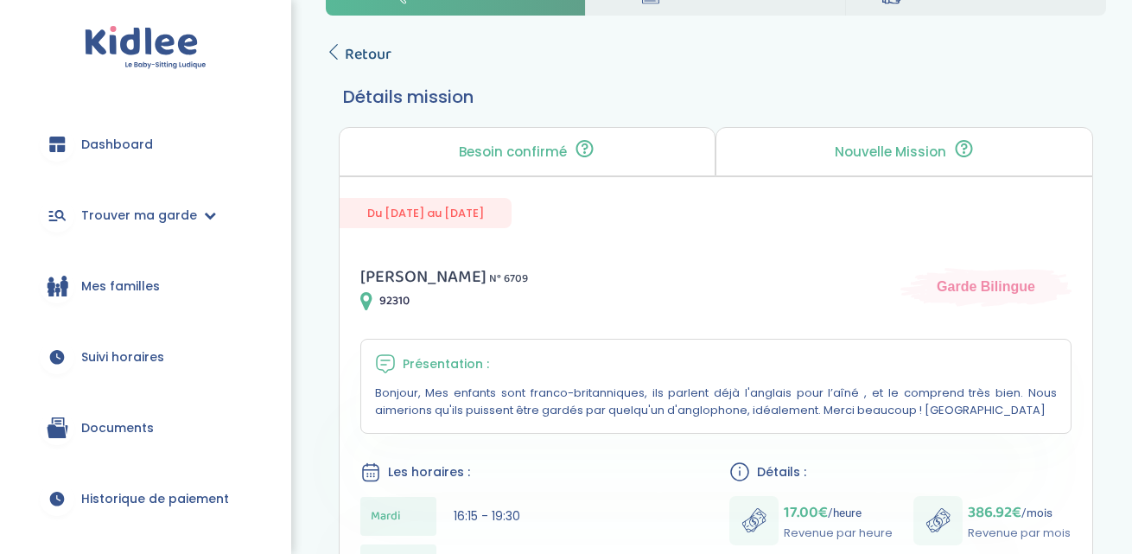
click at [340, 43] on link "Retour" at bounding box center [359, 54] width 66 height 24
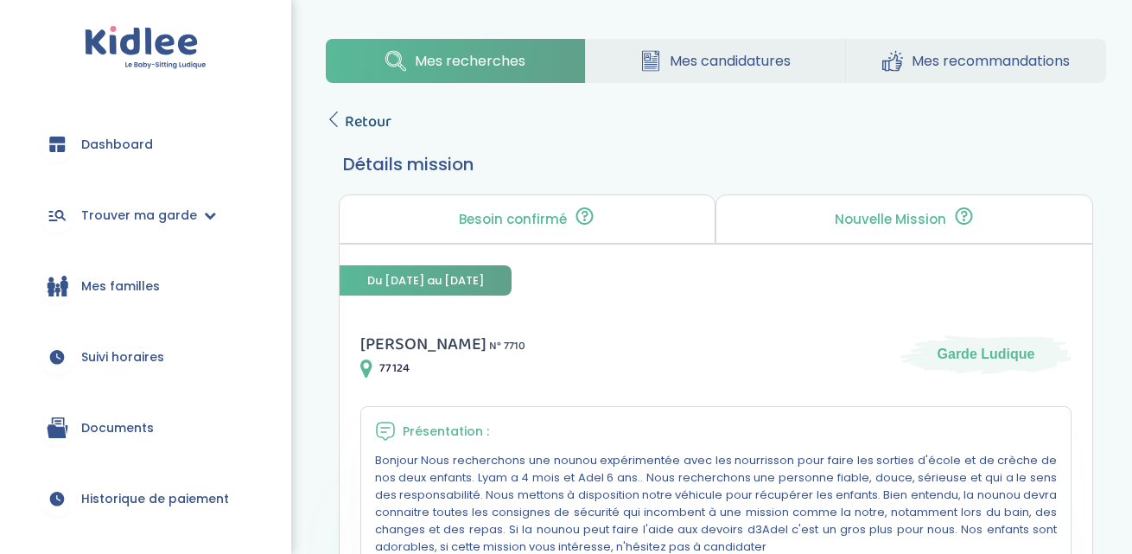
click at [337, 116] on icon at bounding box center [334, 119] width 16 height 16
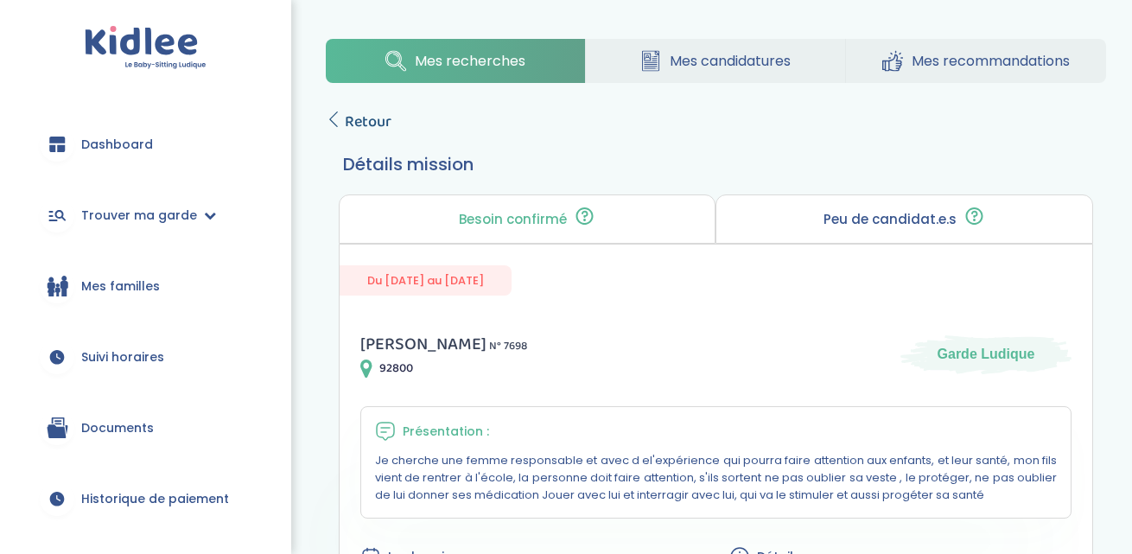
click at [334, 121] on icon at bounding box center [334, 119] width 16 height 16
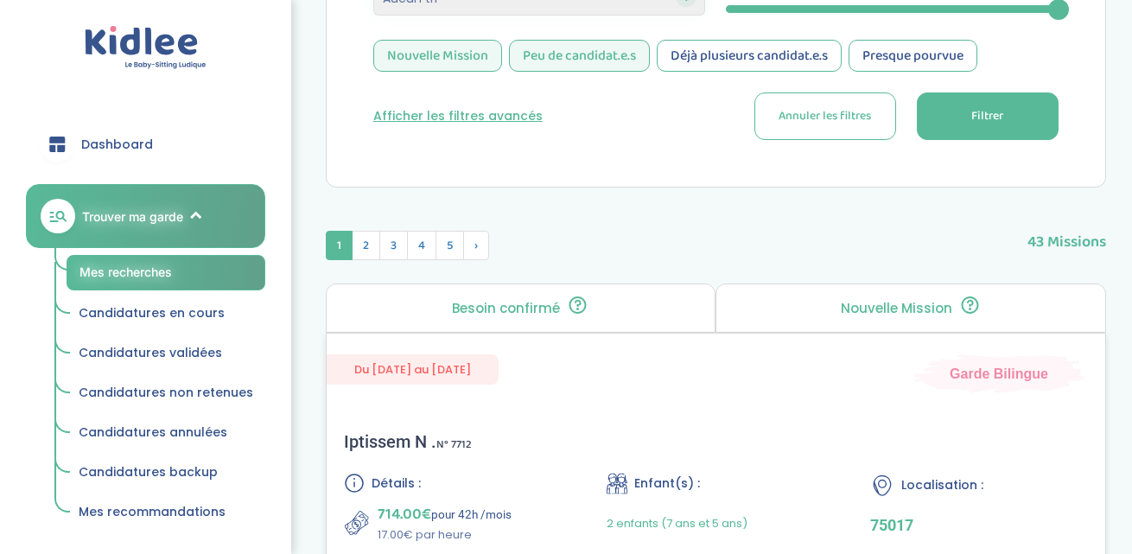
scroll to position [444, 0]
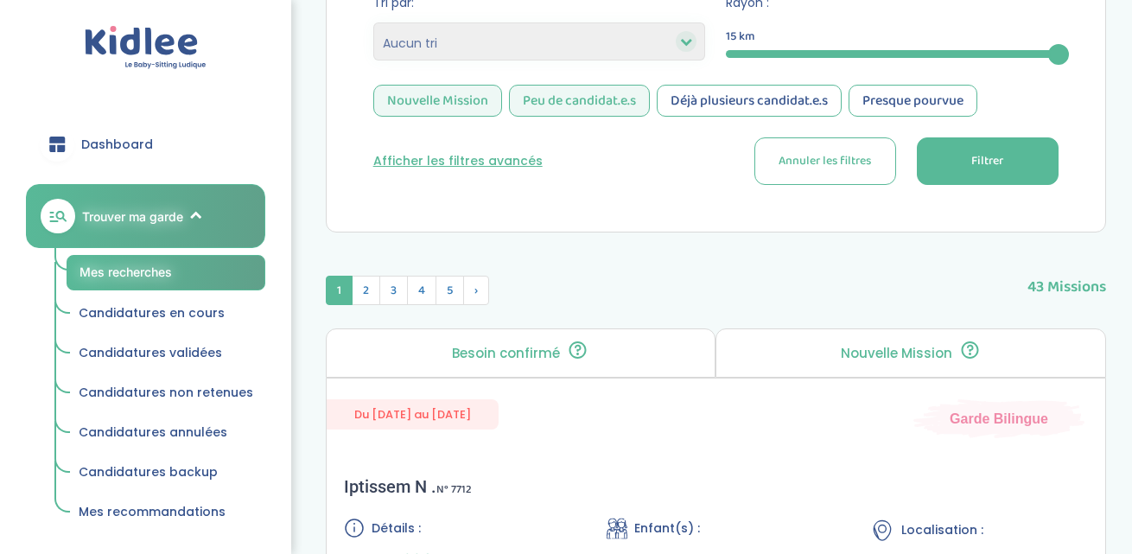
click at [539, 110] on div "Peu de candidat.e.s" at bounding box center [579, 101] width 141 height 32
click at [994, 163] on span "Filtrer" at bounding box center [987, 161] width 32 height 18
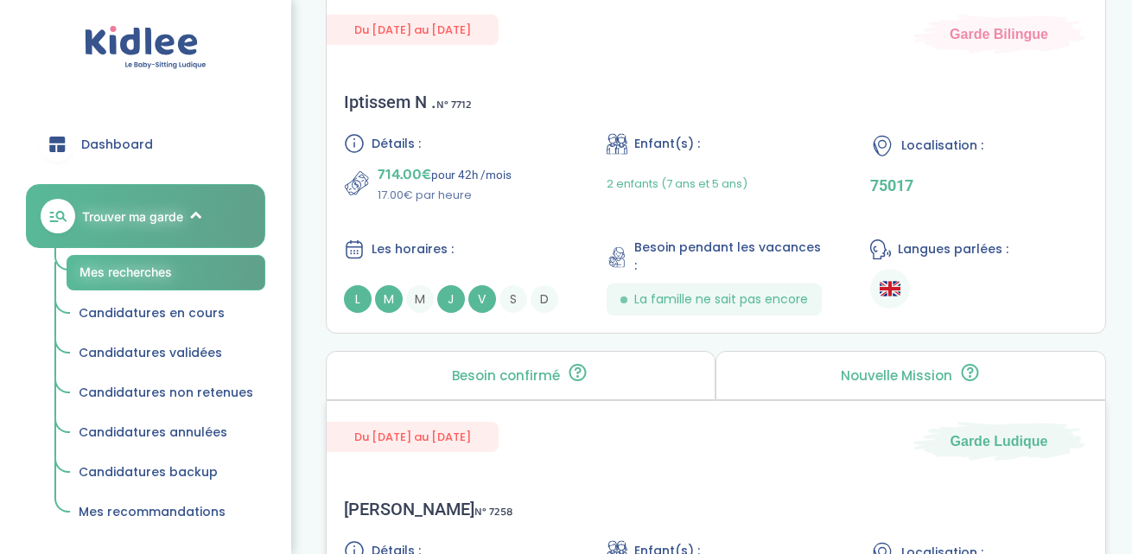
scroll to position [798, 0]
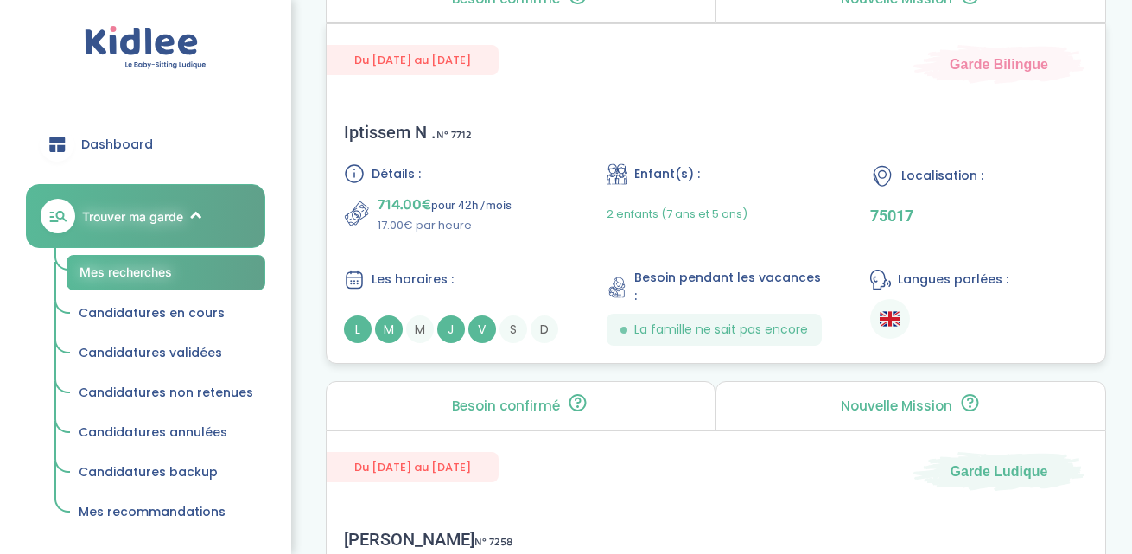
click at [742, 115] on div "Iptissem N . N° 7712 Détails : 714.00€ pour 42h /mois 17.00€ par heure Enfant(s…" at bounding box center [716, 234] width 778 height 258
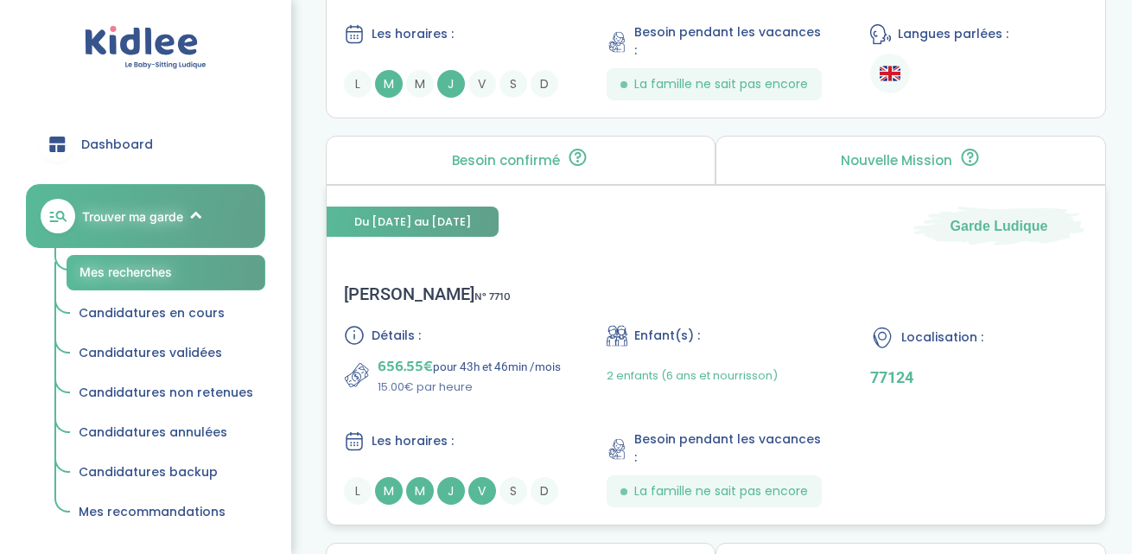
scroll to position [1917, 0]
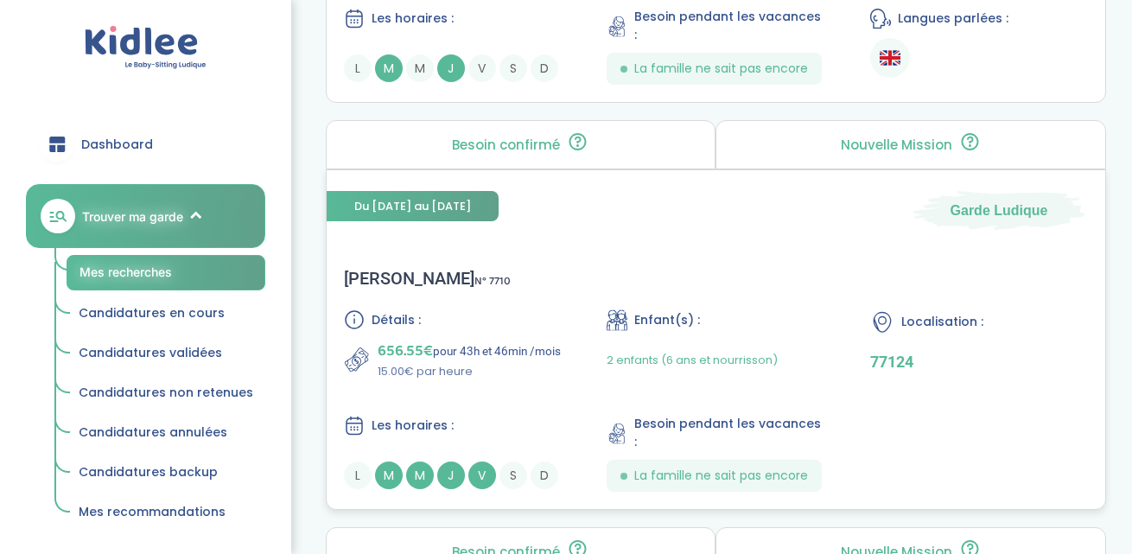
click at [624, 267] on div "Louise-marie Z . N° 7710 Détails : 656.55€ pour 43h et 46min /mois 15.00€ par h…" at bounding box center [716, 380] width 778 height 258
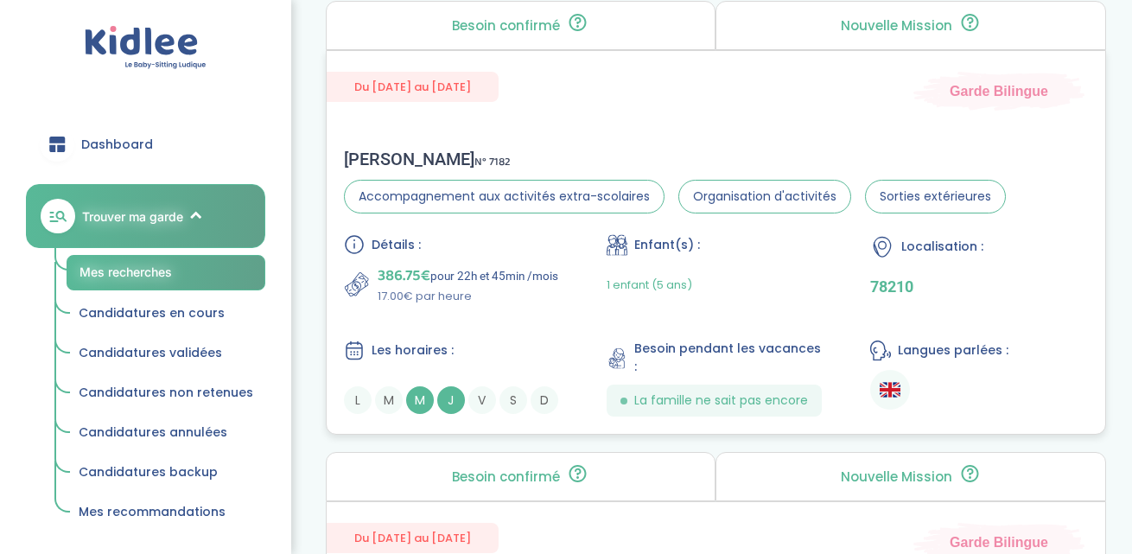
scroll to position [3370, 0]
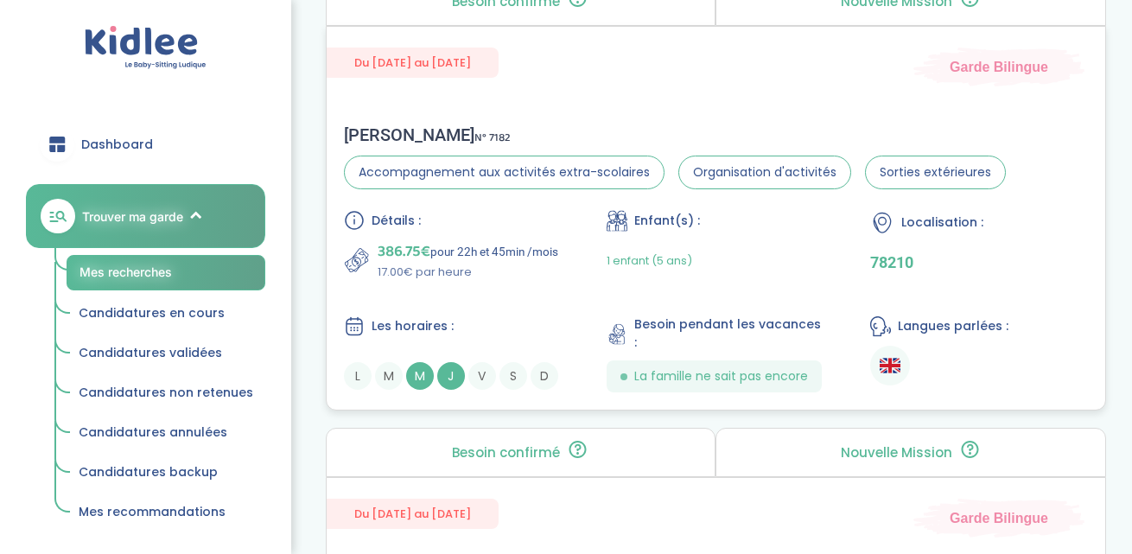
click at [546, 302] on div "Détails : 386.75€ pour 22h et 45min /mois 17.00€ par heure Enfant(s) : 1 enfant…" at bounding box center [716, 301] width 744 height 182
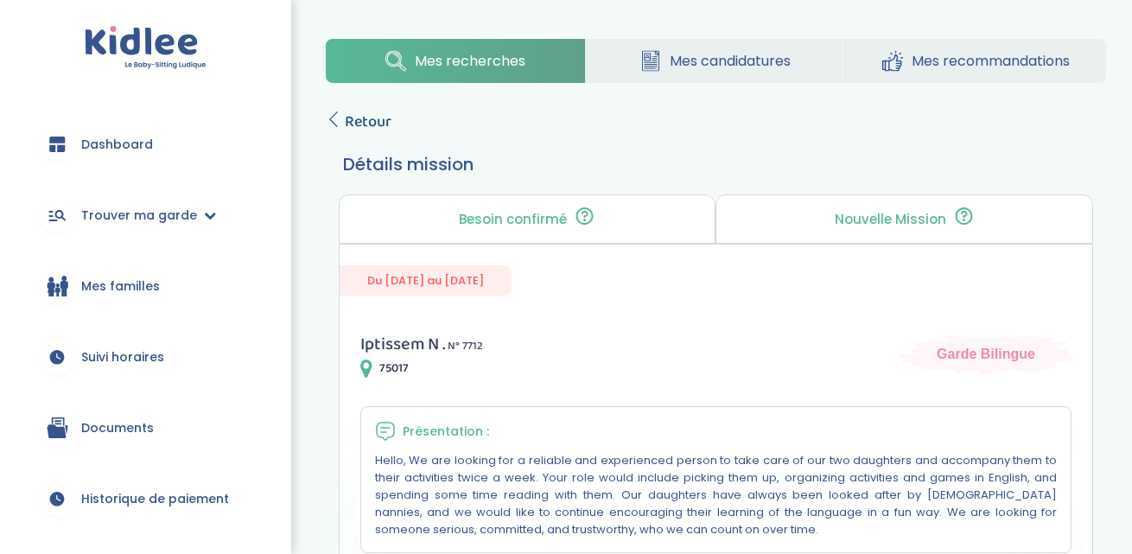
click at [335, 130] on link "Retour" at bounding box center [359, 122] width 66 height 24
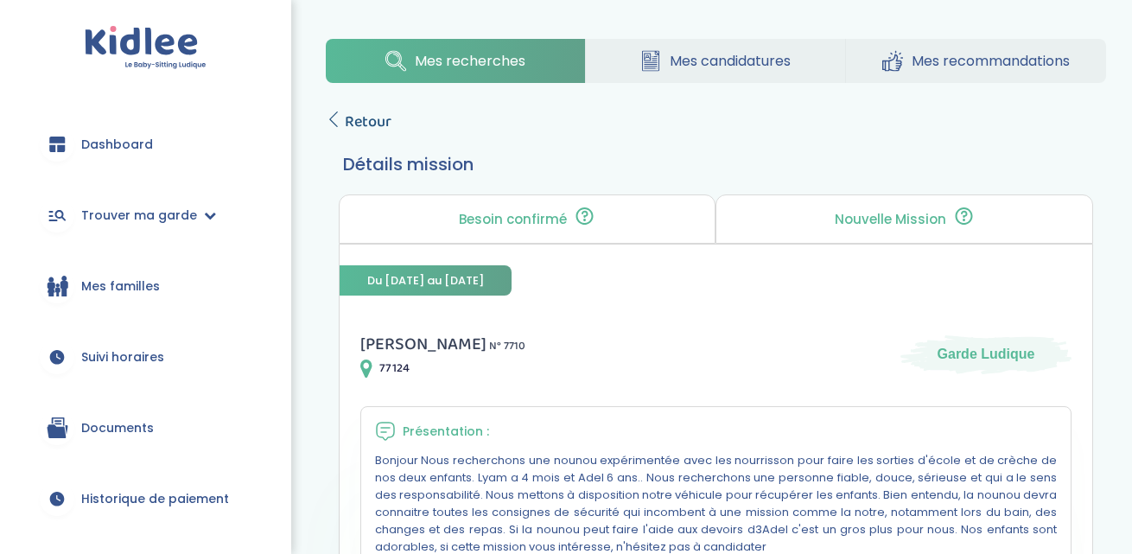
click at [329, 123] on icon at bounding box center [334, 119] width 16 height 16
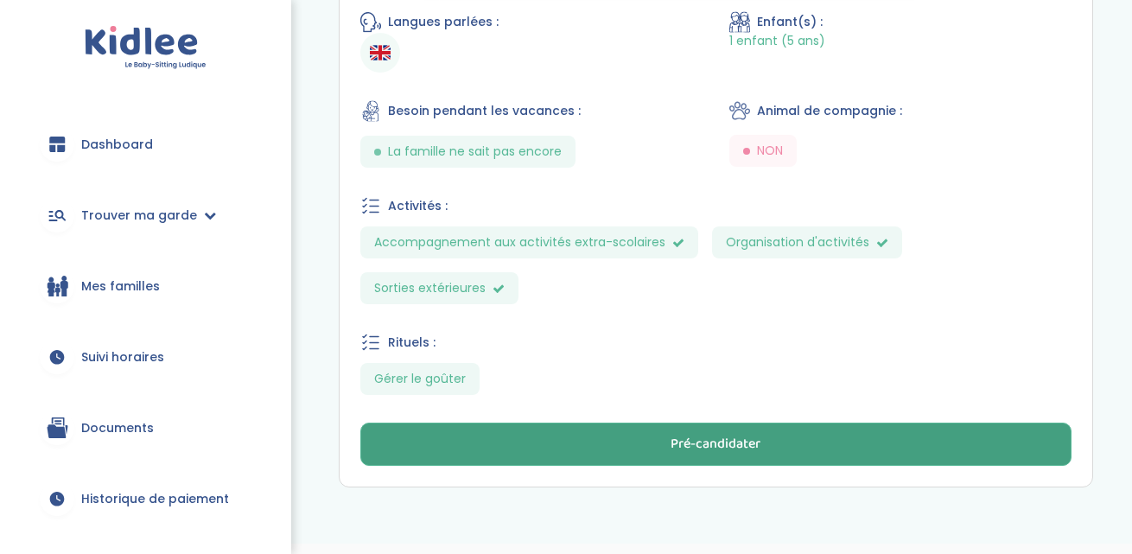
scroll to position [733, 0]
click at [606, 423] on button "Pré-candidater" at bounding box center [715, 444] width 711 height 43
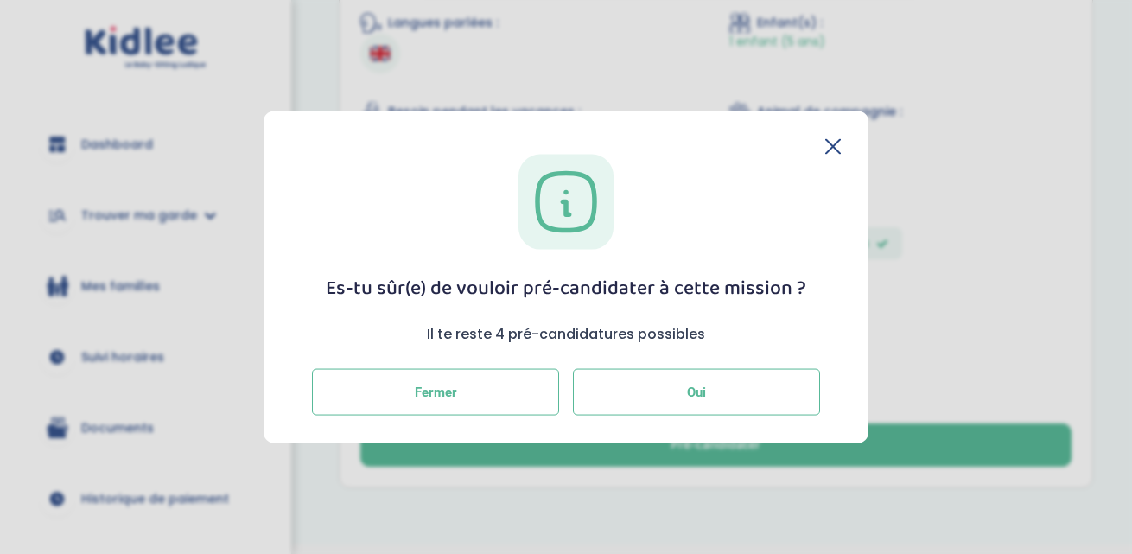
click at [627, 375] on button "Oui" at bounding box center [696, 392] width 247 height 47
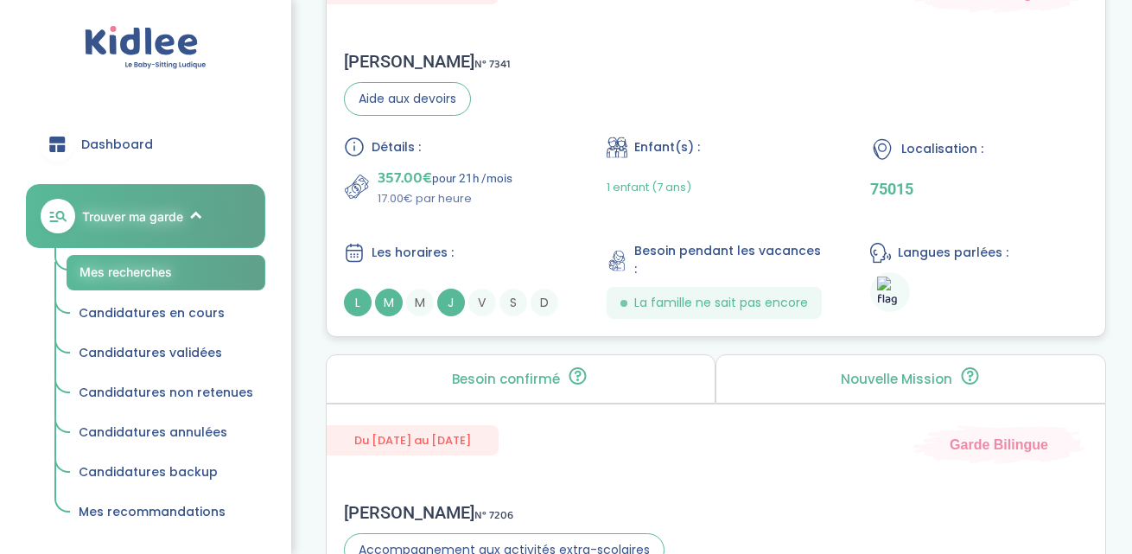
scroll to position [3498, 0]
click at [892, 304] on img at bounding box center [890, 294] width 26 height 32
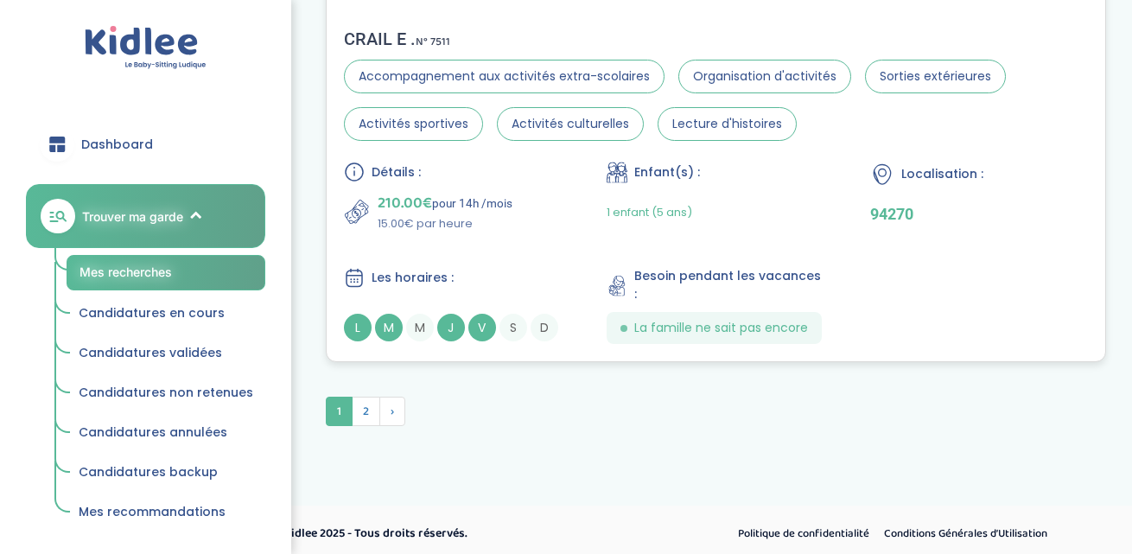
scroll to position [4873, 0]
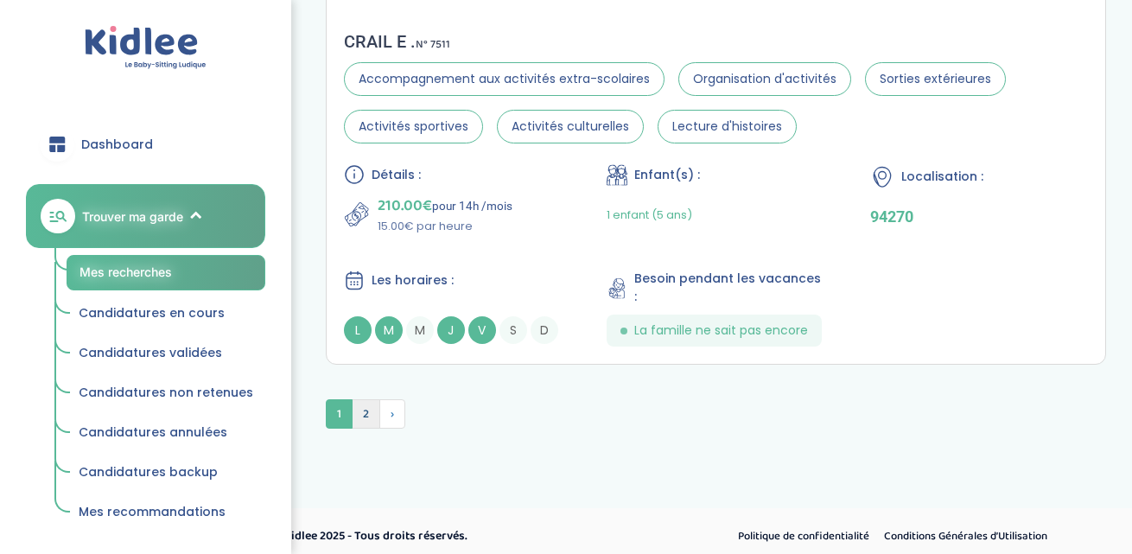
click at [365, 410] on span "2" at bounding box center [366, 413] width 29 height 29
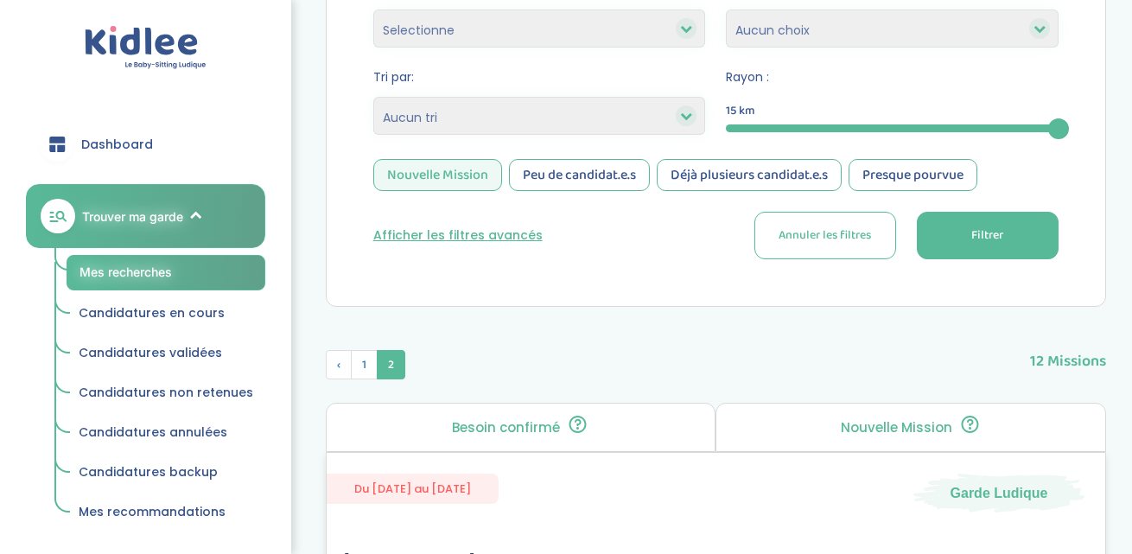
scroll to position [384, 0]
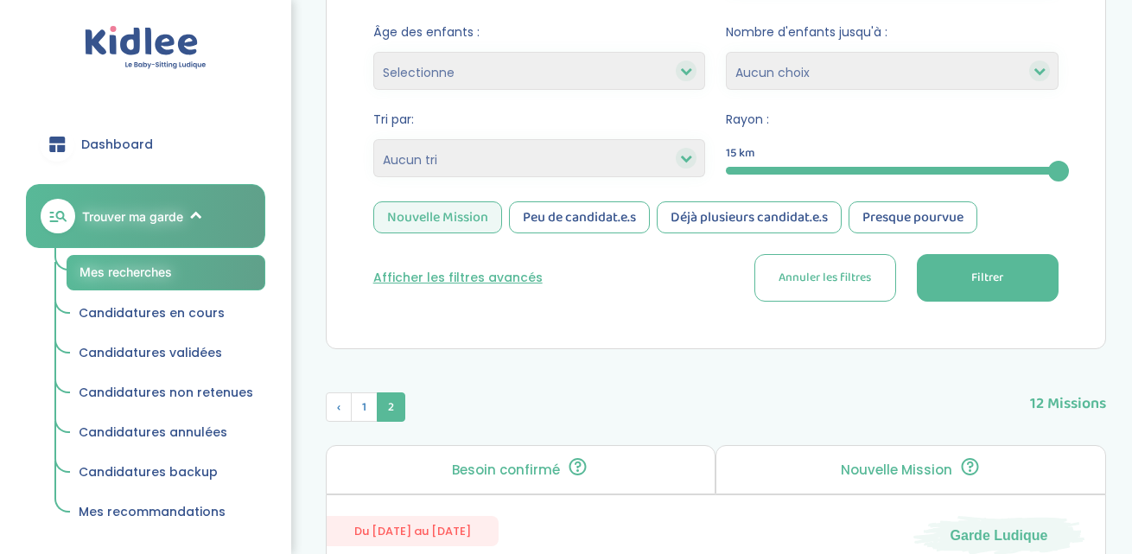
click at [550, 224] on div "Peu de candidat.e.s" at bounding box center [579, 217] width 141 height 32
click at [467, 221] on div "Nouvelle Mission" at bounding box center [437, 217] width 129 height 32
click at [973, 275] on span "Filtrer" at bounding box center [987, 278] width 32 height 18
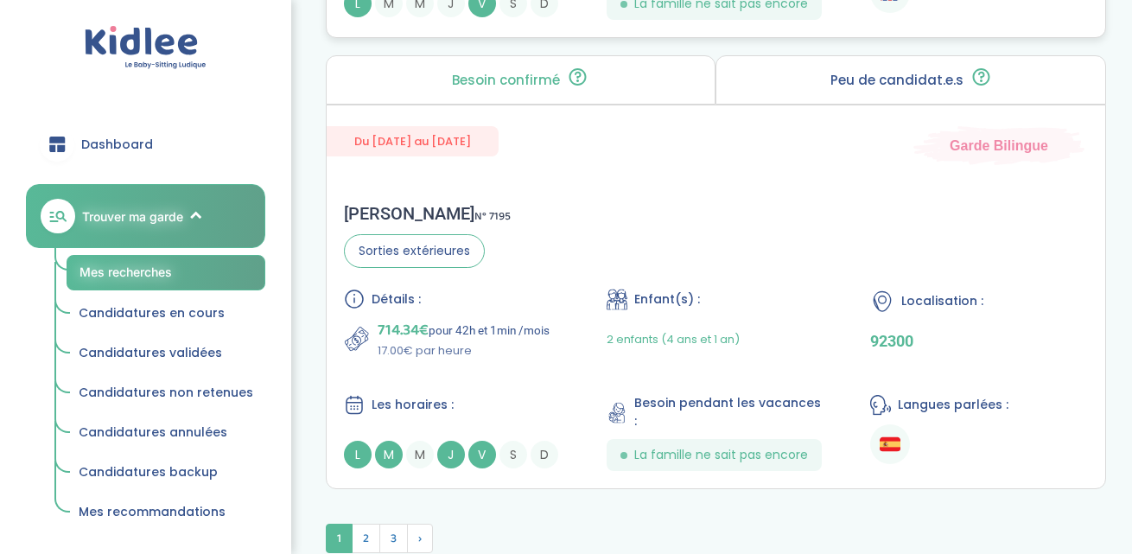
scroll to position [4935, 0]
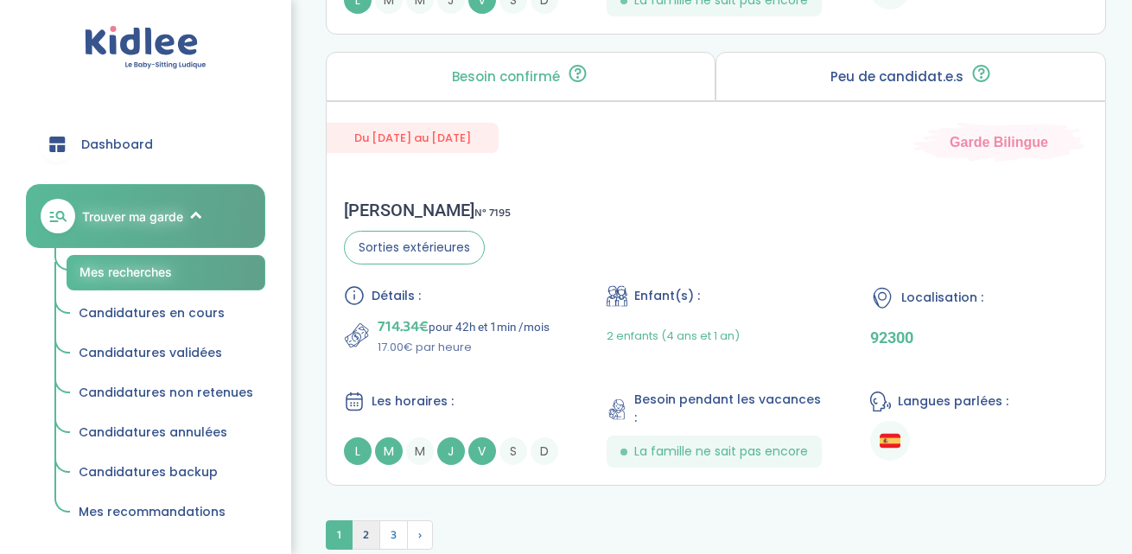
click at [372, 520] on span "2" at bounding box center [366, 534] width 29 height 29
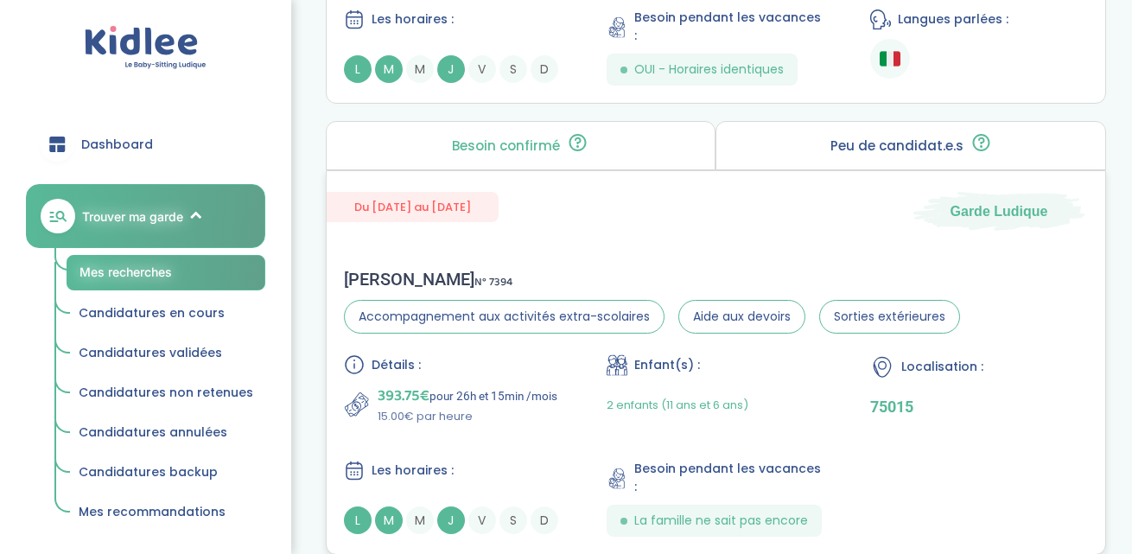
scroll to position [3012, 0]
click at [623, 226] on div "Du 01-09-2025 au 31-07-2026 Garde Ludique" at bounding box center [716, 200] width 778 height 60
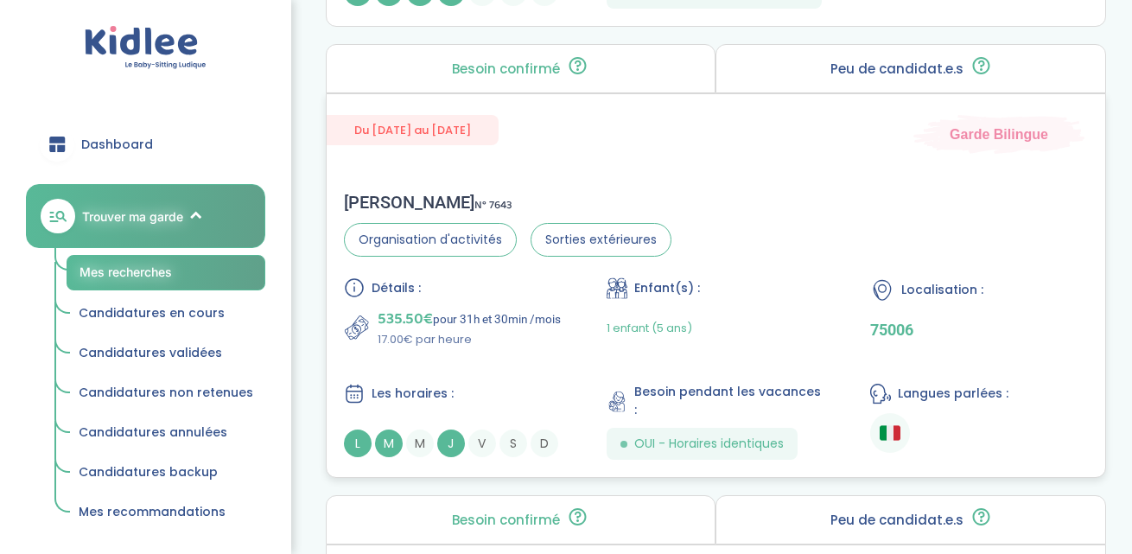
scroll to position [2636, 0]
click at [660, 193] on div "Caterina F . N° 7643" at bounding box center [507, 203] width 327 height 21
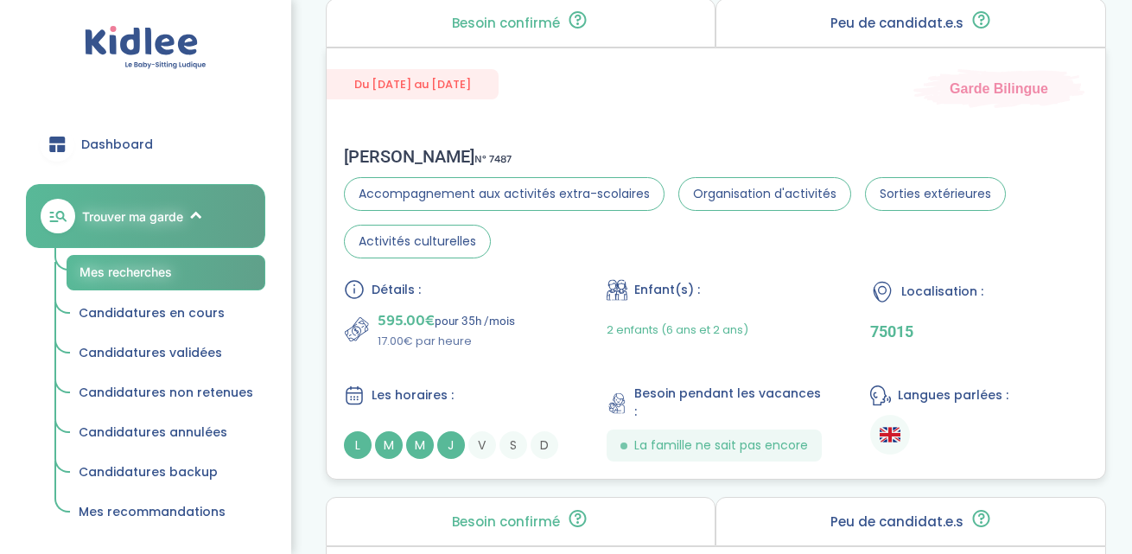
scroll to position [1731, 0]
click at [768, 134] on div "Mikaela R . N° 7487 Accompagnement aux activités extra-scolaires Organisation d…" at bounding box center [716, 305] width 778 height 350
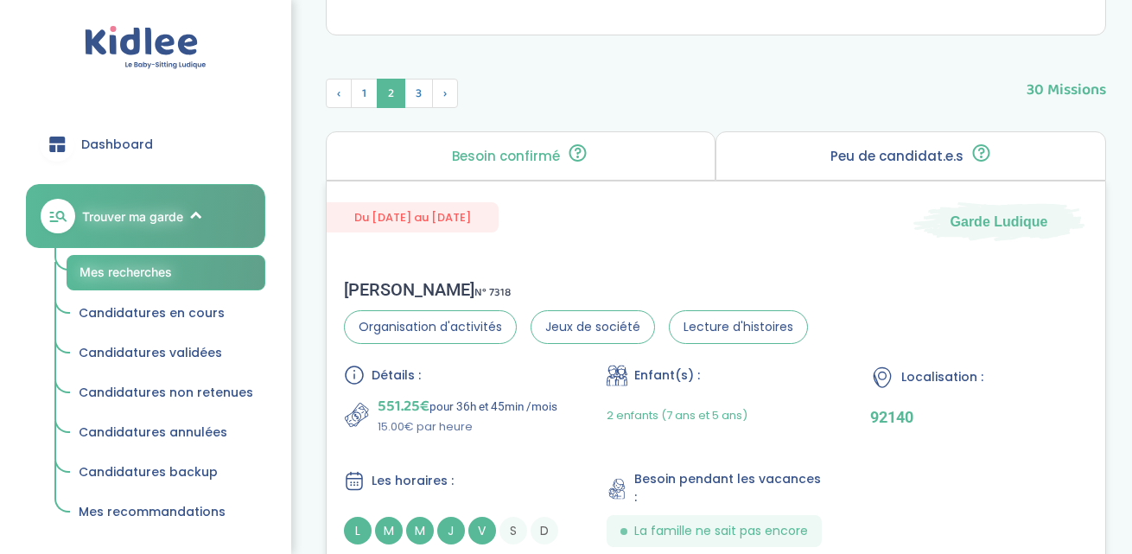
scroll to position [682, 0]
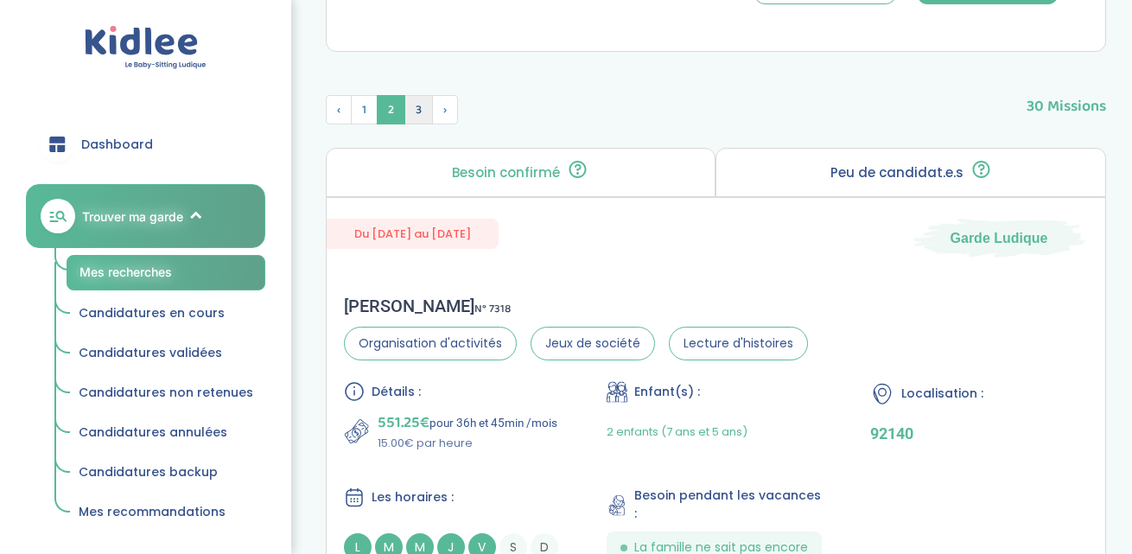
click at [417, 111] on span "3" at bounding box center [418, 109] width 29 height 29
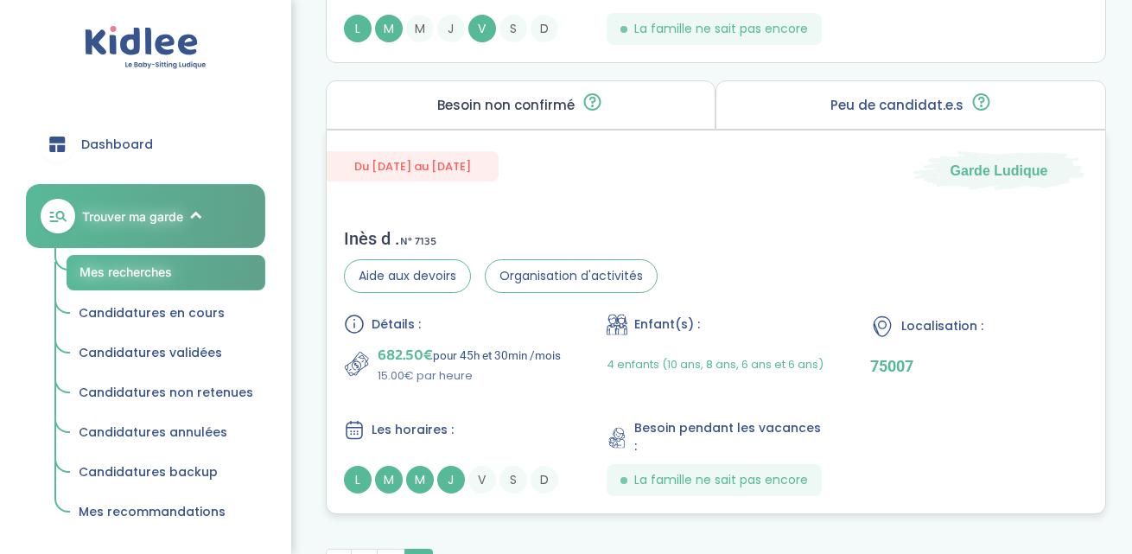
scroll to position [4868, 0]
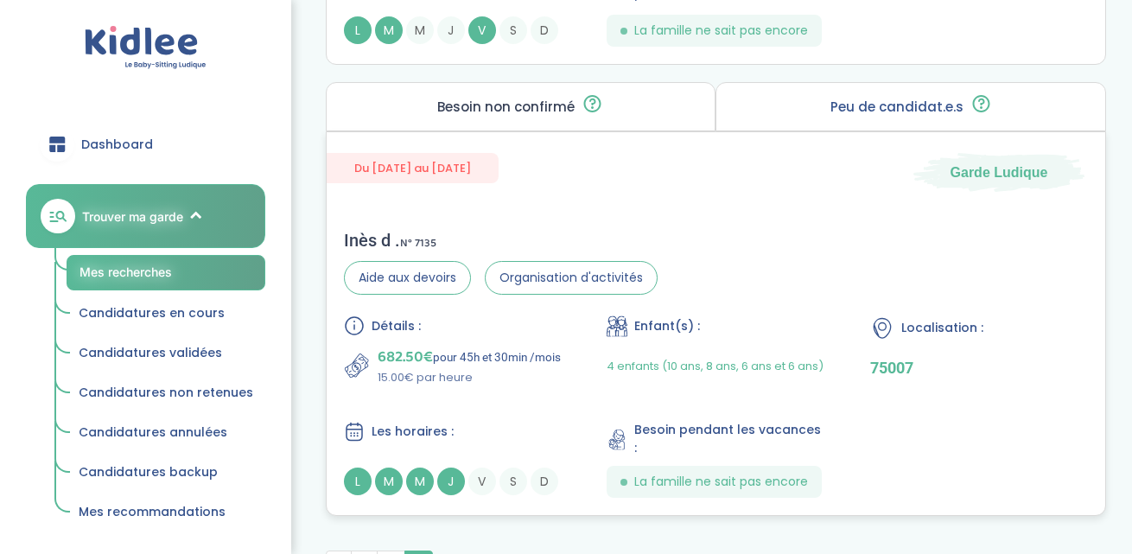
click at [681, 213] on div "Inès d . N° 7135 Aide aux devoirs Organisation d'activités Détails : 682.50€ po…" at bounding box center [716, 364] width 778 height 302
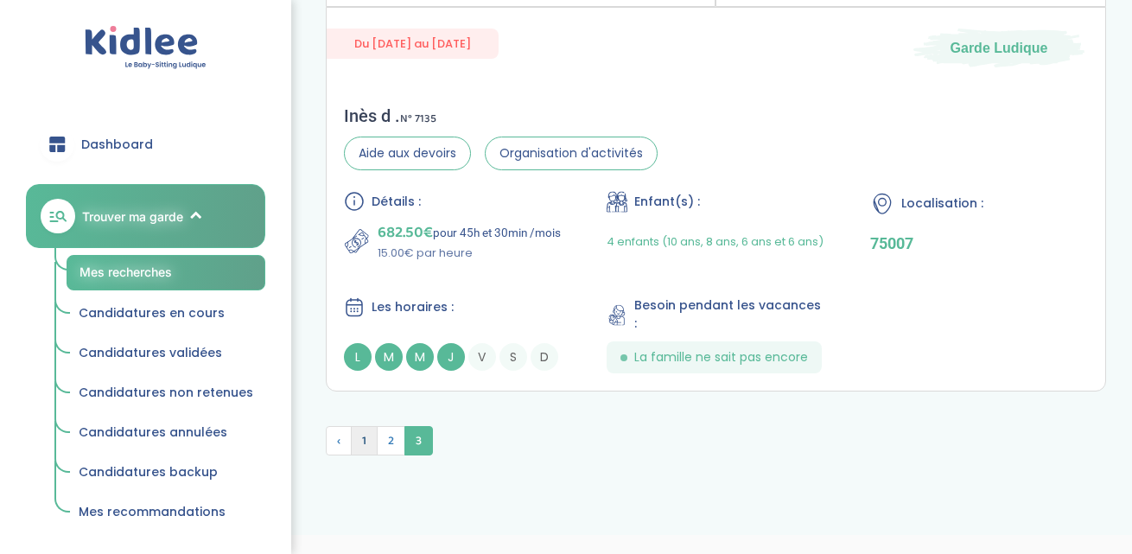
scroll to position [4991, 0]
click at [353, 427] on span "1" at bounding box center [364, 441] width 27 height 29
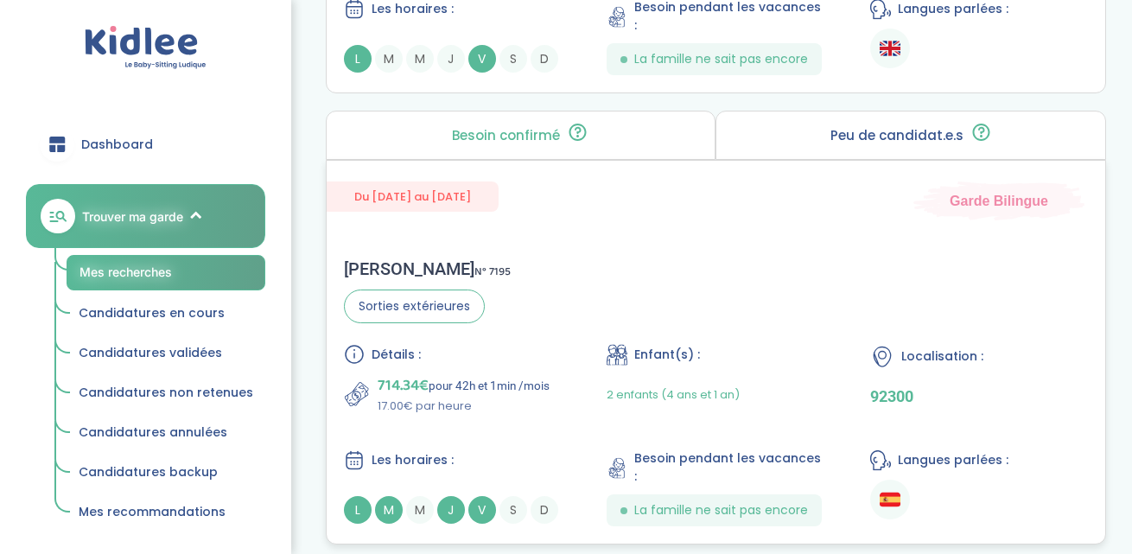
scroll to position [4868, 0]
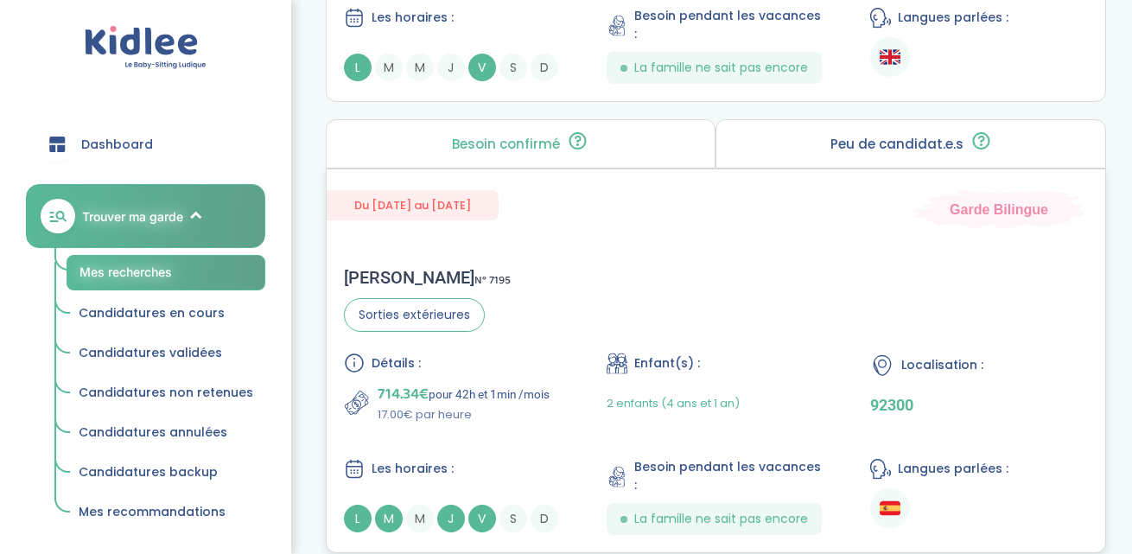
click at [816, 252] on div "Gwendoline B . N° 7195 Sorties extérieures Détails : 714.34€ pour 42h et 1min /…" at bounding box center [716, 401] width 778 height 302
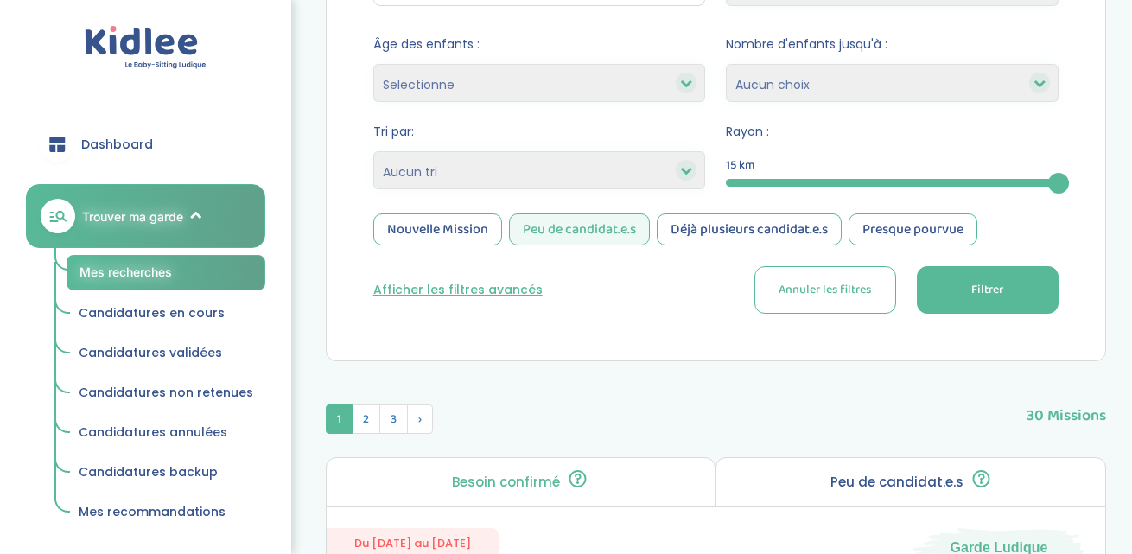
scroll to position [370, 0]
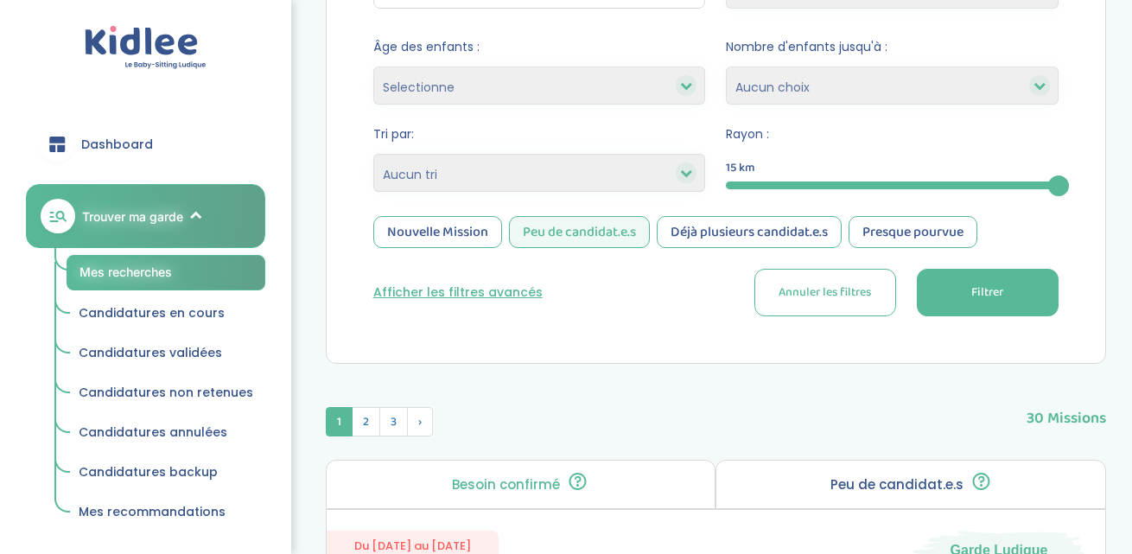
click at [480, 236] on div "Nouvelle Mission" at bounding box center [437, 232] width 129 height 32
click at [980, 284] on span "Filtrer" at bounding box center [987, 292] width 32 height 18
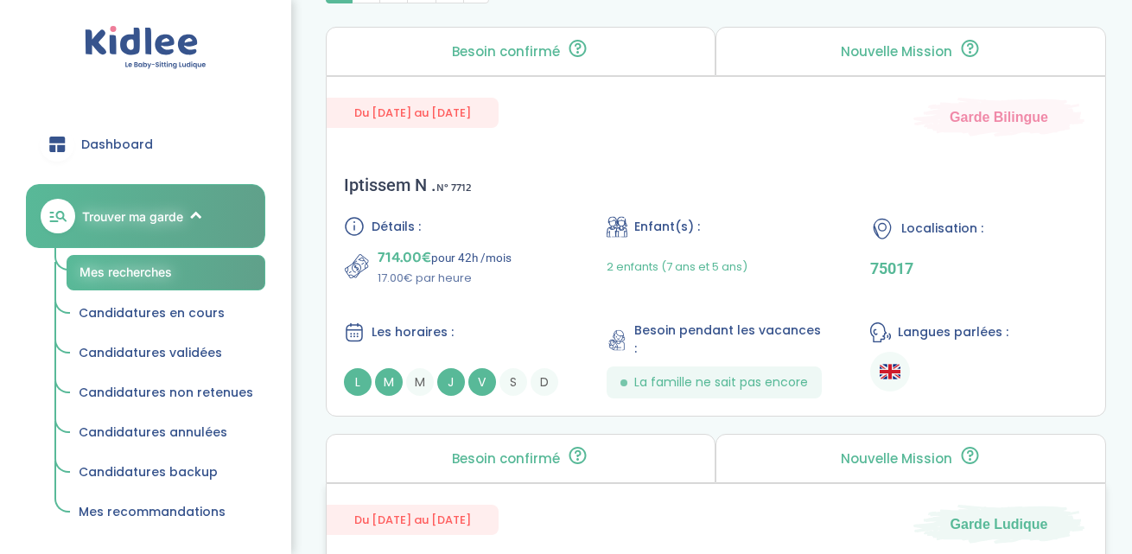
scroll to position [802, 0]
click at [778, 164] on div "Iptissem N . N° 7712 Détails : 714.00€ pour 42h /mois 17.00€ par heure Enfant(s…" at bounding box center [716, 287] width 778 height 258
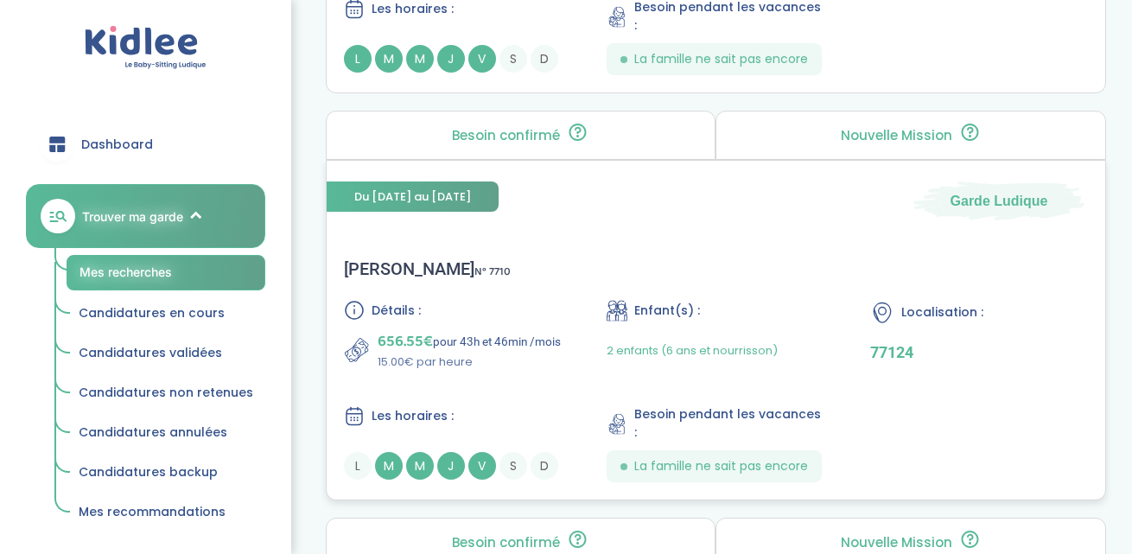
scroll to position [3825, 0]
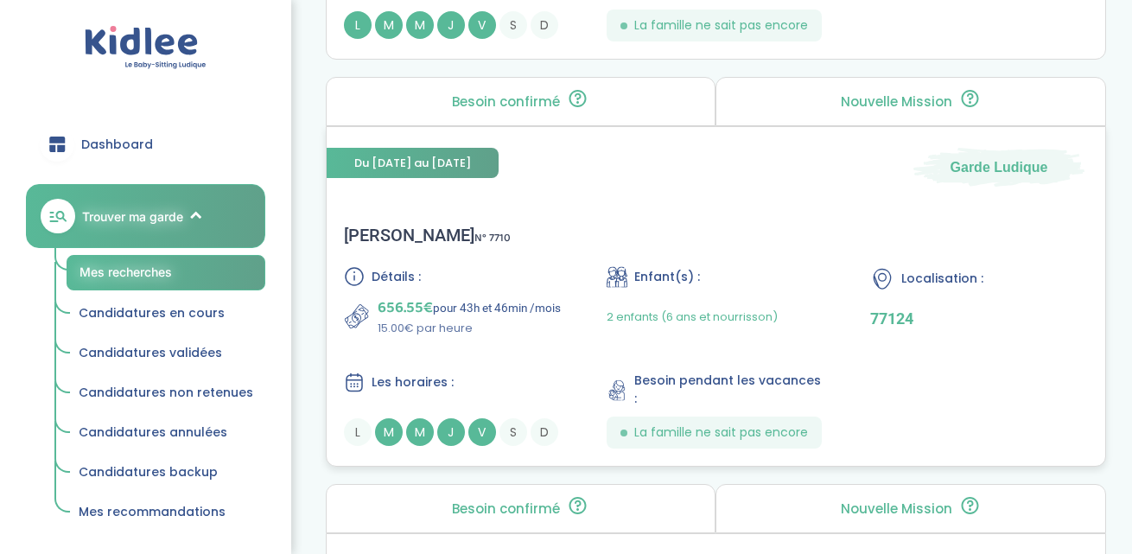
click at [519, 337] on p "15.00€ par heure" at bounding box center [469, 328] width 183 height 17
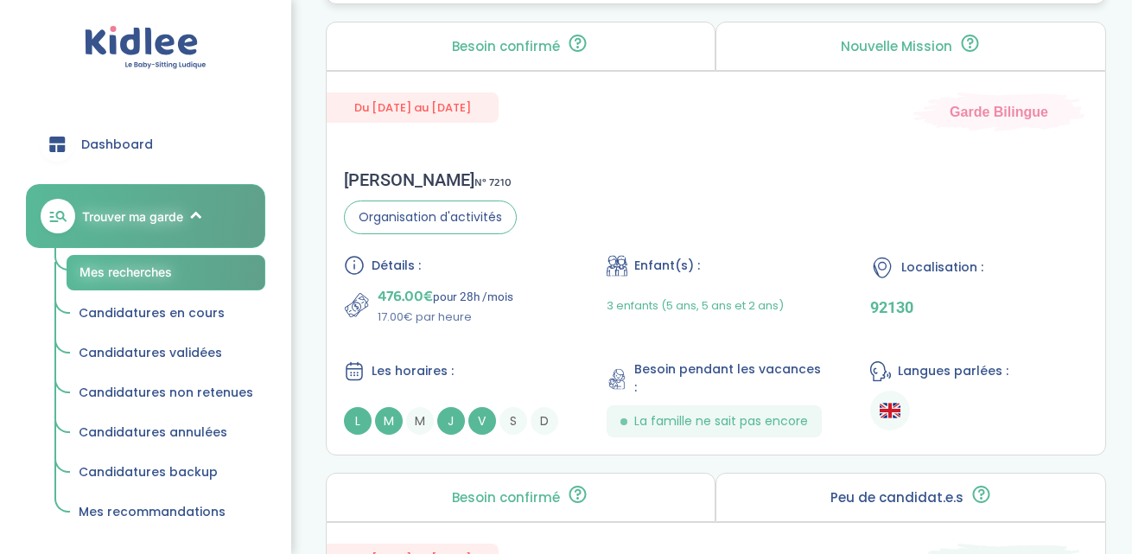
scroll to position [4298, 0]
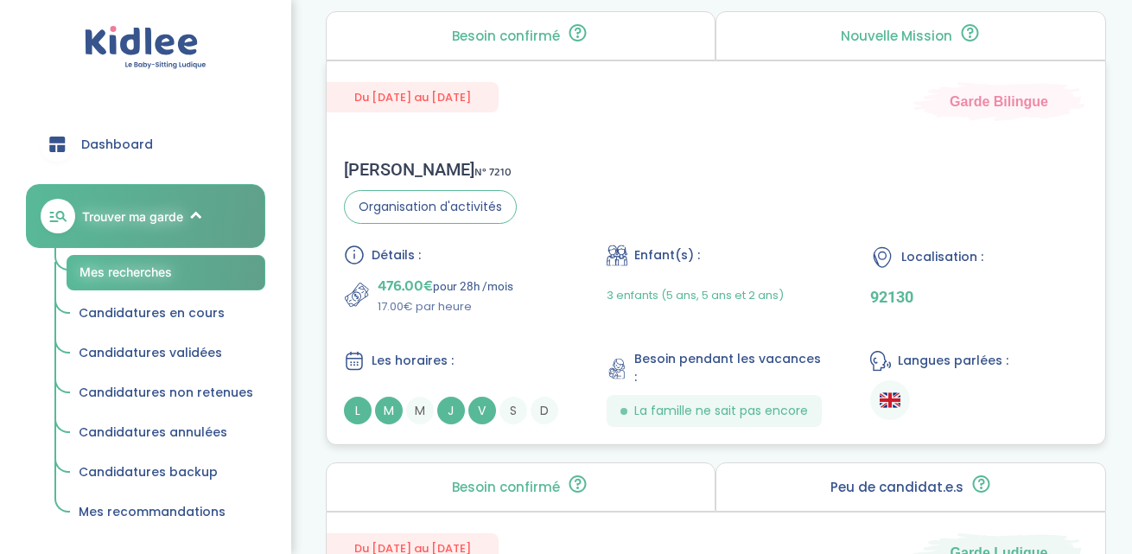
click at [554, 210] on div "Soyong J . N° 7210 Organisation d'activités Détails : 476.00€ pour 28h /mois 17…" at bounding box center [716, 293] width 778 height 302
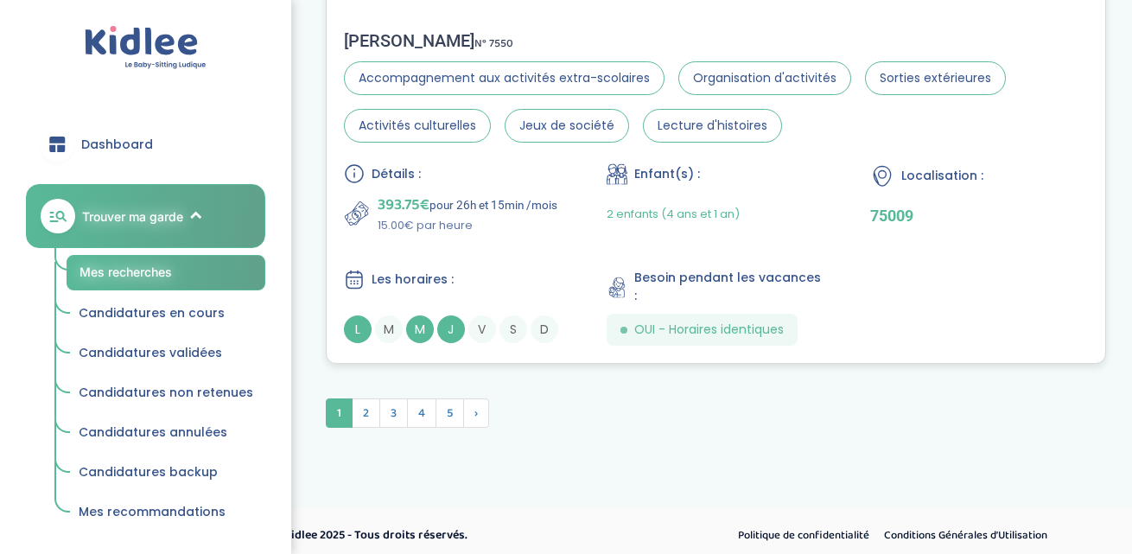
scroll to position [4876, 0]
click at [368, 407] on span "2" at bounding box center [366, 413] width 29 height 29
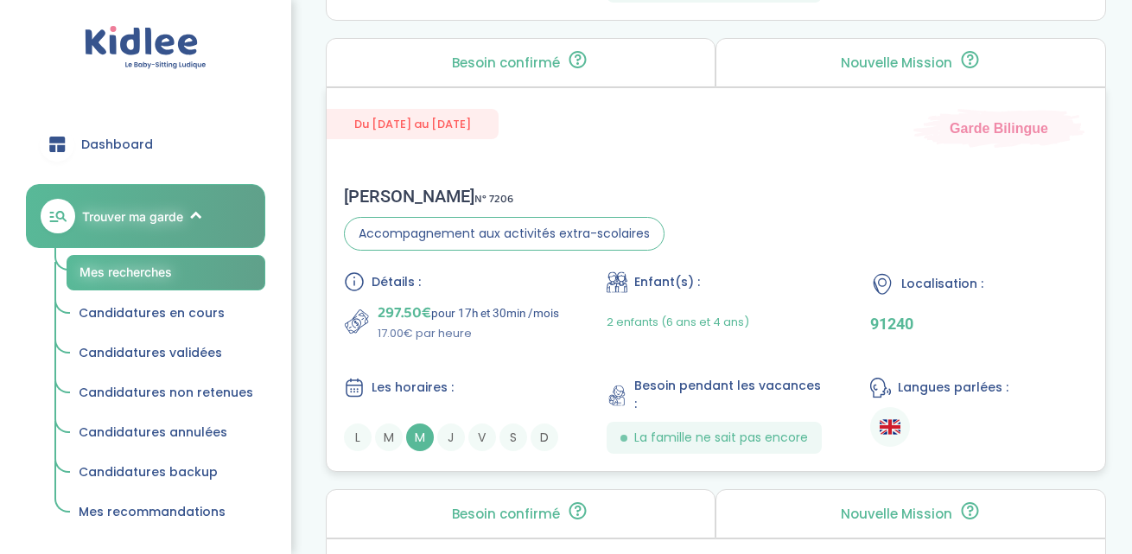
scroll to position [2586, 0]
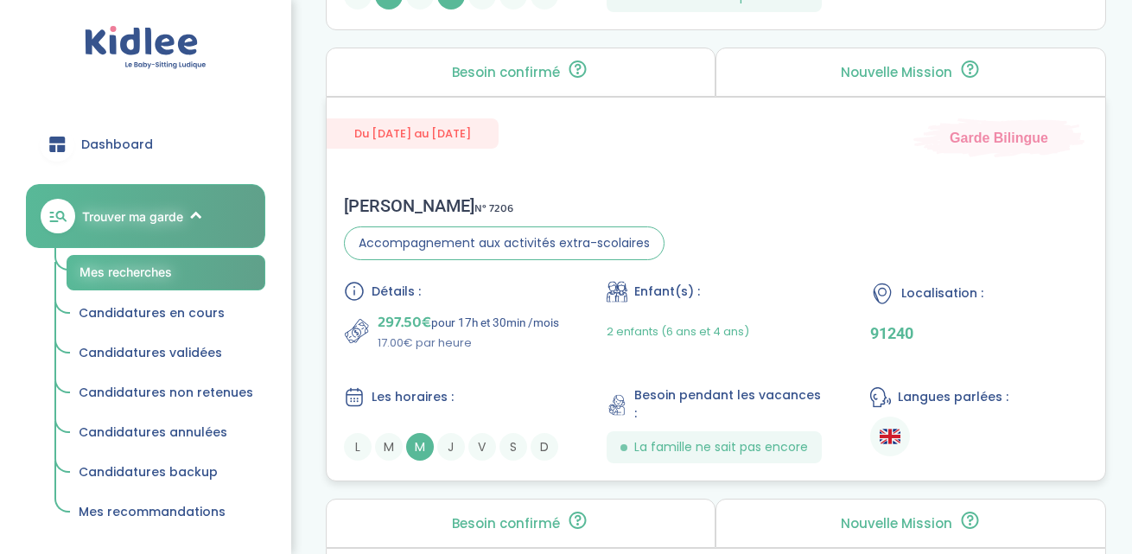
click at [651, 195] on div "Audrey G . N° 7206" at bounding box center [504, 205] width 321 height 21
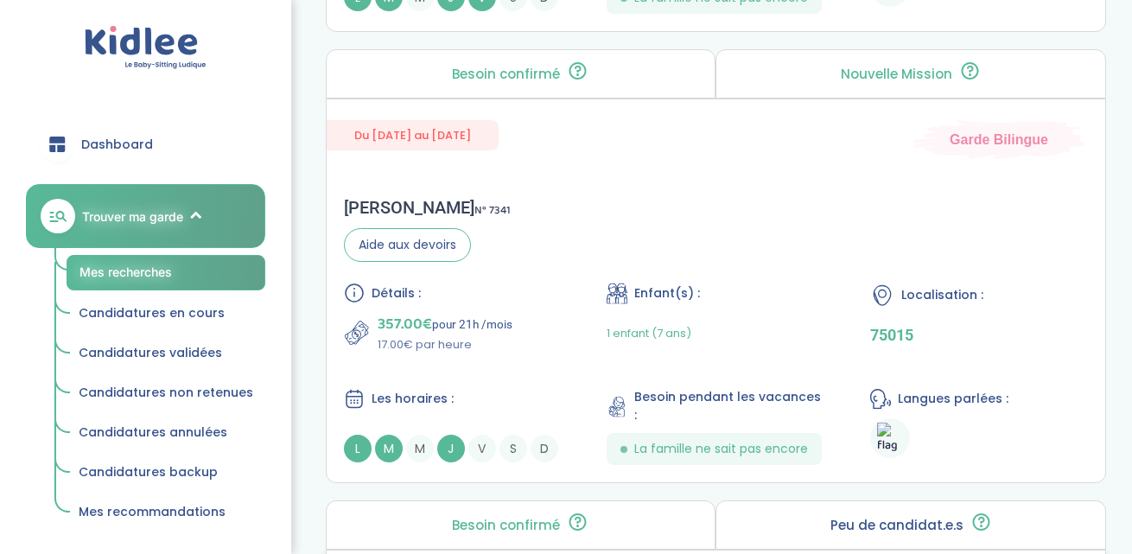
scroll to position [1674, 0]
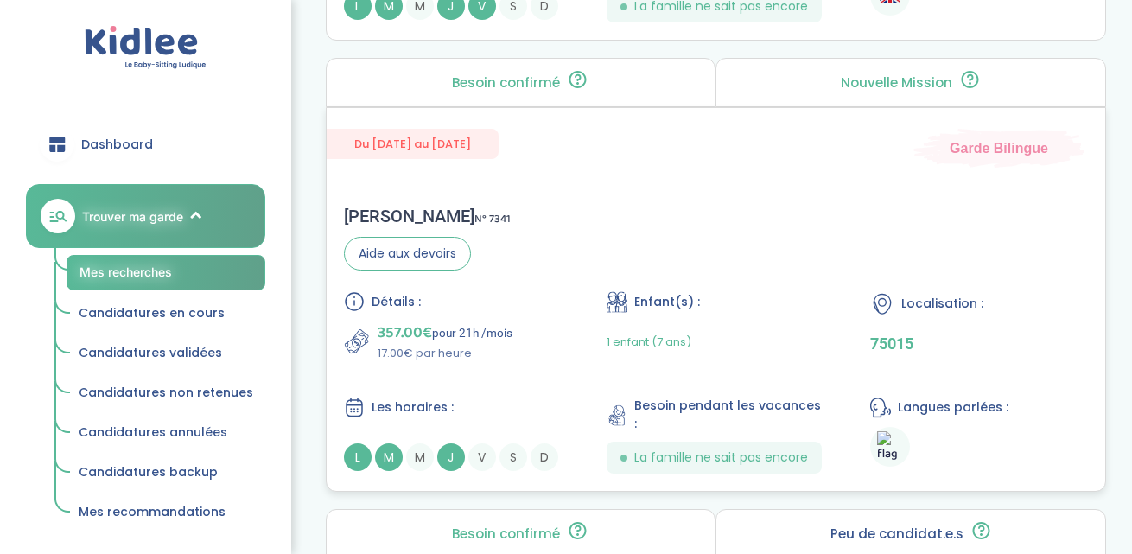
click at [657, 205] on div "Rachel S . N° 7341 Aide aux devoirs Détails : 357.00€ pour 21h /mois 17.00€ par…" at bounding box center [716, 339] width 778 height 302
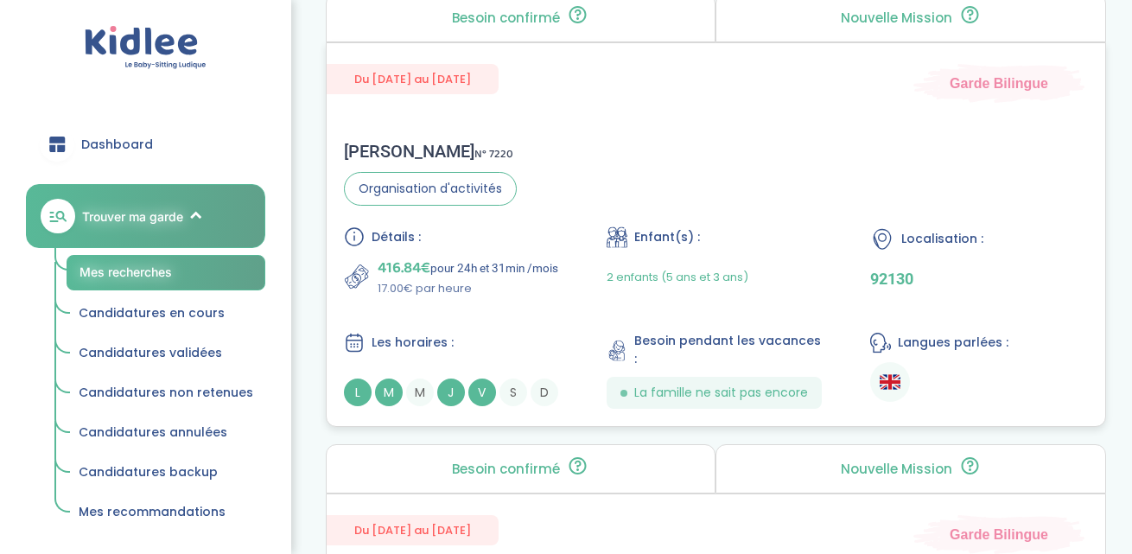
scroll to position [1279, 0]
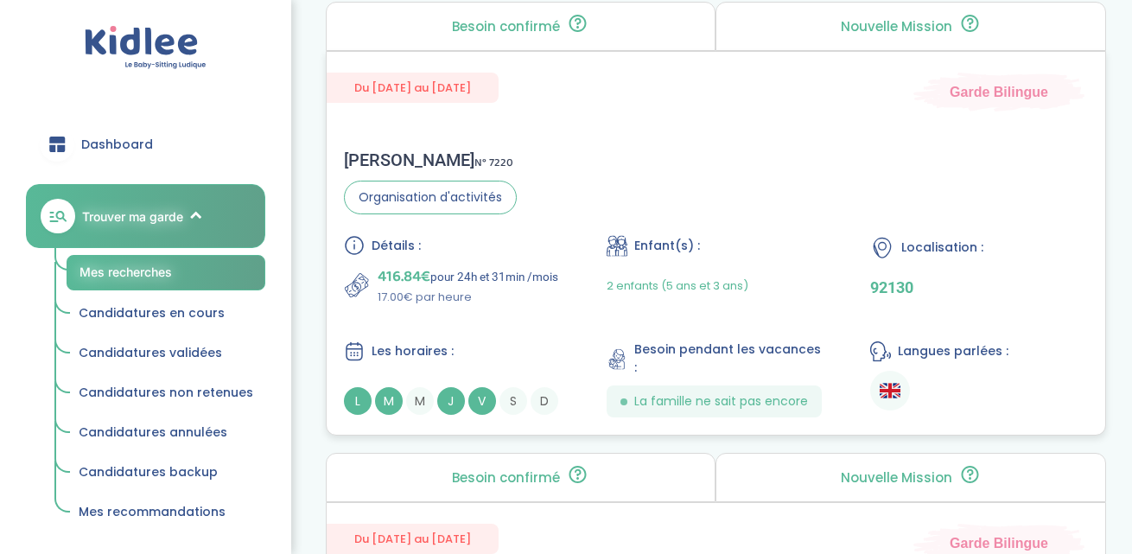
click at [673, 197] on div "Céline V . N° 7220 Organisation d'activités Détails : 416.84€ pour 24h et 31min…" at bounding box center [716, 283] width 778 height 302
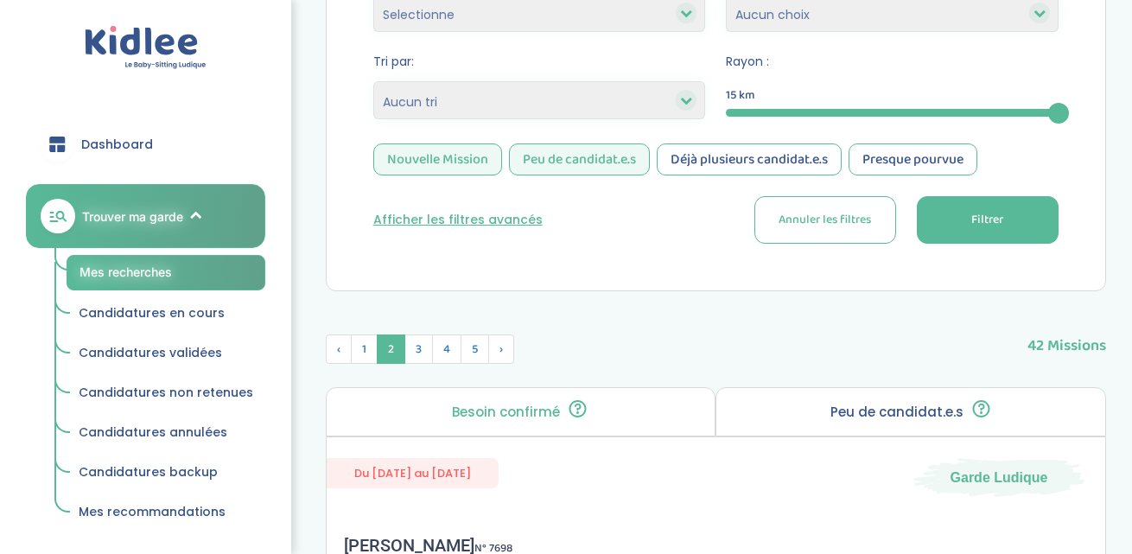
scroll to position [439, 0]
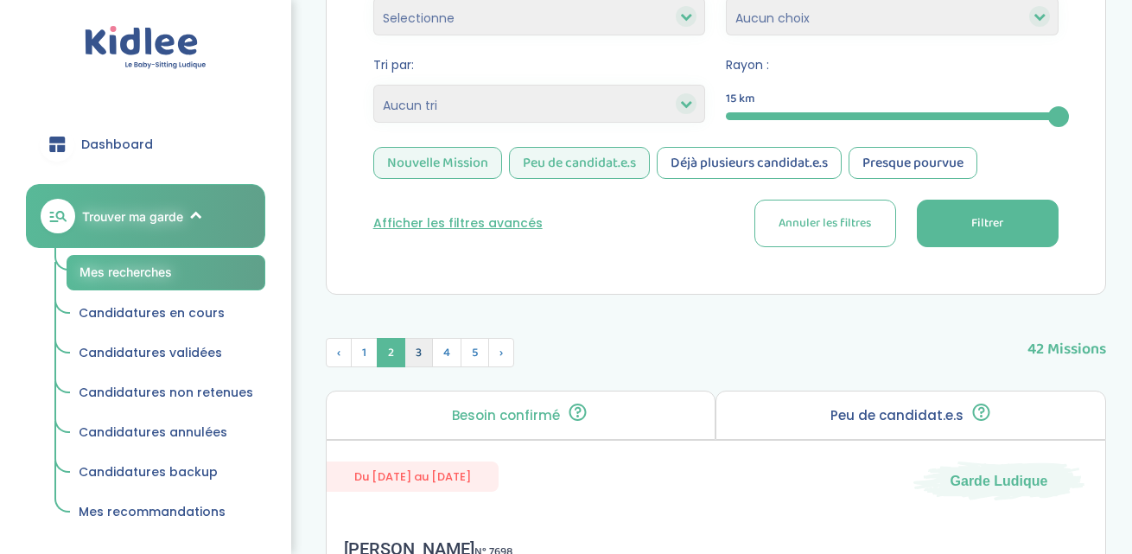
click at [411, 341] on span "3" at bounding box center [418, 352] width 29 height 29
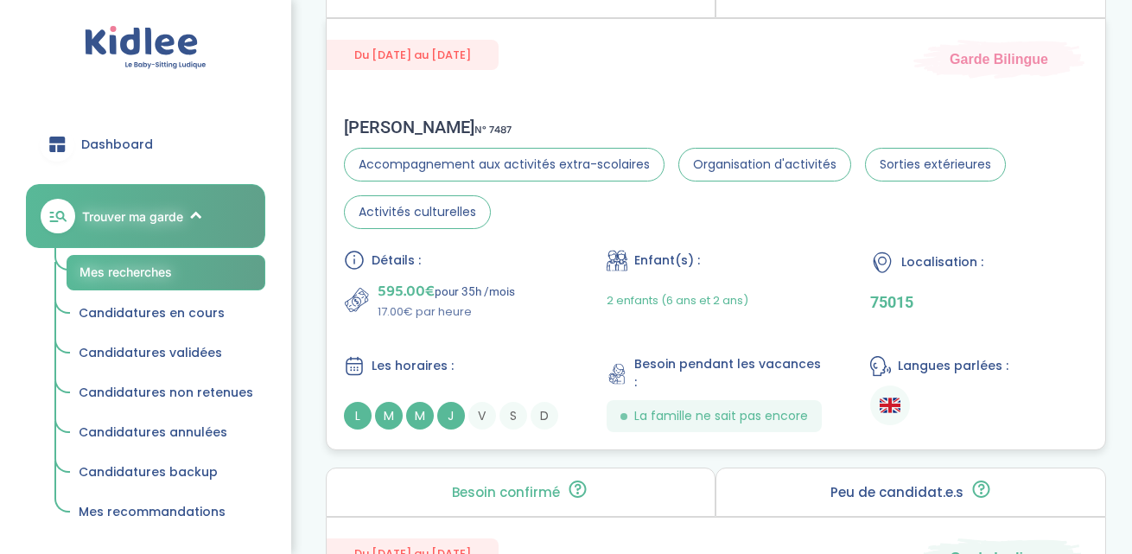
scroll to position [1764, 0]
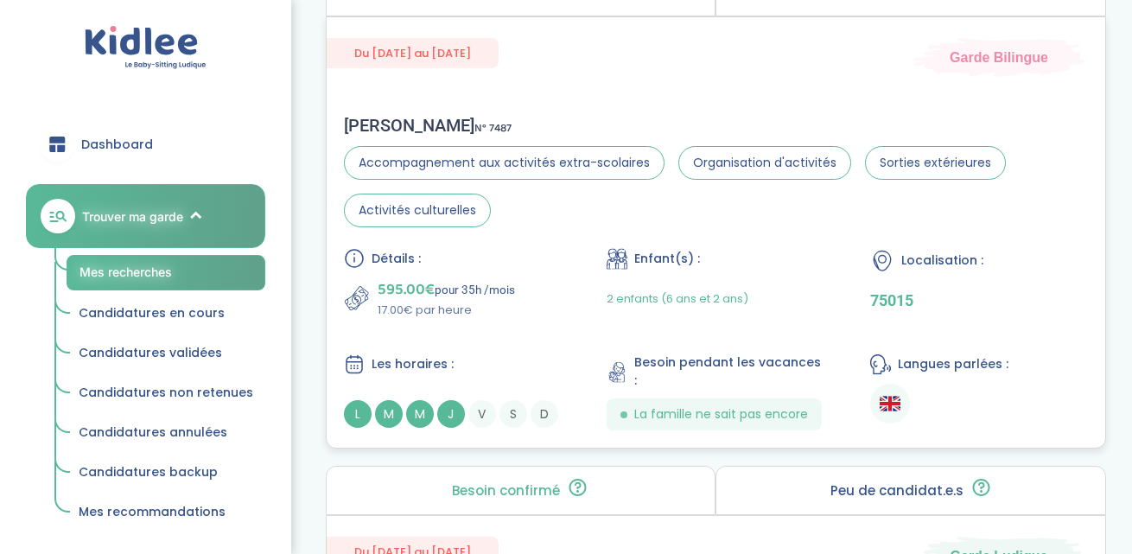
click at [518, 286] on div "595.00€ pour 35h /mois 17.00€ par heure" at bounding box center [453, 297] width 218 height 41
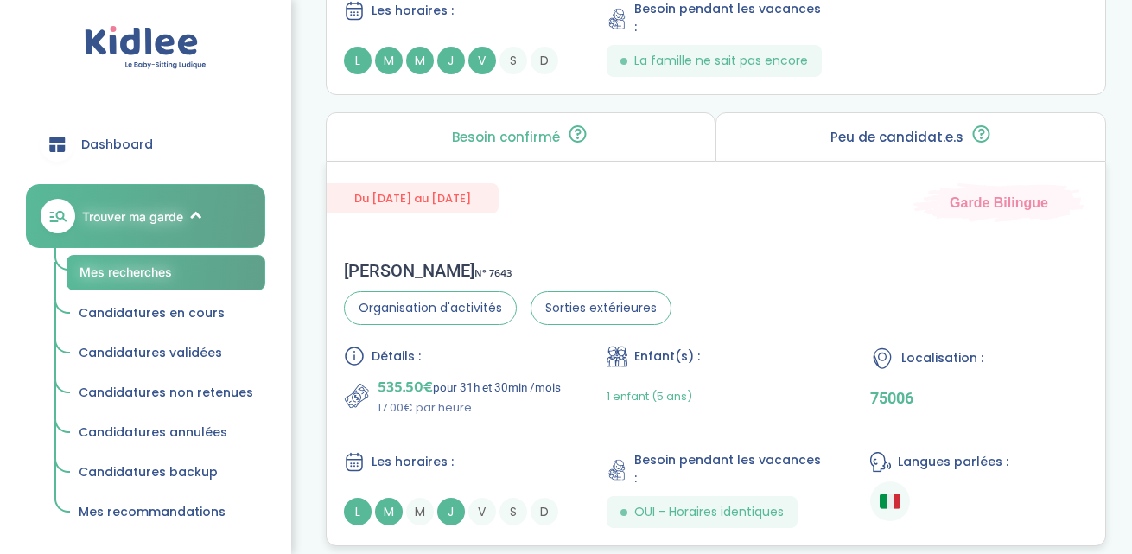
scroll to position [3018, 0]
click at [676, 245] on div "Caterina F . N° 7643 Organisation d'activités Sorties extérieures Détails : 535…" at bounding box center [716, 396] width 778 height 302
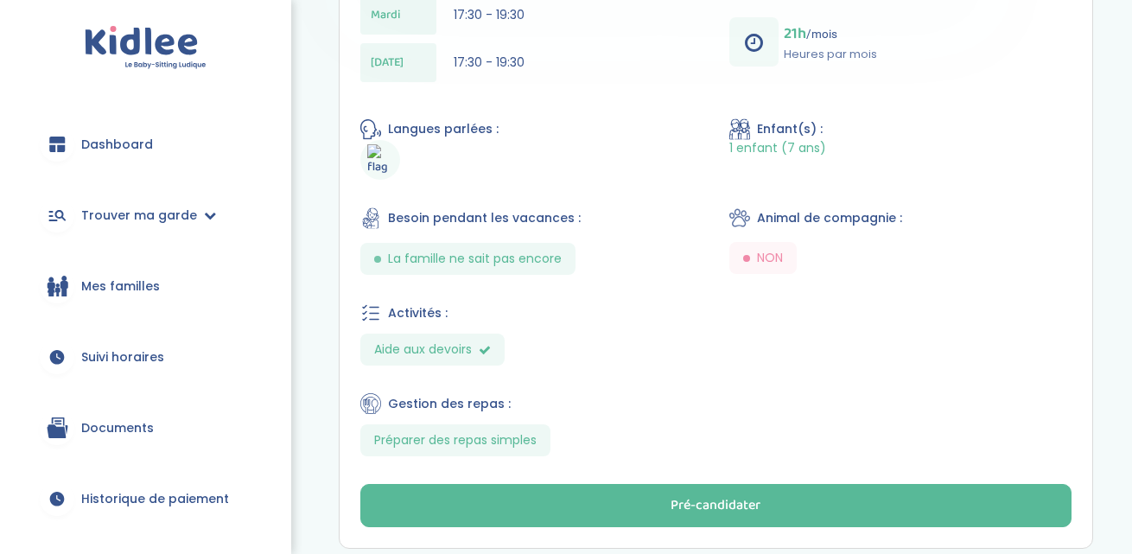
scroll to position [613, 0]
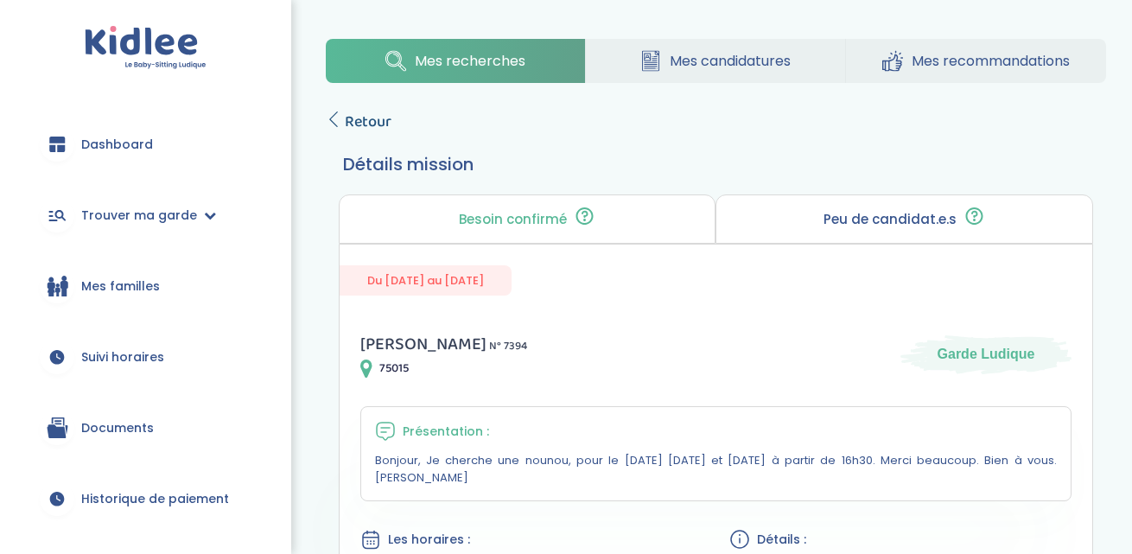
click at [329, 113] on icon at bounding box center [334, 119] width 16 height 16
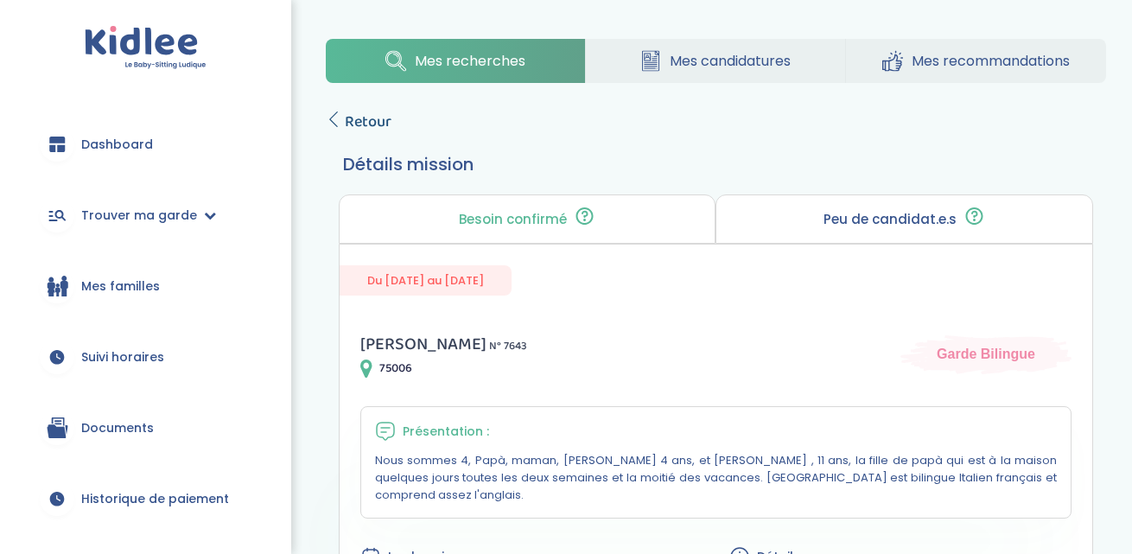
click at [334, 121] on icon at bounding box center [334, 119] width 16 height 16
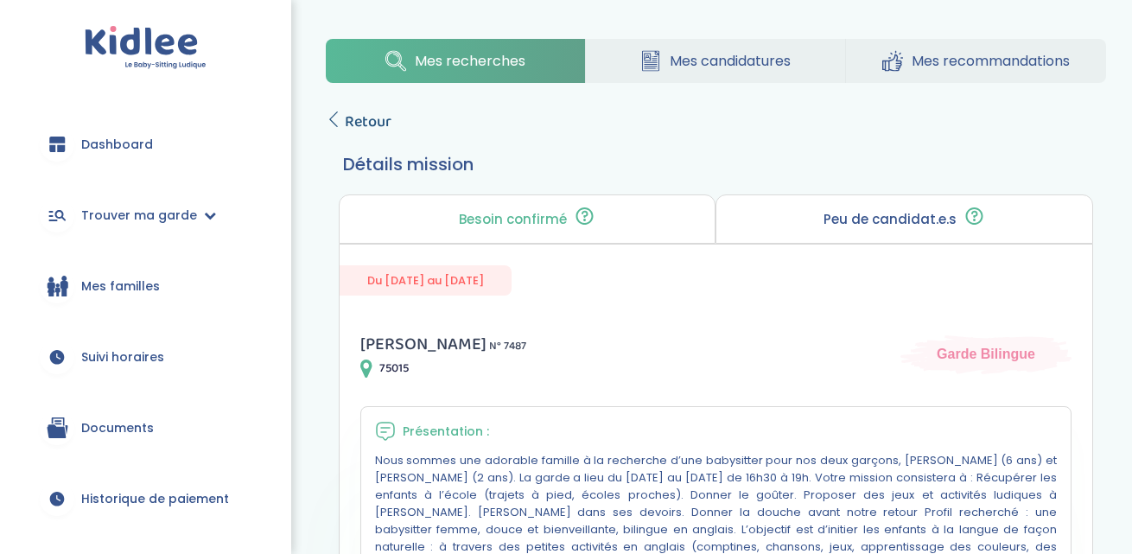
click at [337, 113] on icon at bounding box center [334, 119] width 16 height 16
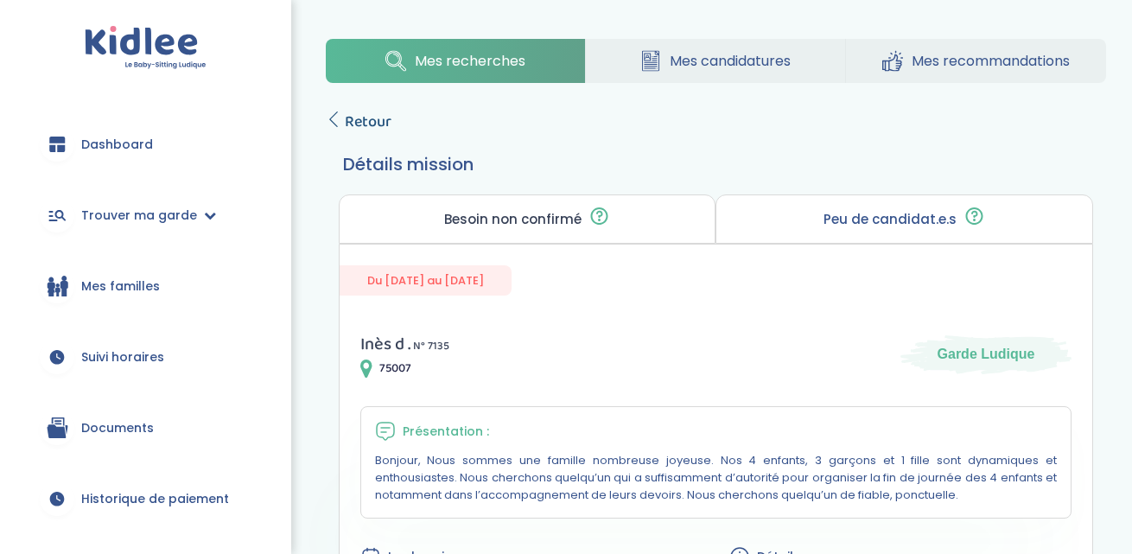
click at [326, 112] on icon at bounding box center [334, 119] width 16 height 16
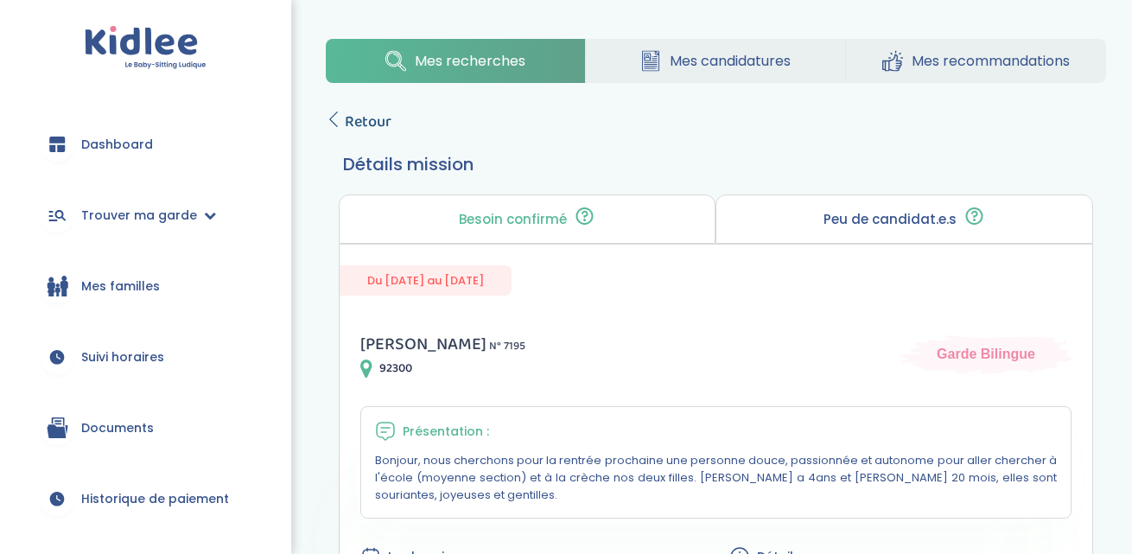
click at [340, 122] on icon at bounding box center [334, 119] width 16 height 16
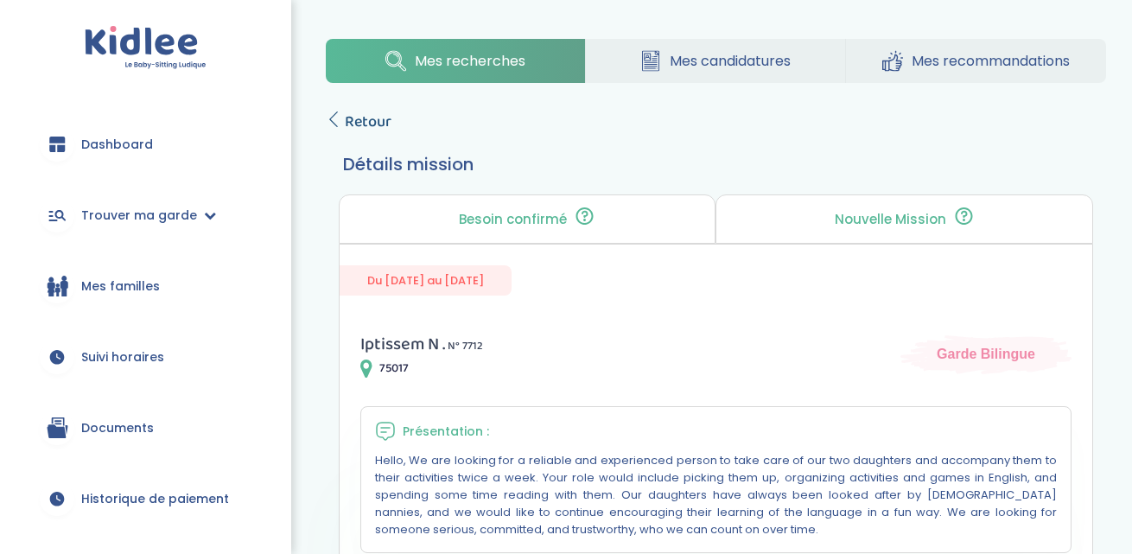
click at [376, 123] on span "Retour" at bounding box center [368, 122] width 47 height 24
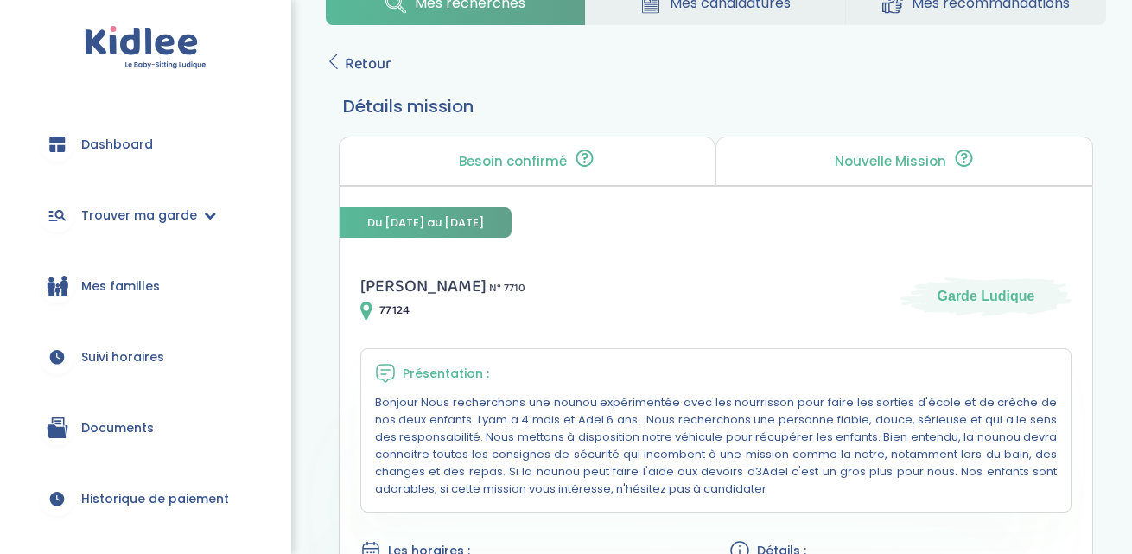
scroll to position [58, 0]
click at [345, 59] on span "Retour" at bounding box center [368, 64] width 47 height 24
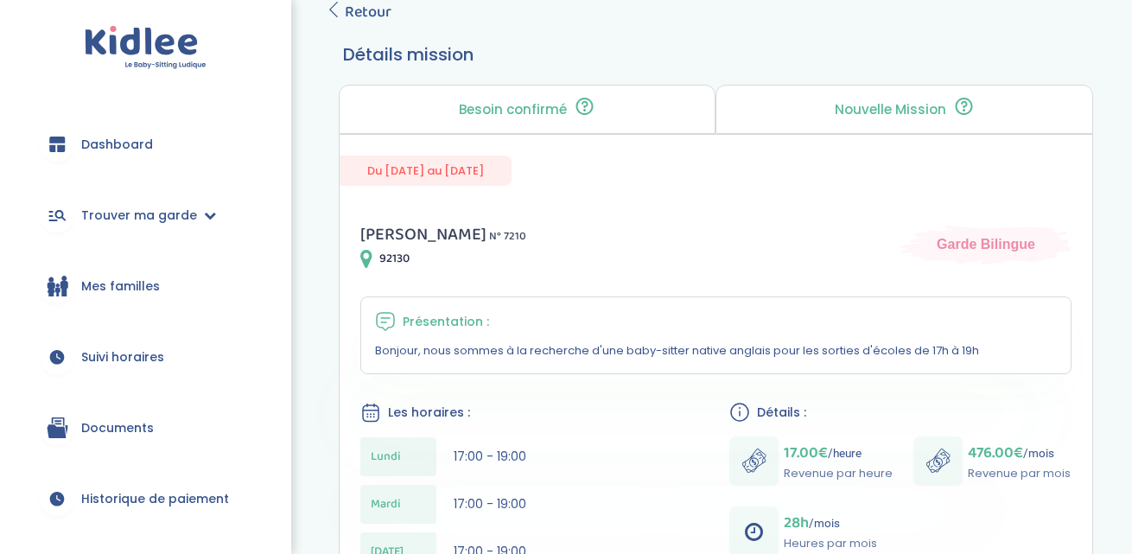
scroll to position [111, 0]
click at [328, 13] on icon at bounding box center [334, 8] width 16 height 16
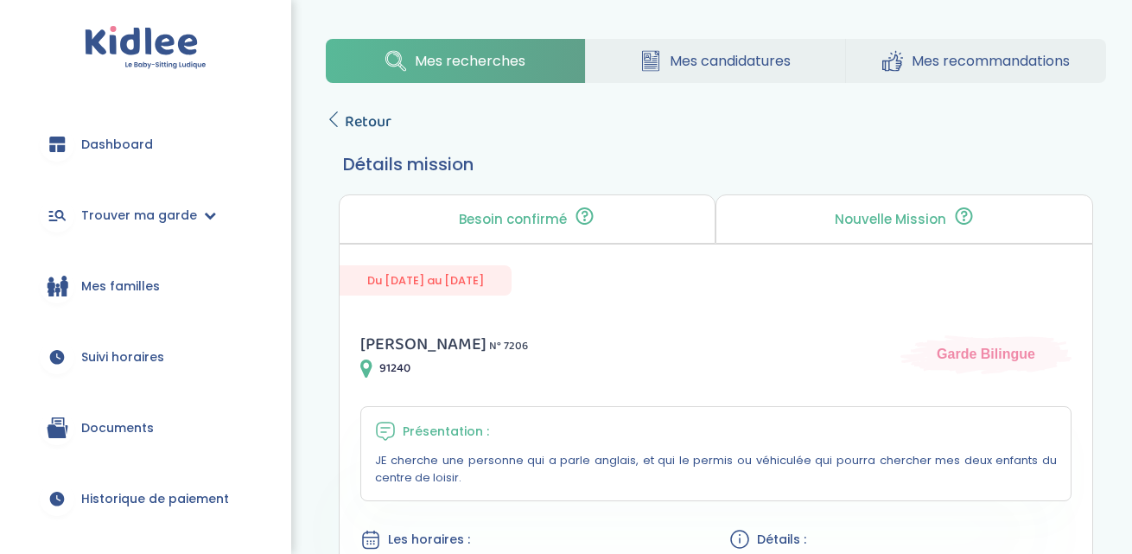
click at [340, 114] on icon at bounding box center [334, 119] width 16 height 16
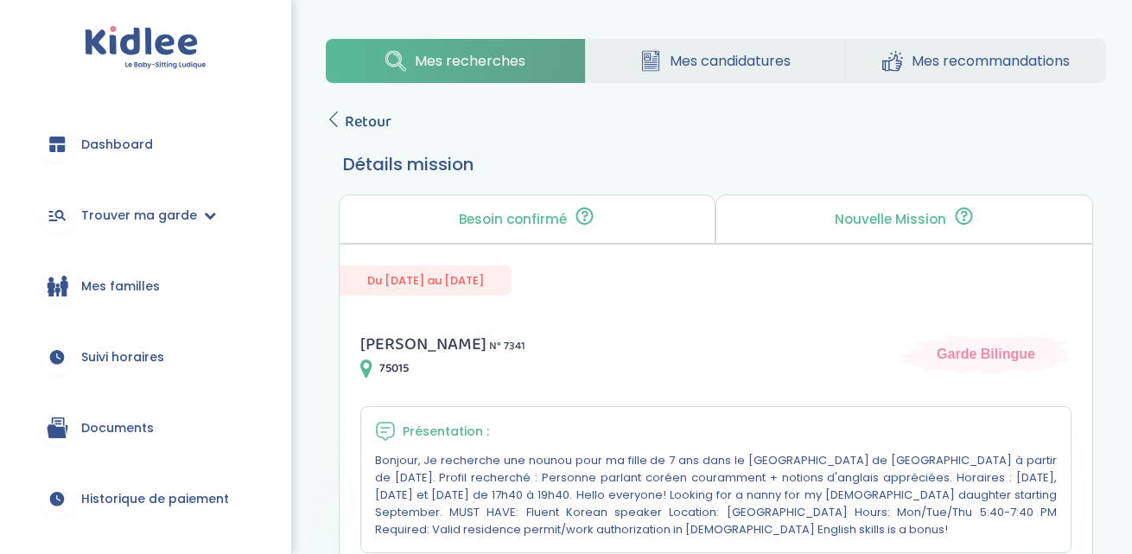
click at [359, 118] on span "Retour" at bounding box center [368, 122] width 47 height 24
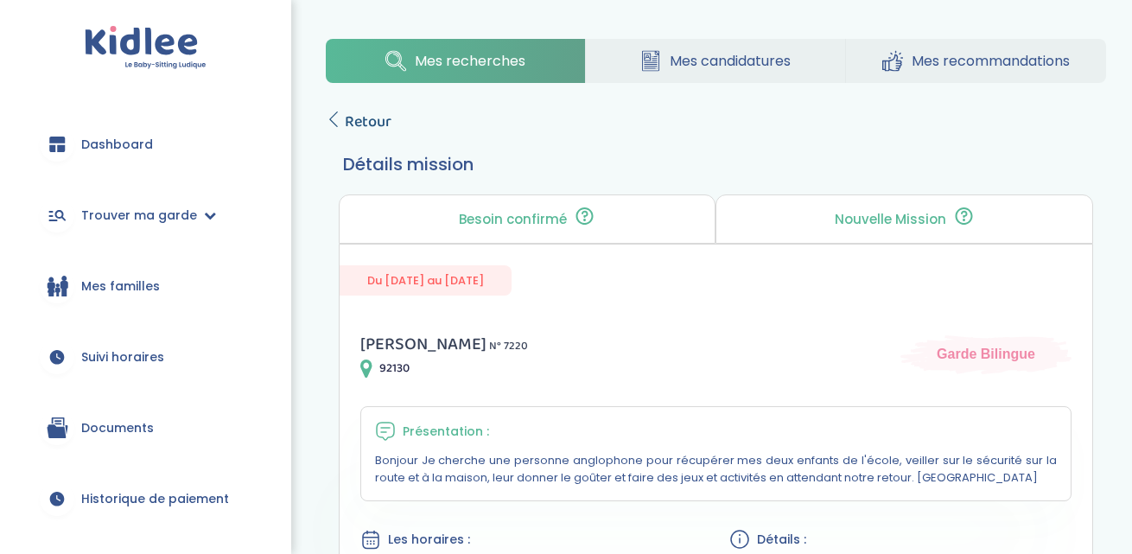
click at [327, 127] on link "Retour" at bounding box center [359, 122] width 66 height 24
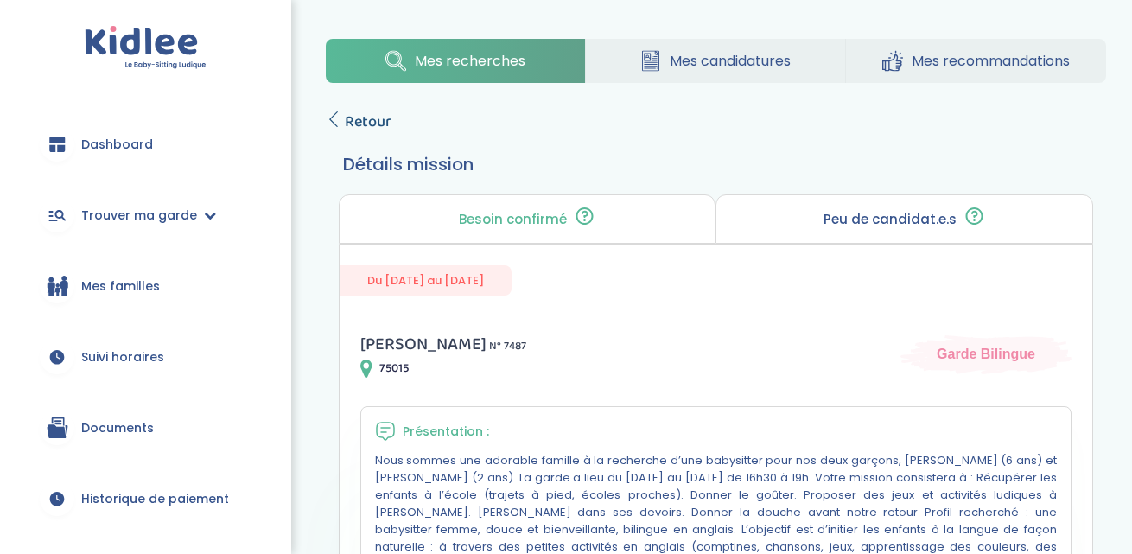
click at [341, 112] on link "Retour" at bounding box center [359, 122] width 66 height 24
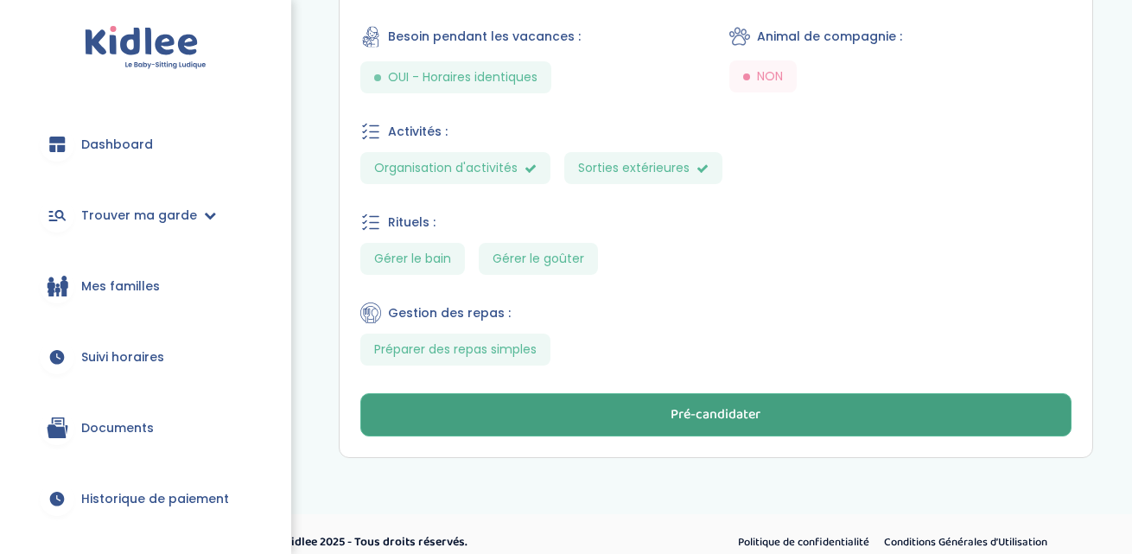
scroll to position [813, 0]
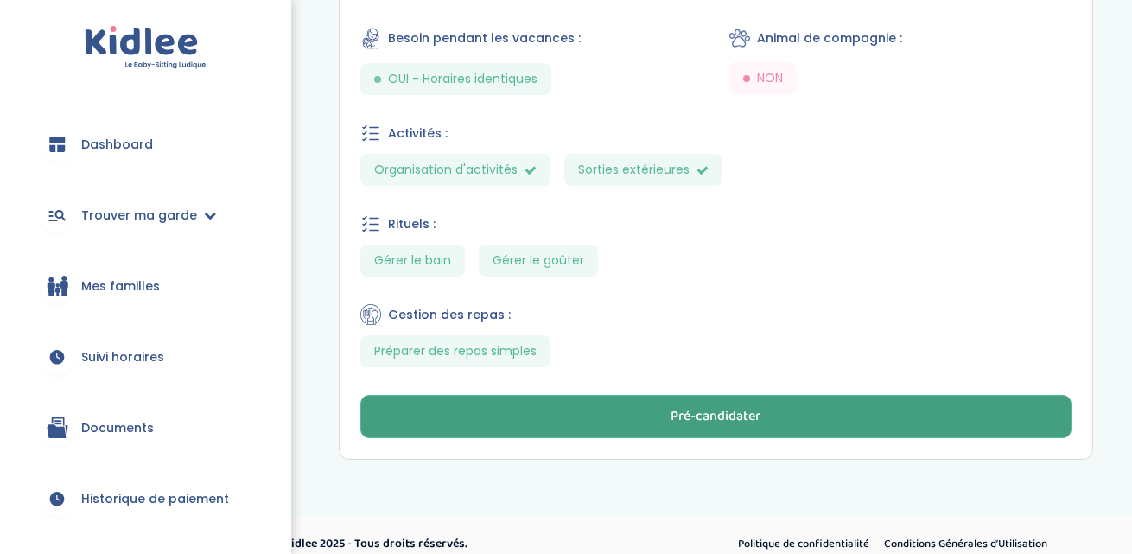
click at [610, 401] on button "Pré-candidater" at bounding box center [715, 416] width 711 height 43
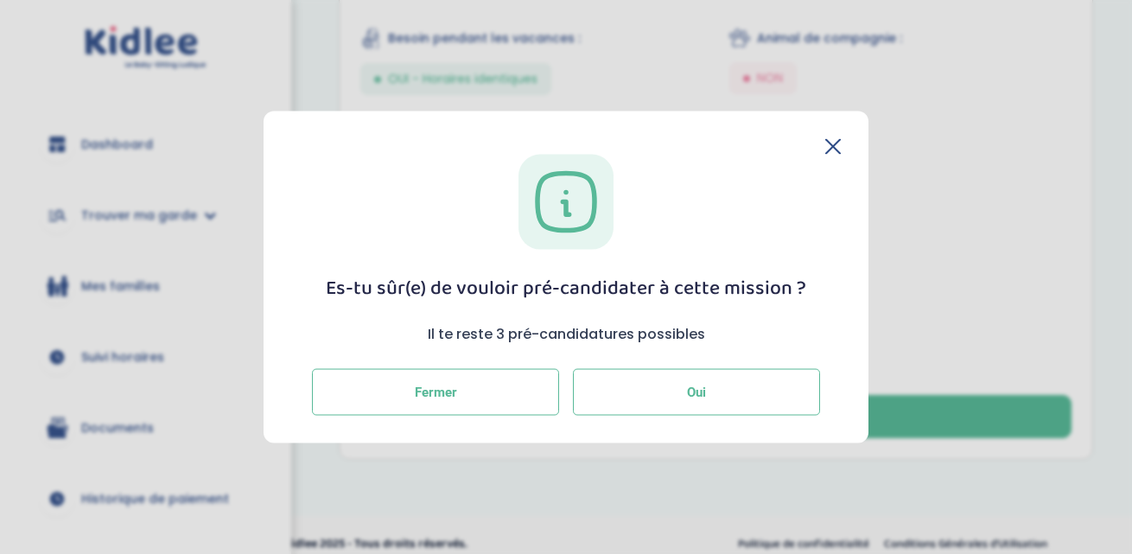
click at [639, 393] on button "Oui" at bounding box center [696, 392] width 247 height 47
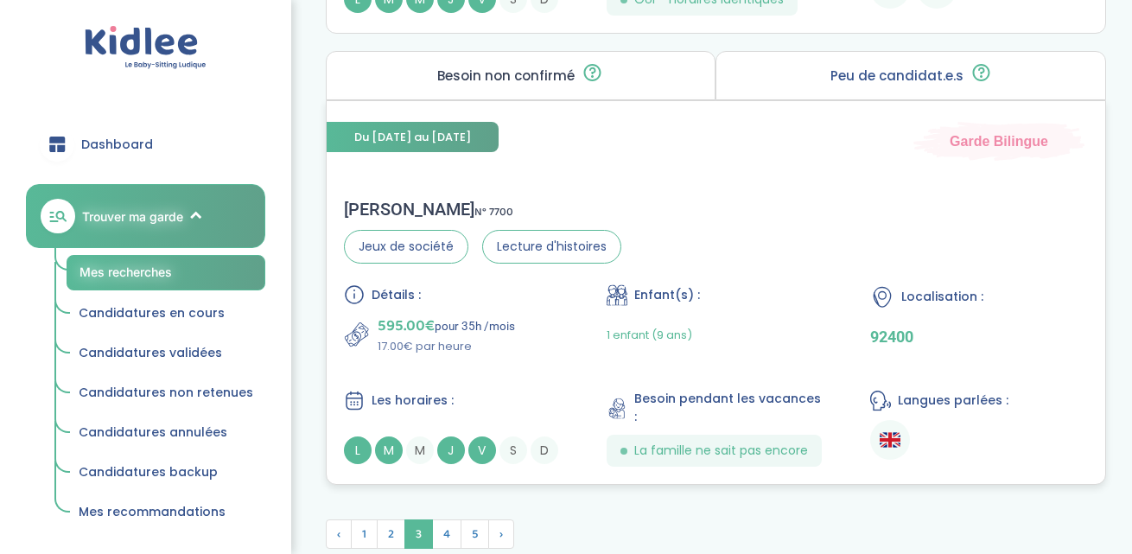
scroll to position [4887, 0]
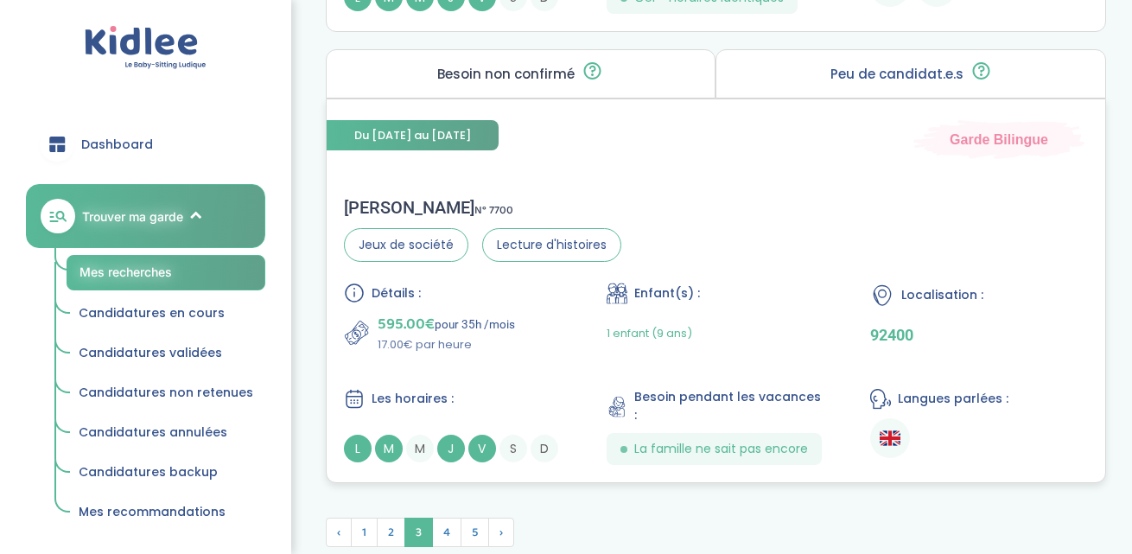
click at [734, 238] on div "Andreea D . N° 7700 Jeux de société Lecture d'histoires Détails : 595.00€ pour …" at bounding box center [716, 331] width 778 height 302
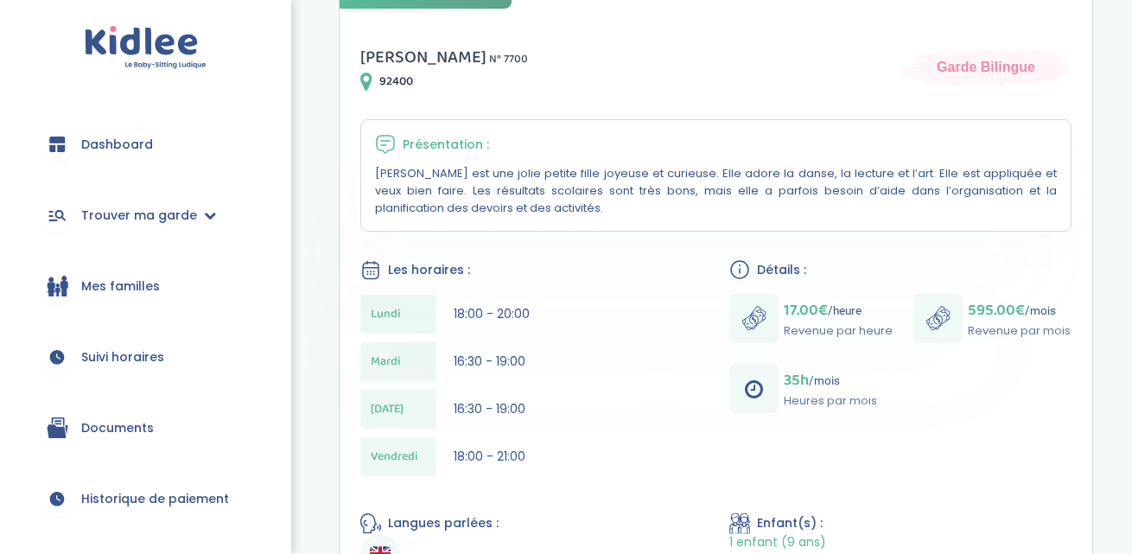
scroll to position [401, 0]
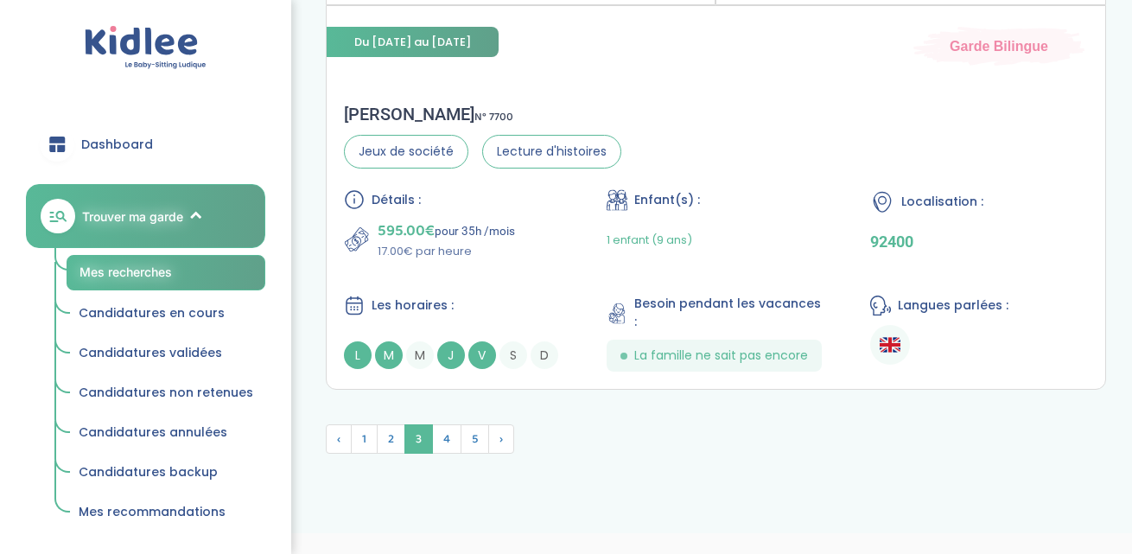
scroll to position [4959, 0]
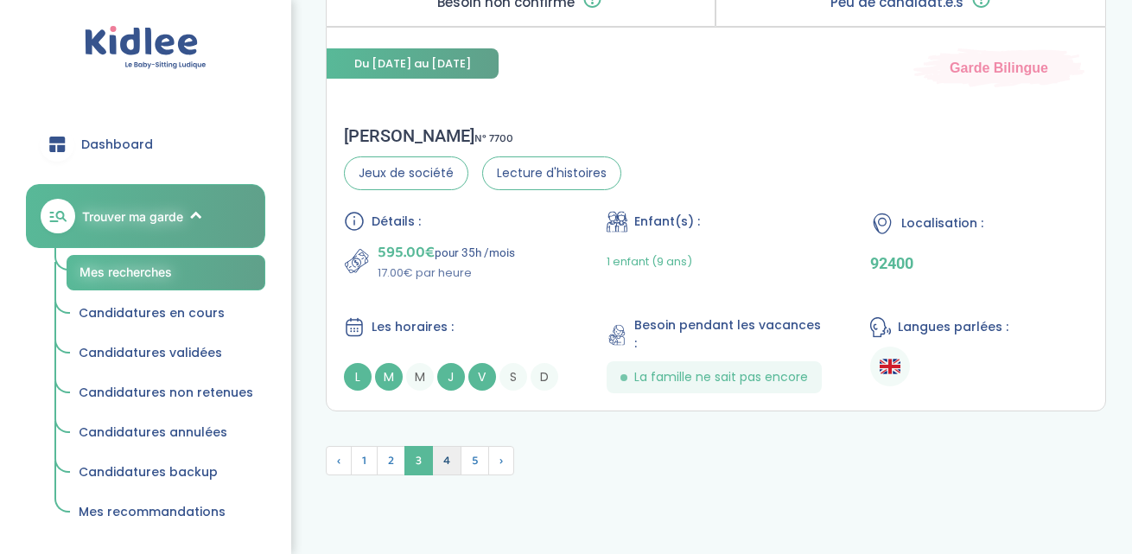
click at [457, 446] on span "4" at bounding box center [446, 460] width 29 height 29
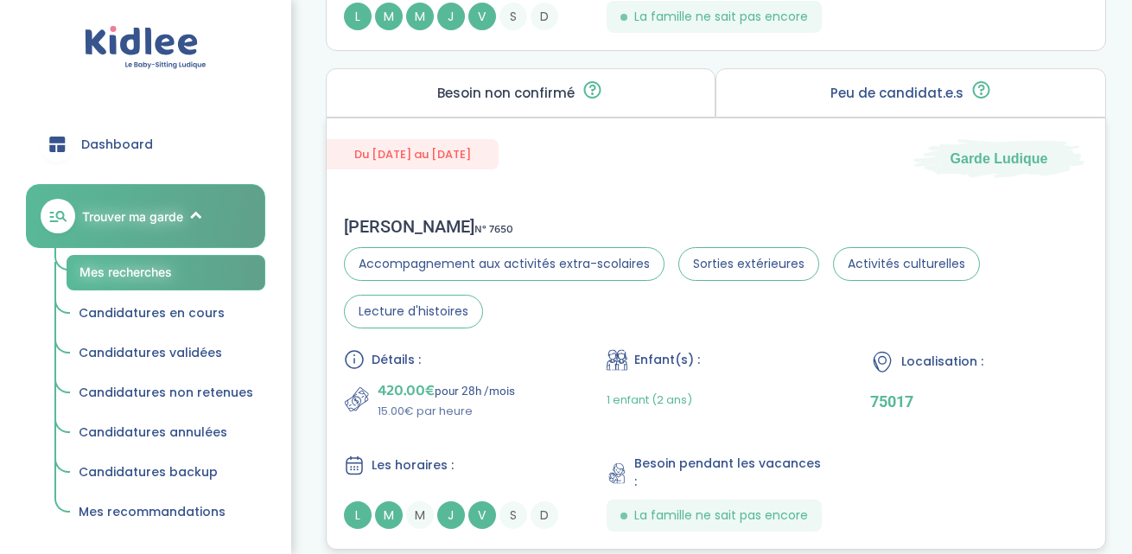
scroll to position [2604, 0]
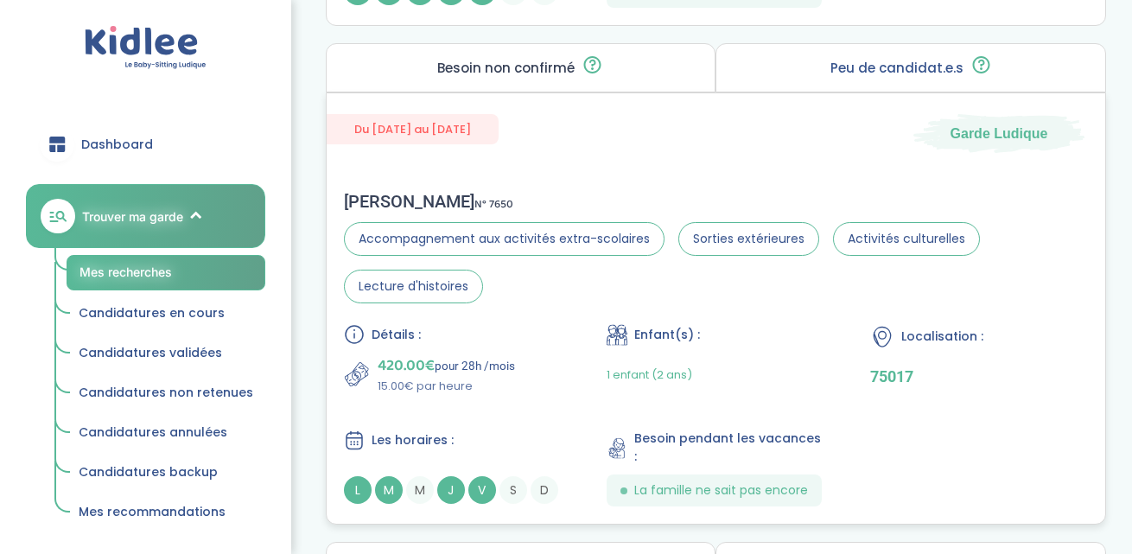
click at [743, 135] on div "Du 28-09-2025 au 31-07-2026 Garde Ludique Charlotte B . N° 7650 Accompagnement …" at bounding box center [716, 308] width 780 height 432
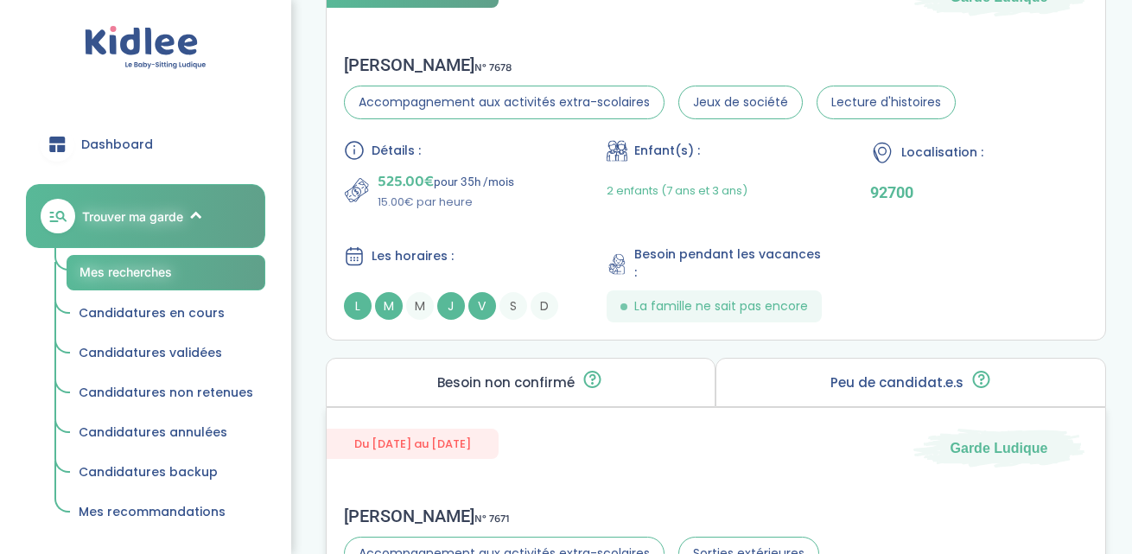
scroll to position [810, 0]
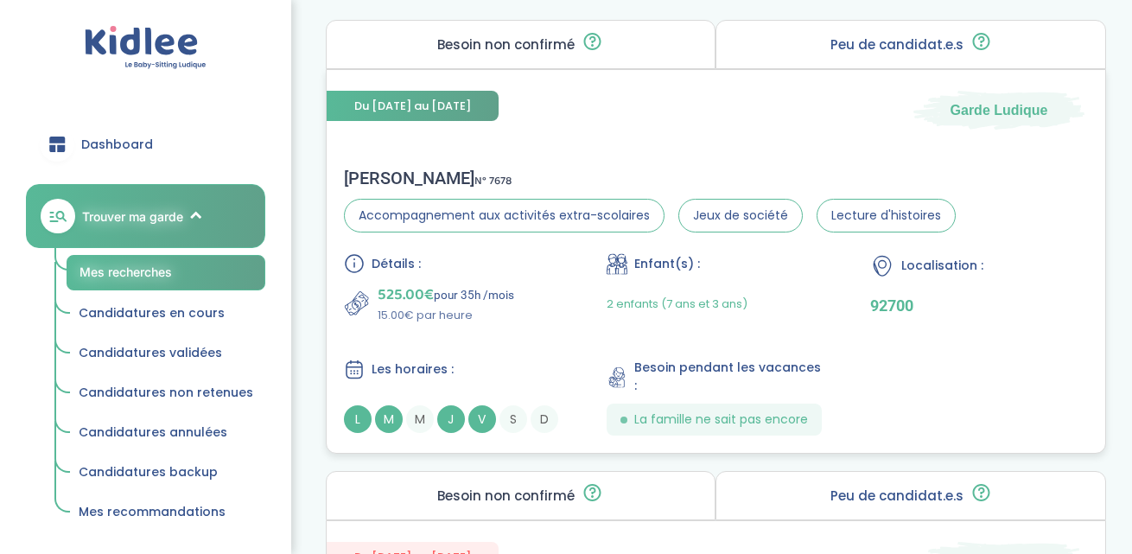
click at [644, 138] on div "Du 03-11-2025 au 30-06-2026 Garde Ludique LENA C . N° 7678 Accompagnement aux a…" at bounding box center [716, 261] width 780 height 384
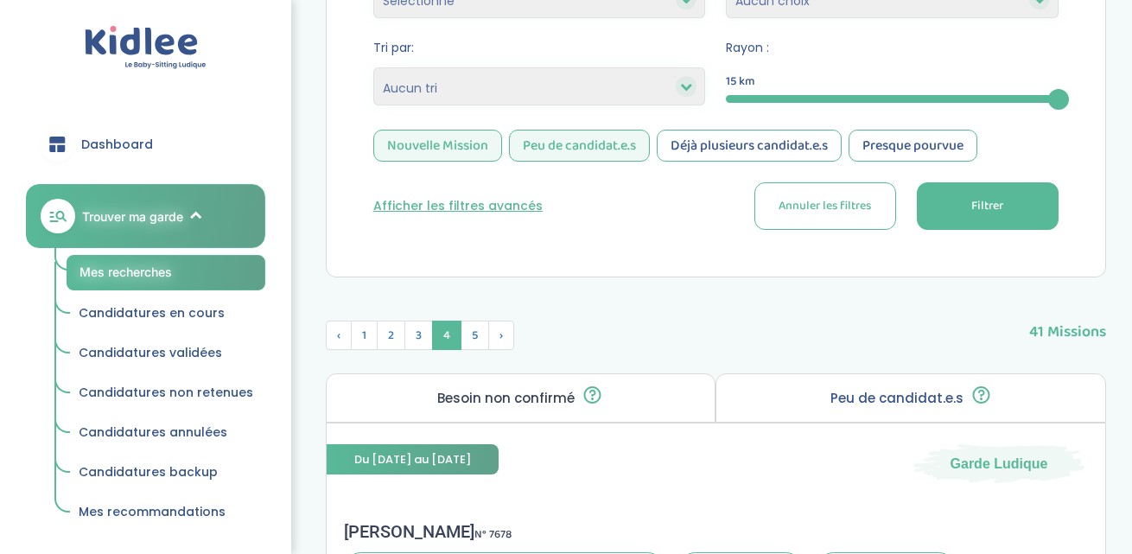
scroll to position [444, 0]
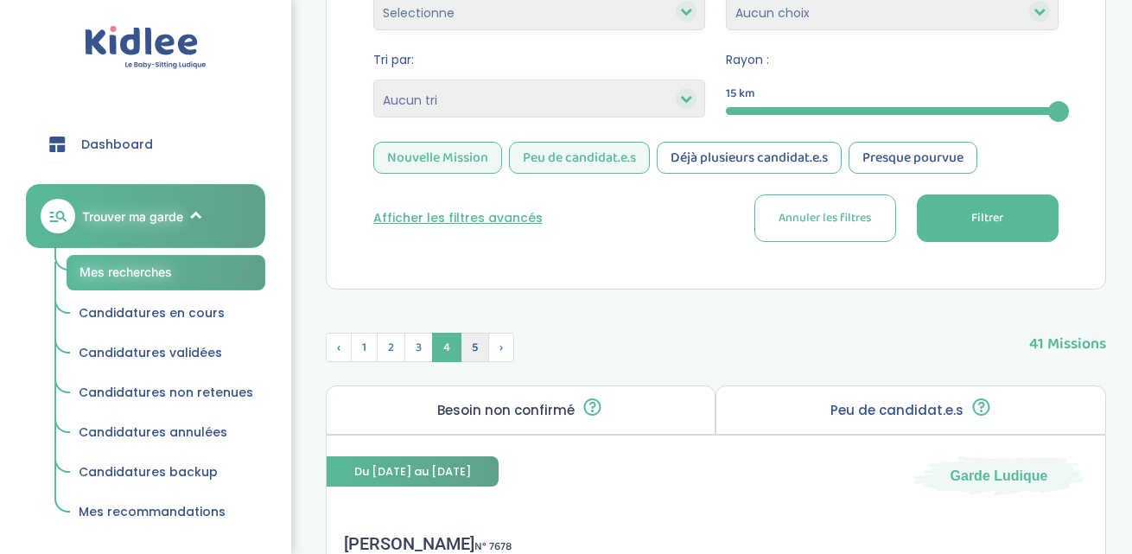
click at [469, 346] on span "5" at bounding box center [475, 347] width 29 height 29
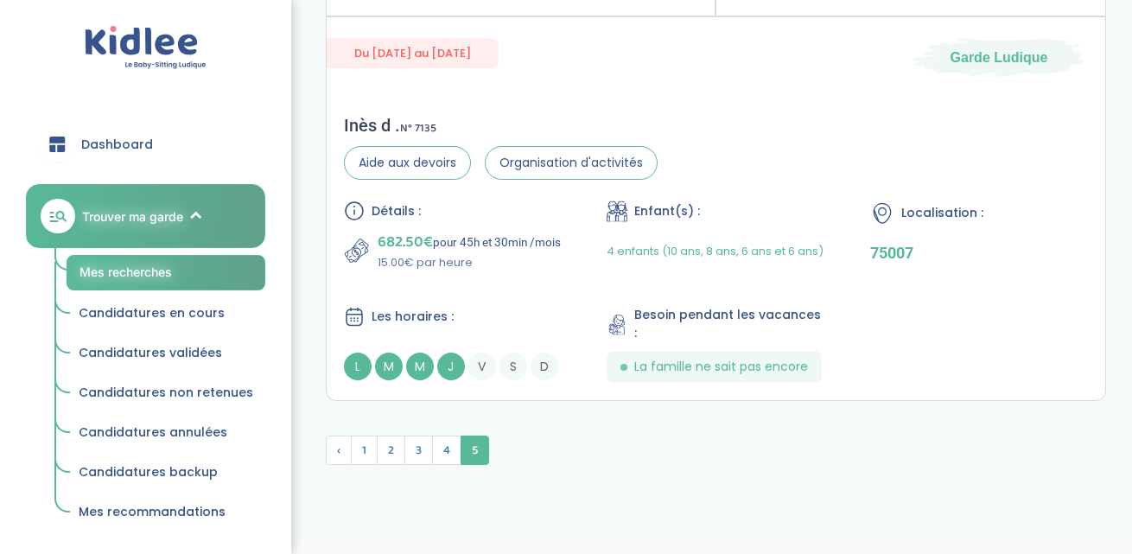
scroll to position [867, 0]
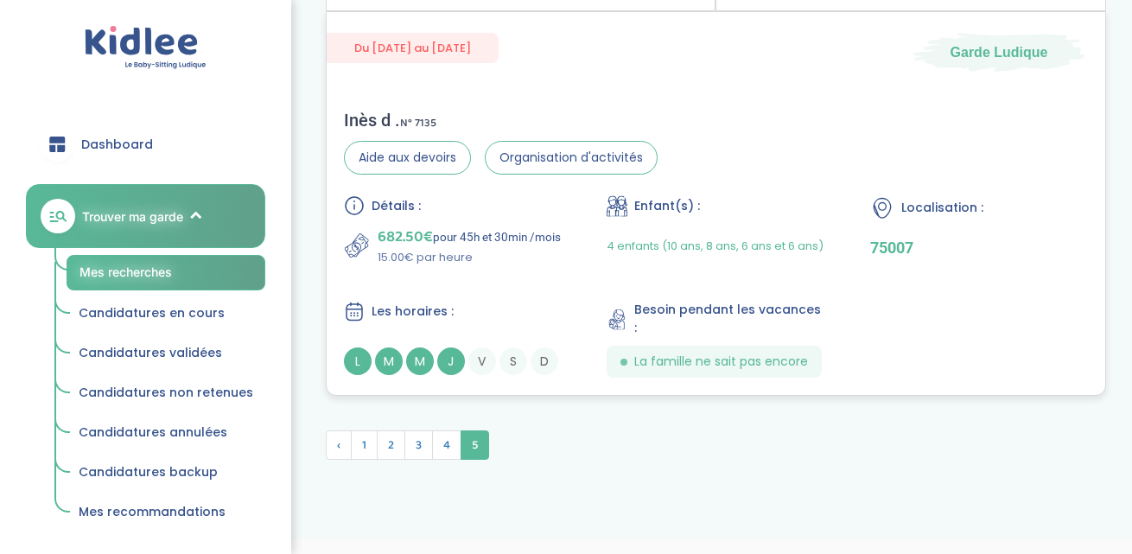
click at [721, 149] on div "Inès d . N° 7135 Aide aux devoirs Organisation d'activités Détails : 682.50€ po…" at bounding box center [716, 243] width 778 height 302
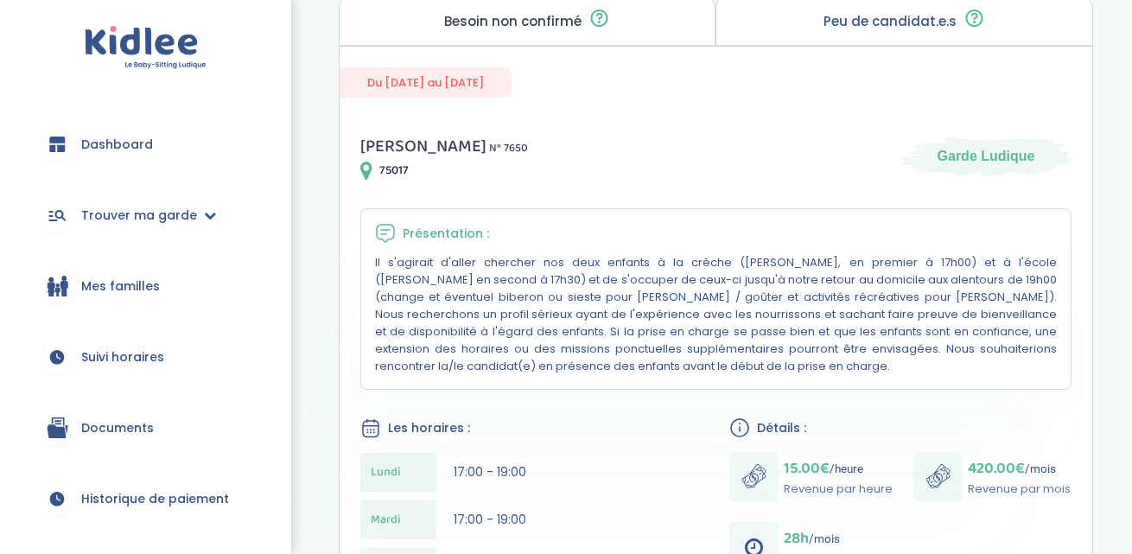
scroll to position [41, 0]
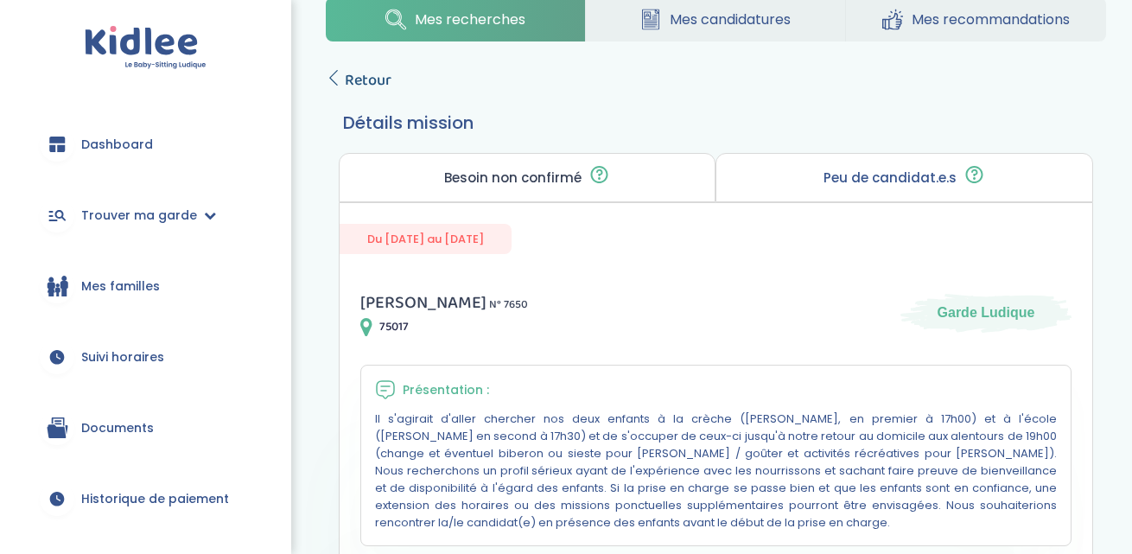
click at [339, 75] on icon at bounding box center [334, 78] width 16 height 16
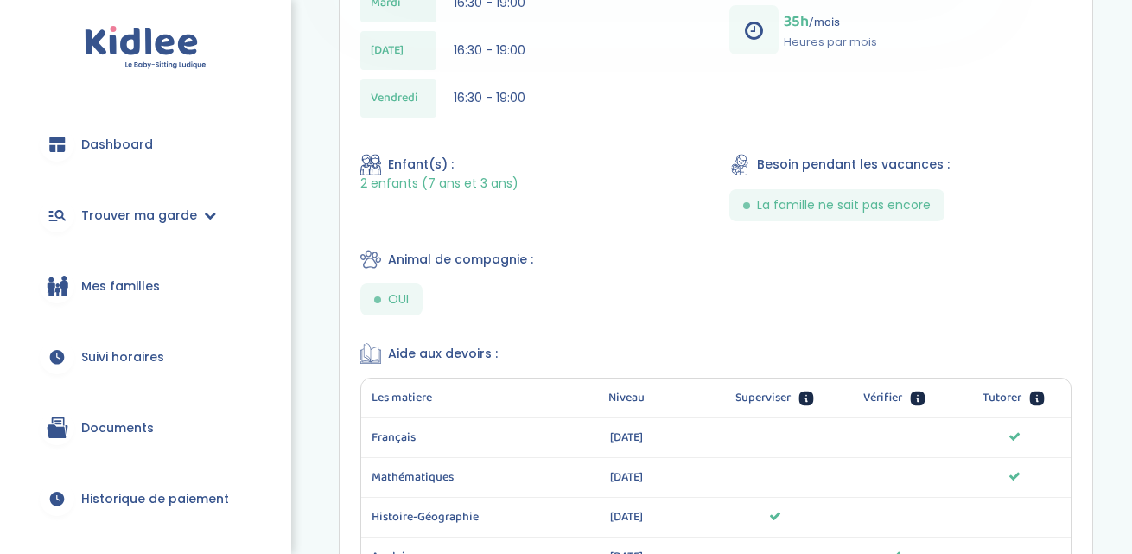
scroll to position [675, 0]
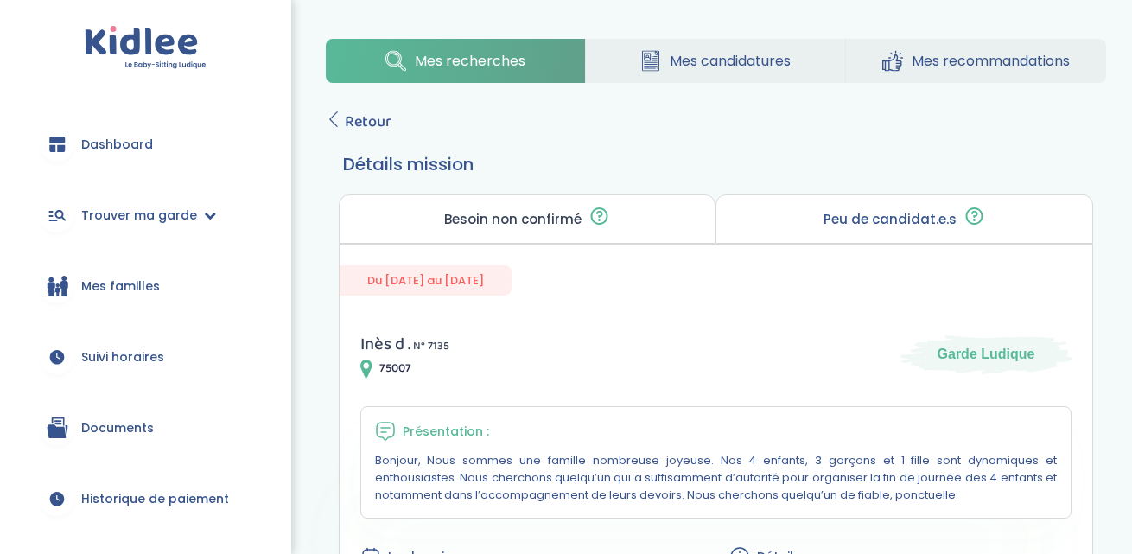
click at [714, 50] on span "Mes candidatures" at bounding box center [730, 61] width 121 height 22
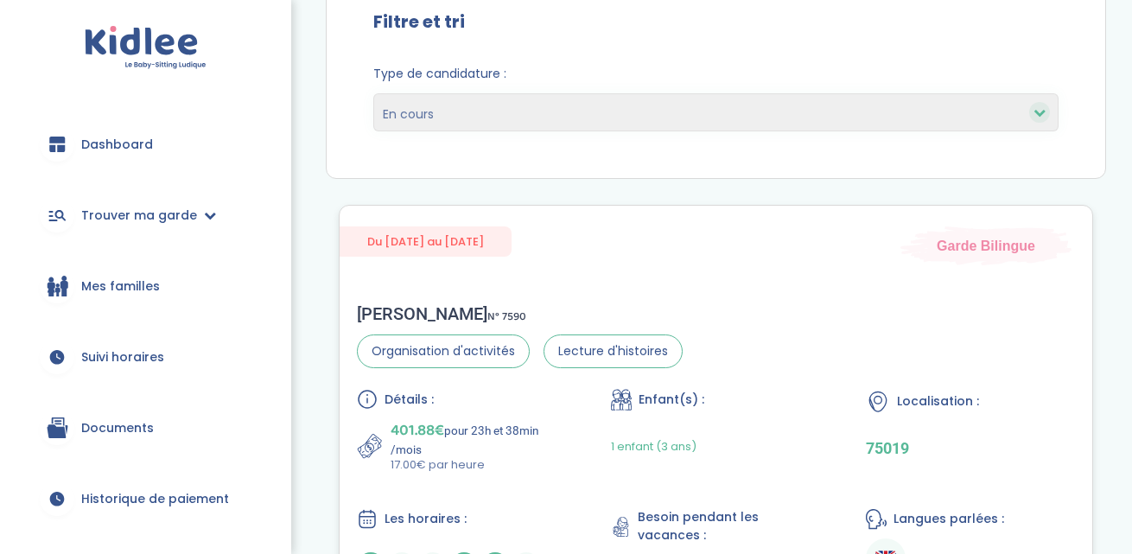
scroll to position [190, 0]
select select "accepted"
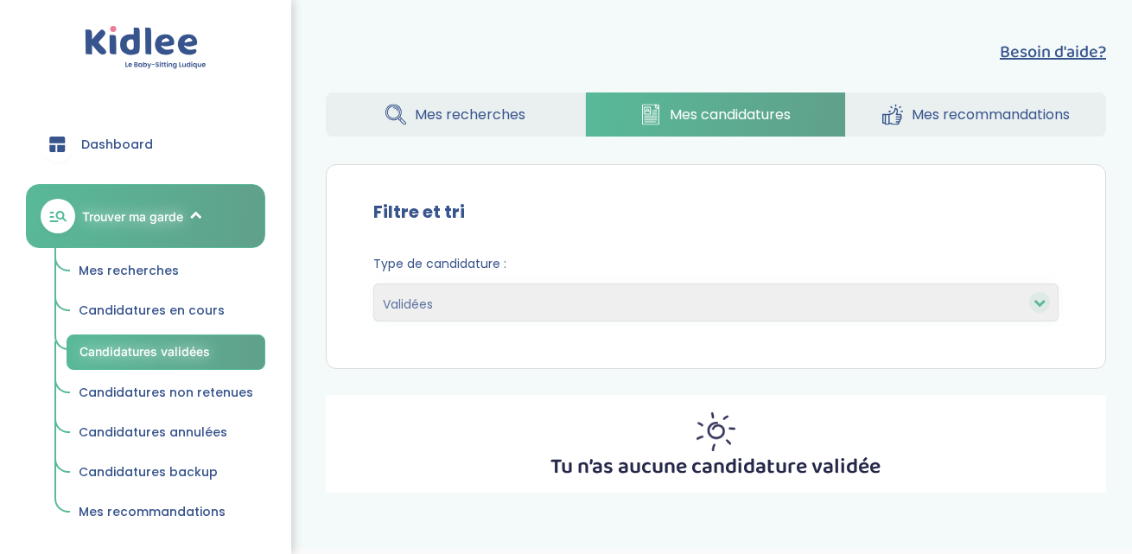
select select "pending"
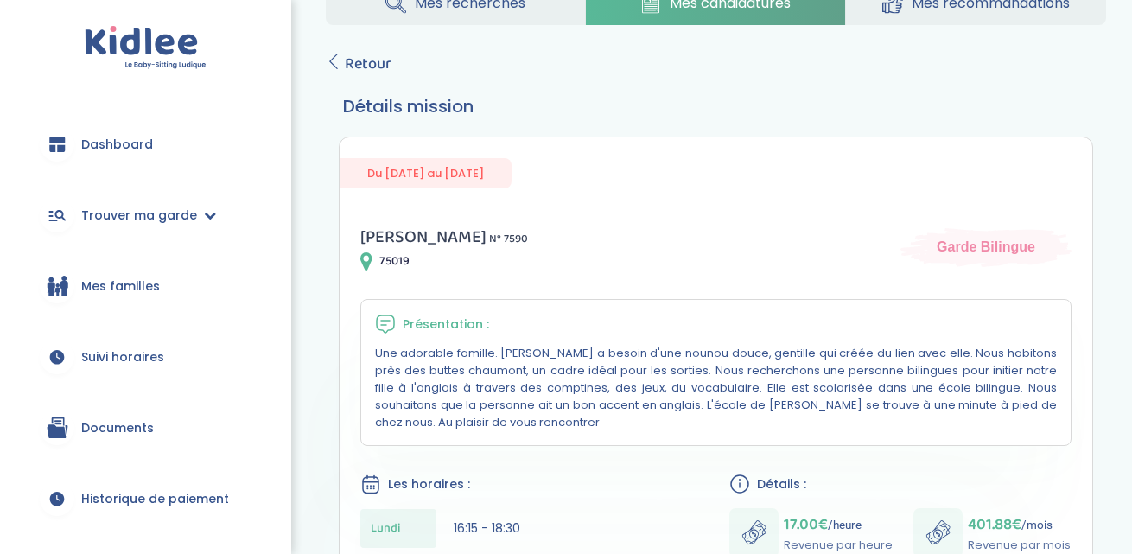
scroll to position [56, 0]
click at [334, 62] on icon at bounding box center [334, 63] width 16 height 16
